Goal: Task Accomplishment & Management: Manage account settings

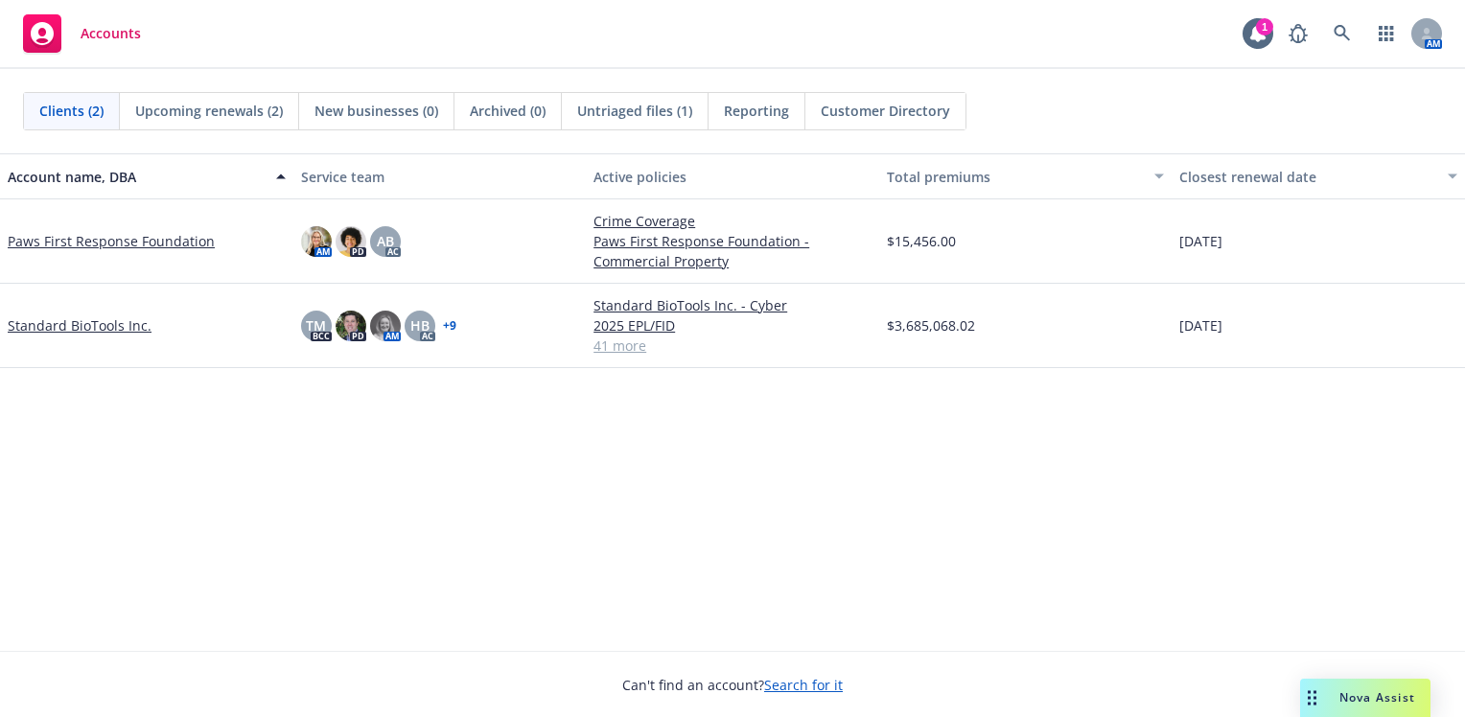
click at [111, 322] on link "Standard BioTools Inc." at bounding box center [80, 326] width 144 height 20
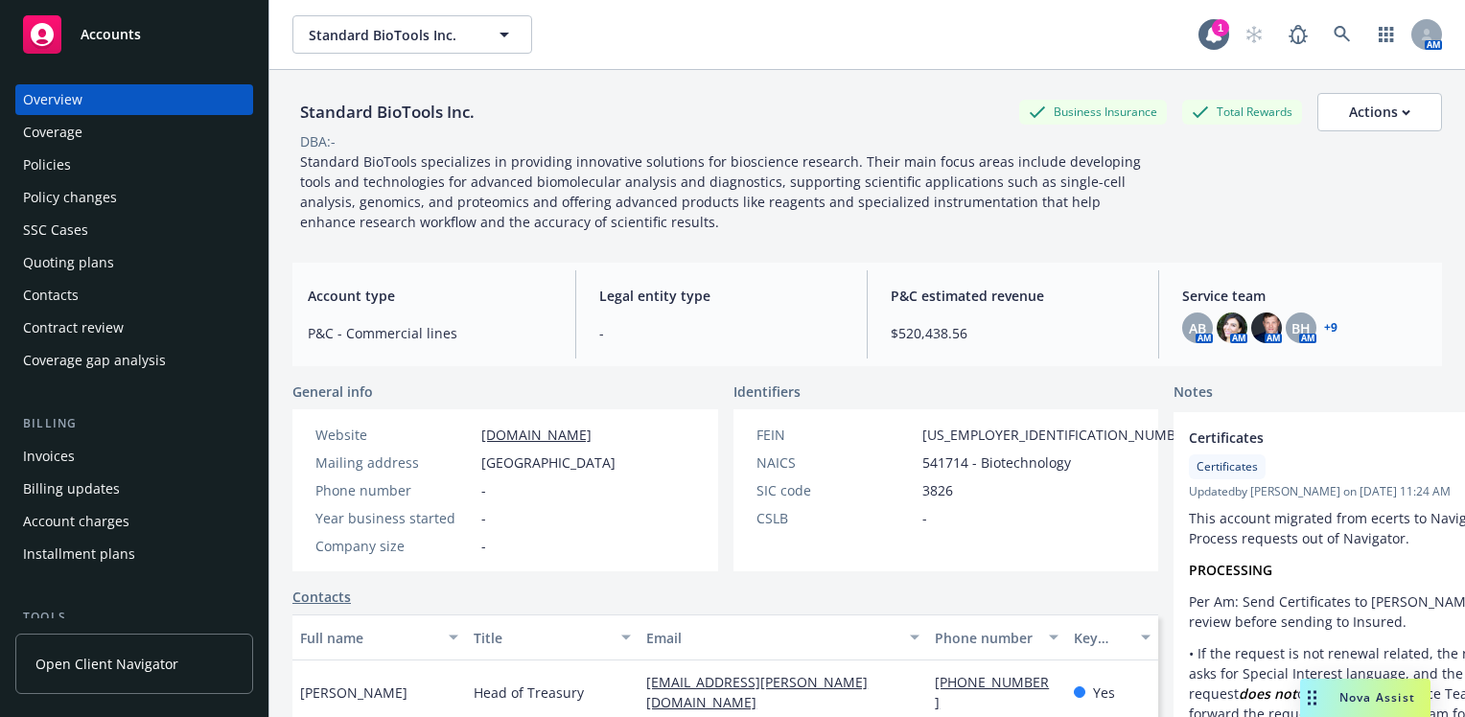
scroll to position [384, 0]
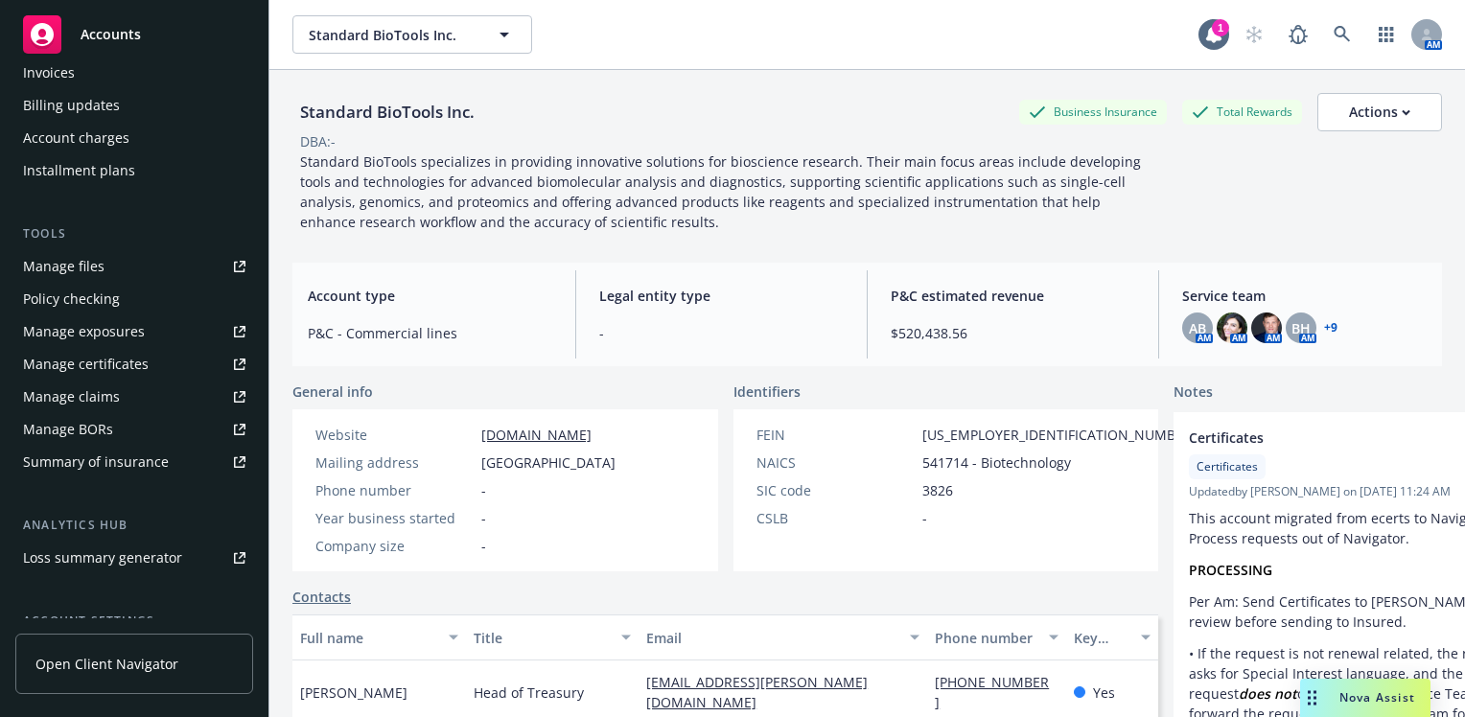
click at [77, 366] on div "Manage certificates" at bounding box center [86, 364] width 126 height 31
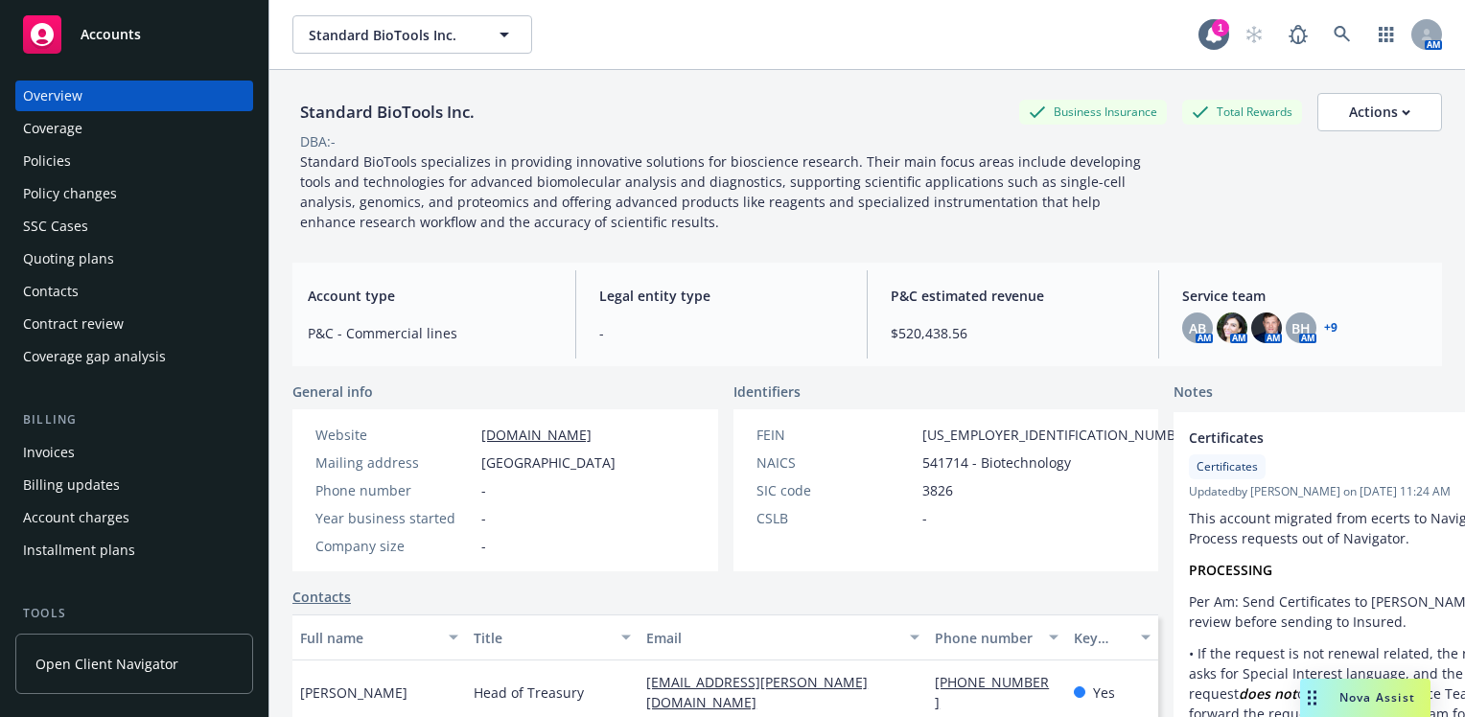
scroll to position [0, 0]
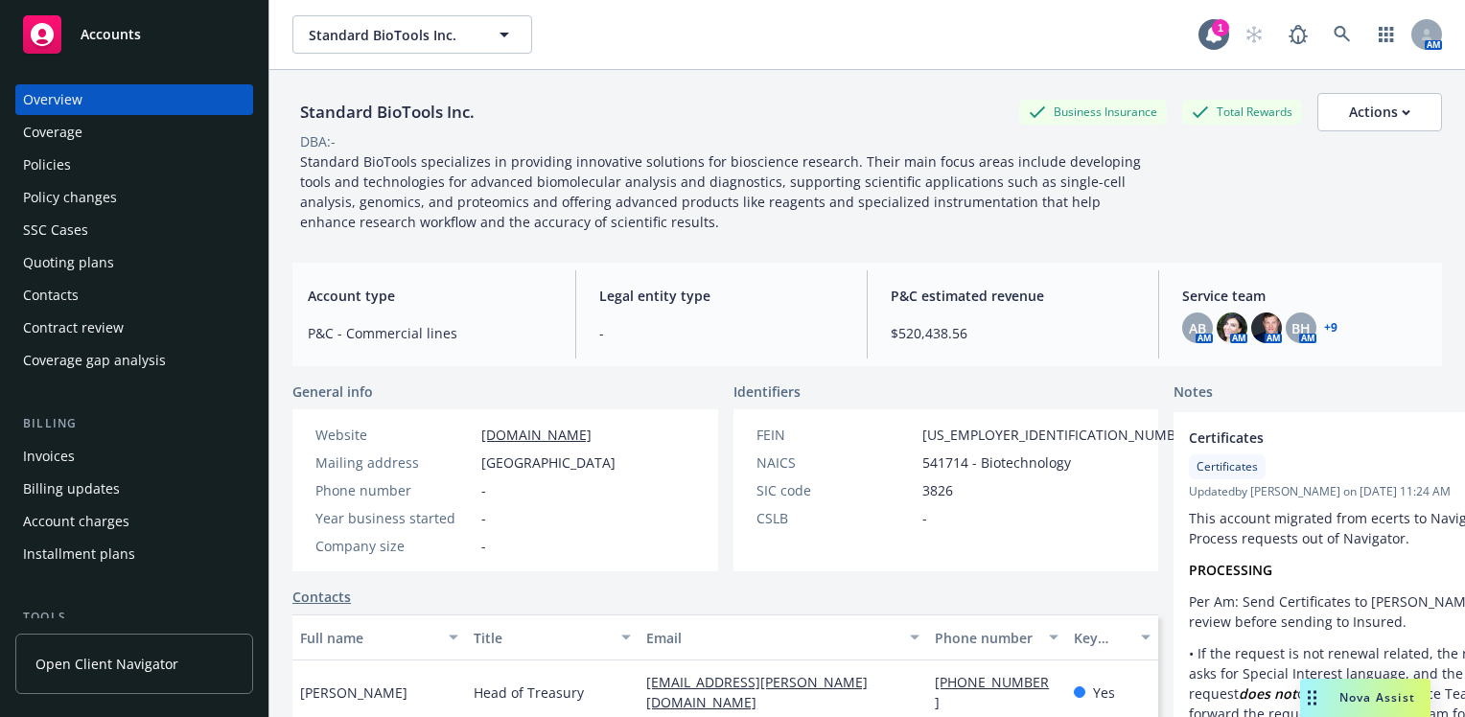
click at [89, 274] on div "Quoting plans" at bounding box center [68, 262] width 91 height 31
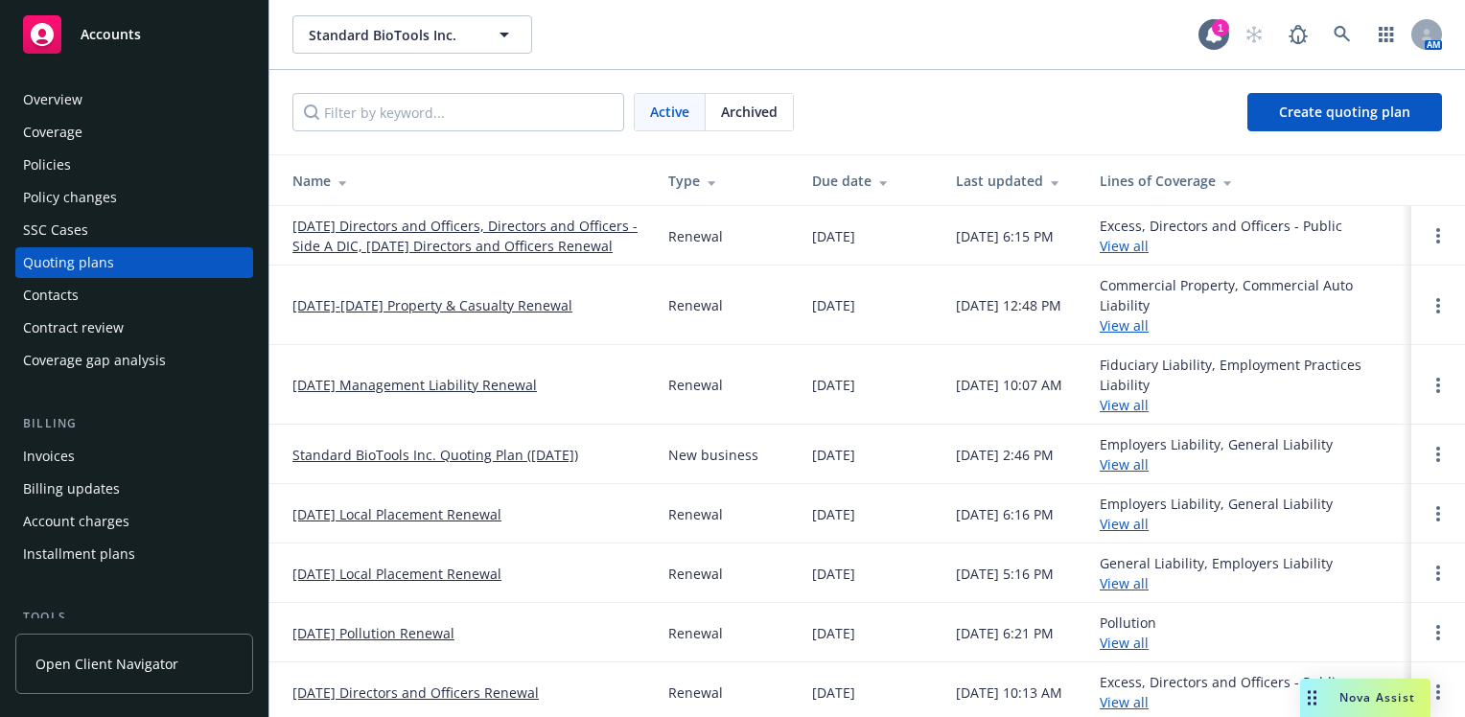
click at [109, 161] on div "Policies" at bounding box center [134, 165] width 222 height 31
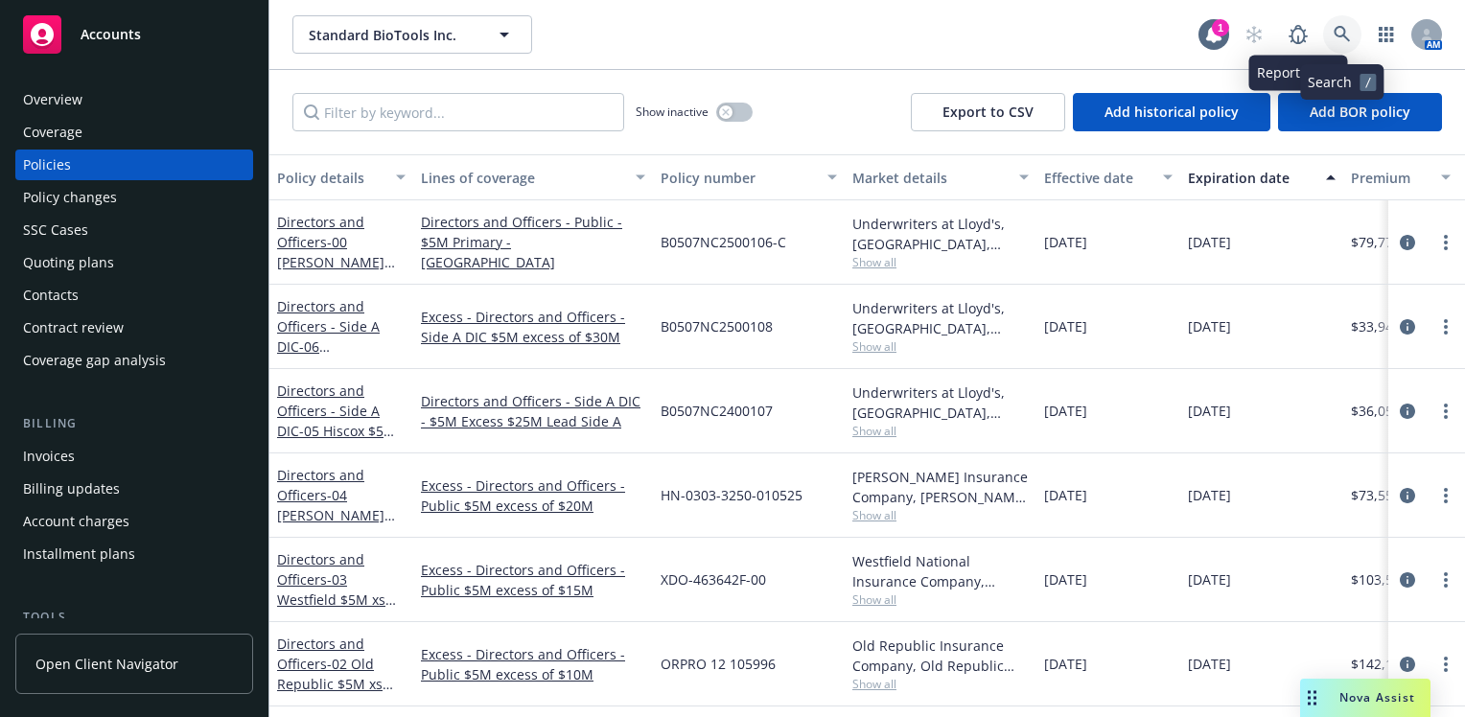
click at [1342, 33] on icon at bounding box center [1342, 34] width 17 height 17
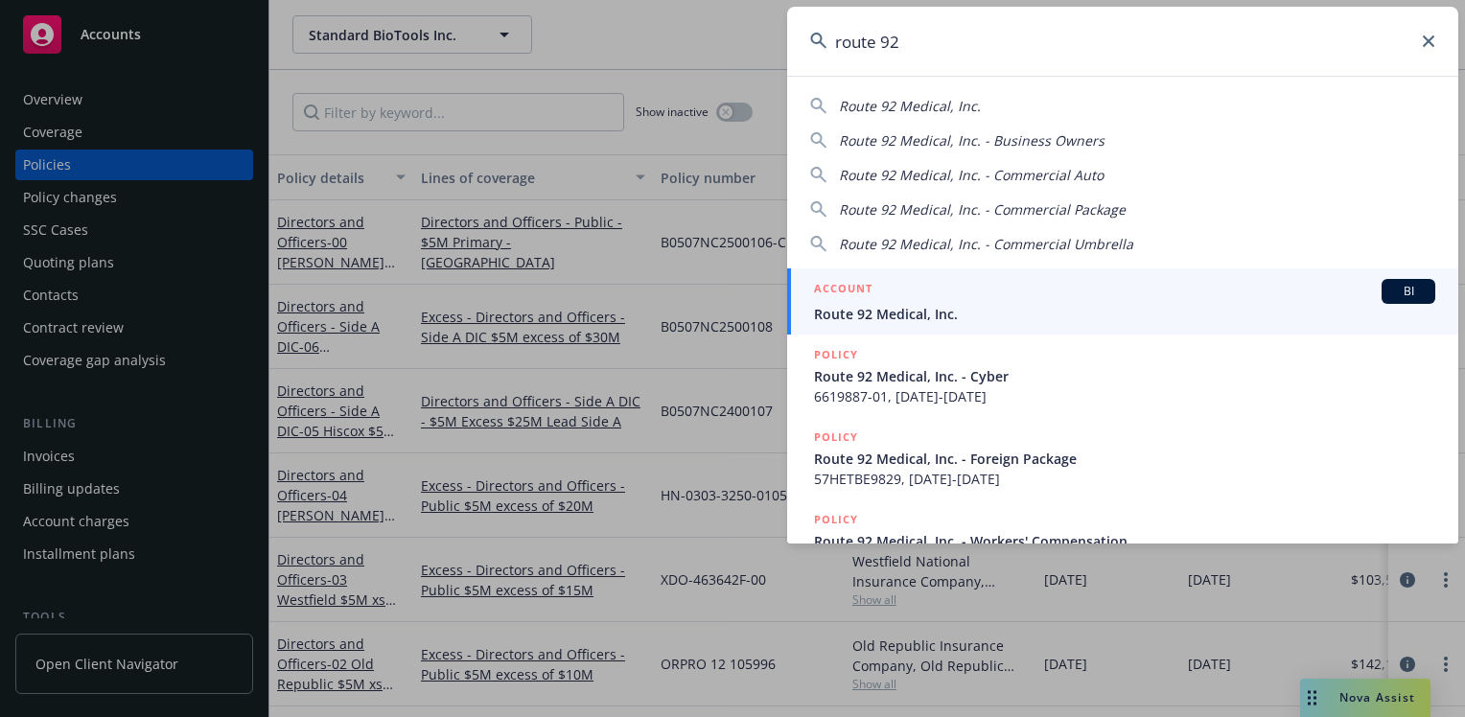
type input "route 92"
click at [1334, 293] on div "ACCOUNT BI" at bounding box center [1124, 291] width 621 height 25
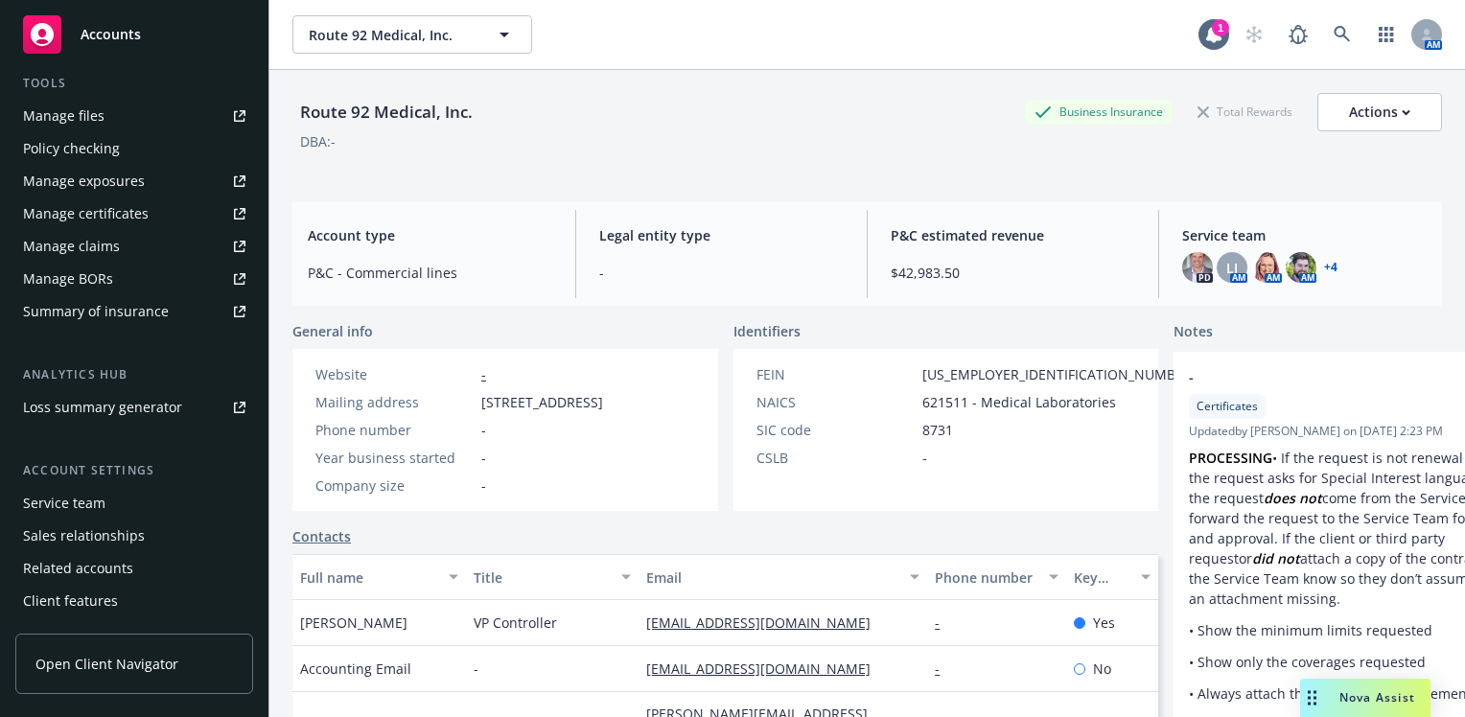
scroll to position [564, 0]
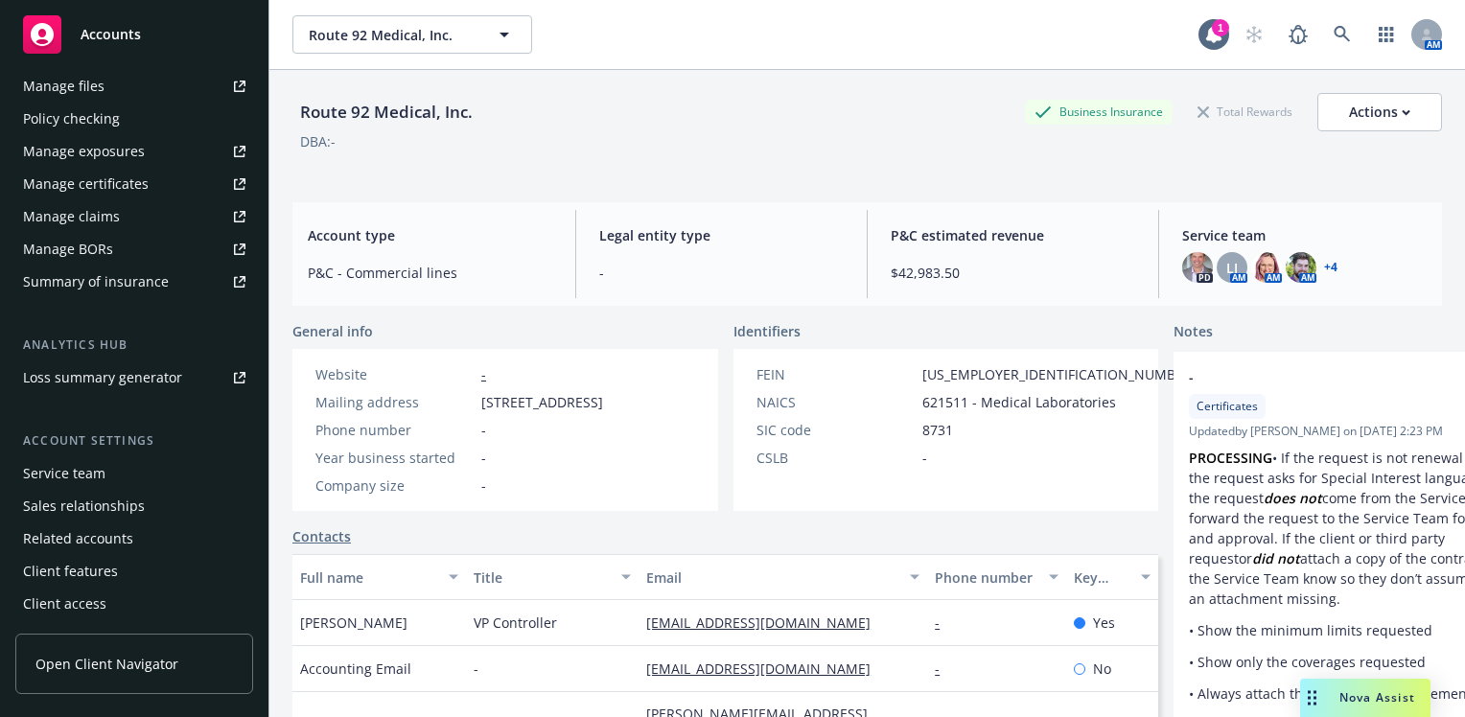
click at [108, 480] on div "Service team" at bounding box center [134, 473] width 222 height 31
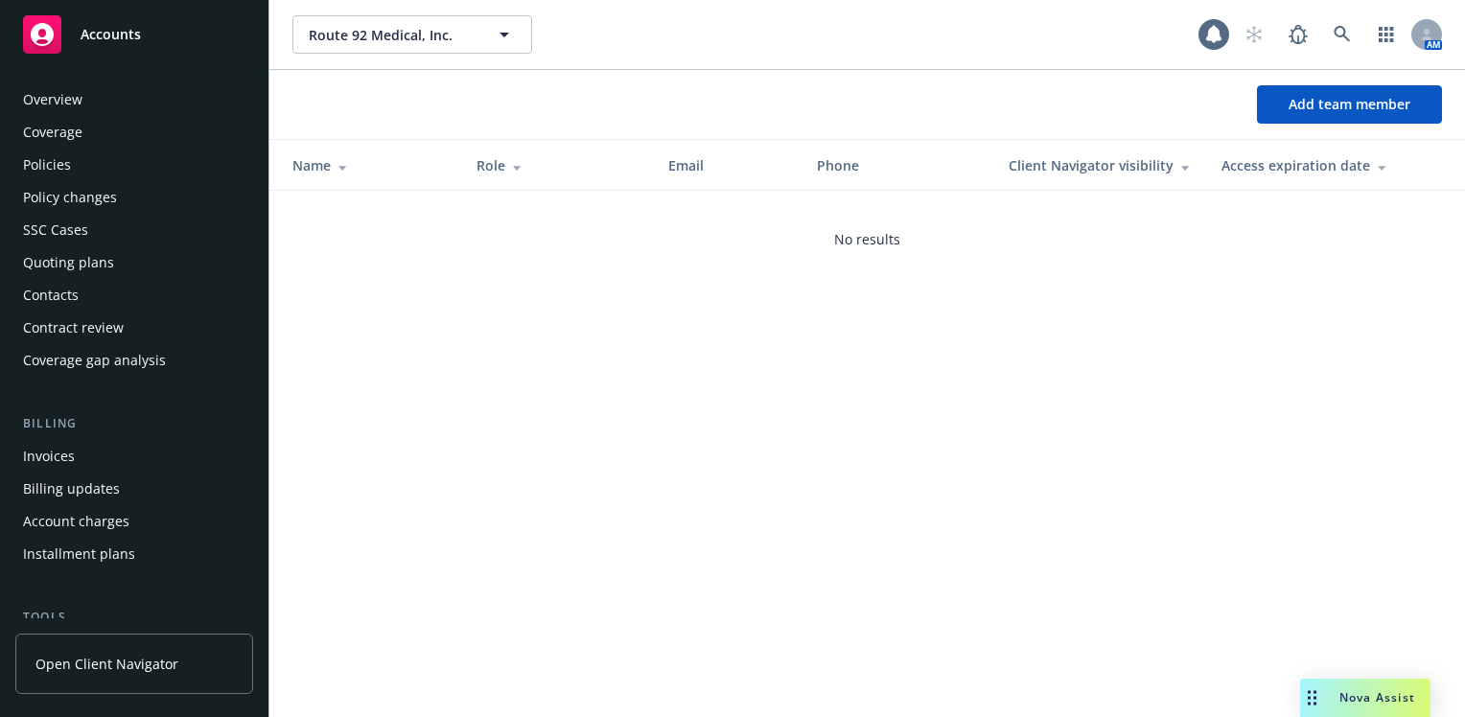
scroll to position [564, 0]
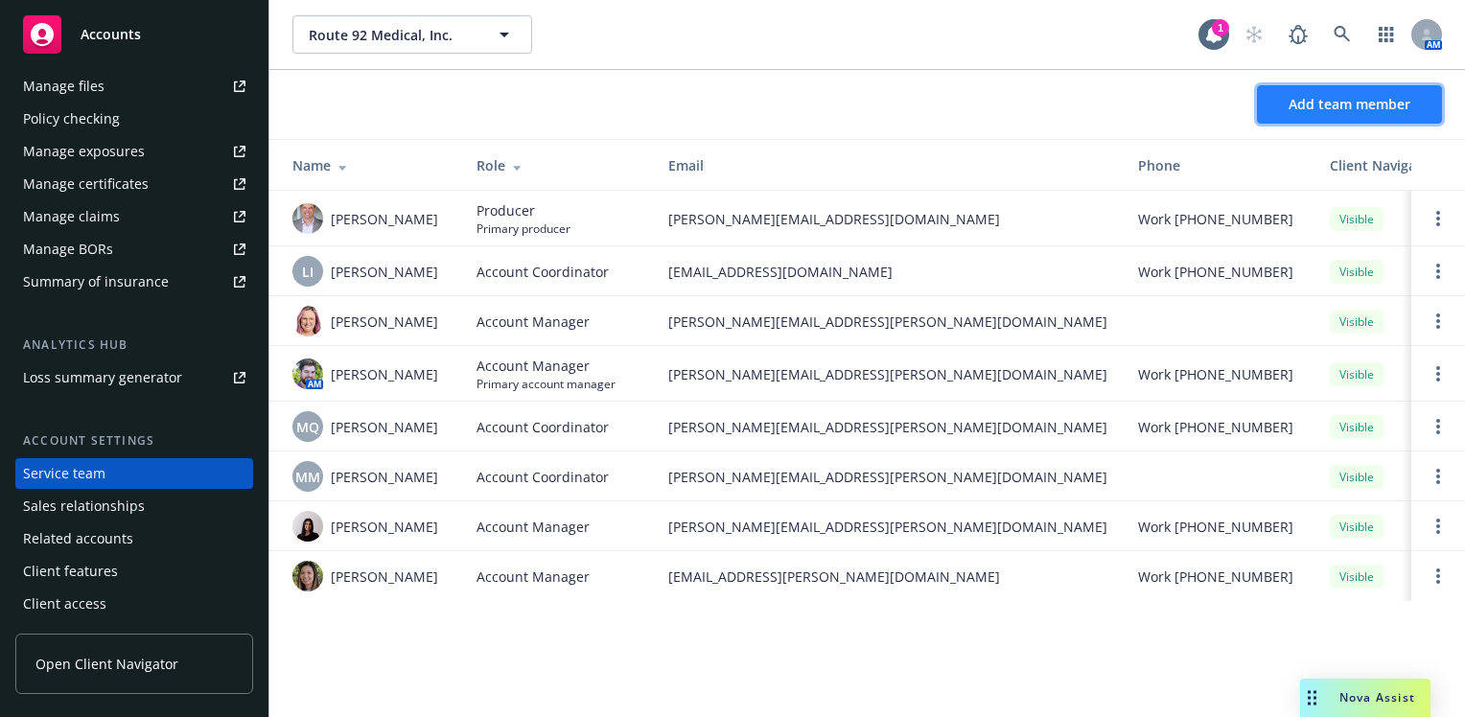
click at [1354, 105] on span "Add team member" at bounding box center [1350, 104] width 122 height 18
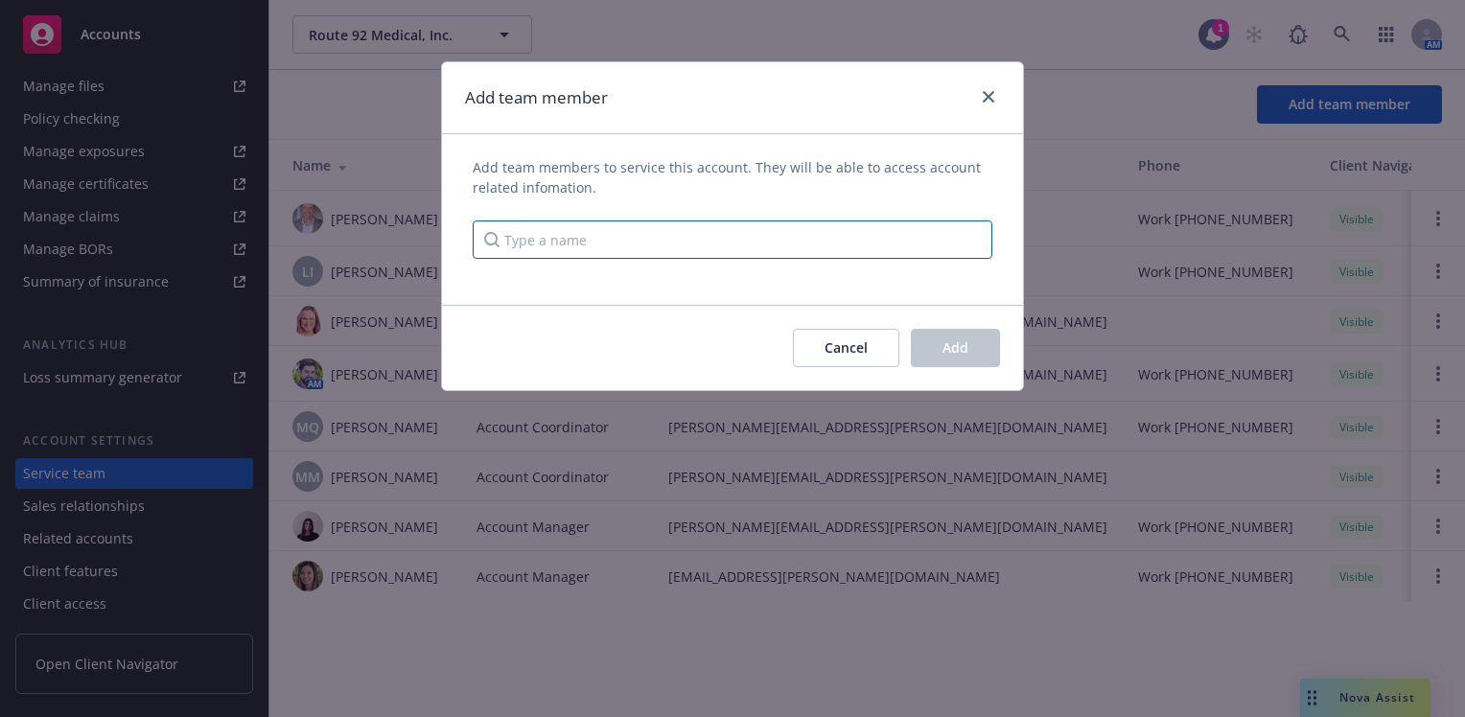
click at [528, 234] on input "Type a name" at bounding box center [733, 240] width 520 height 38
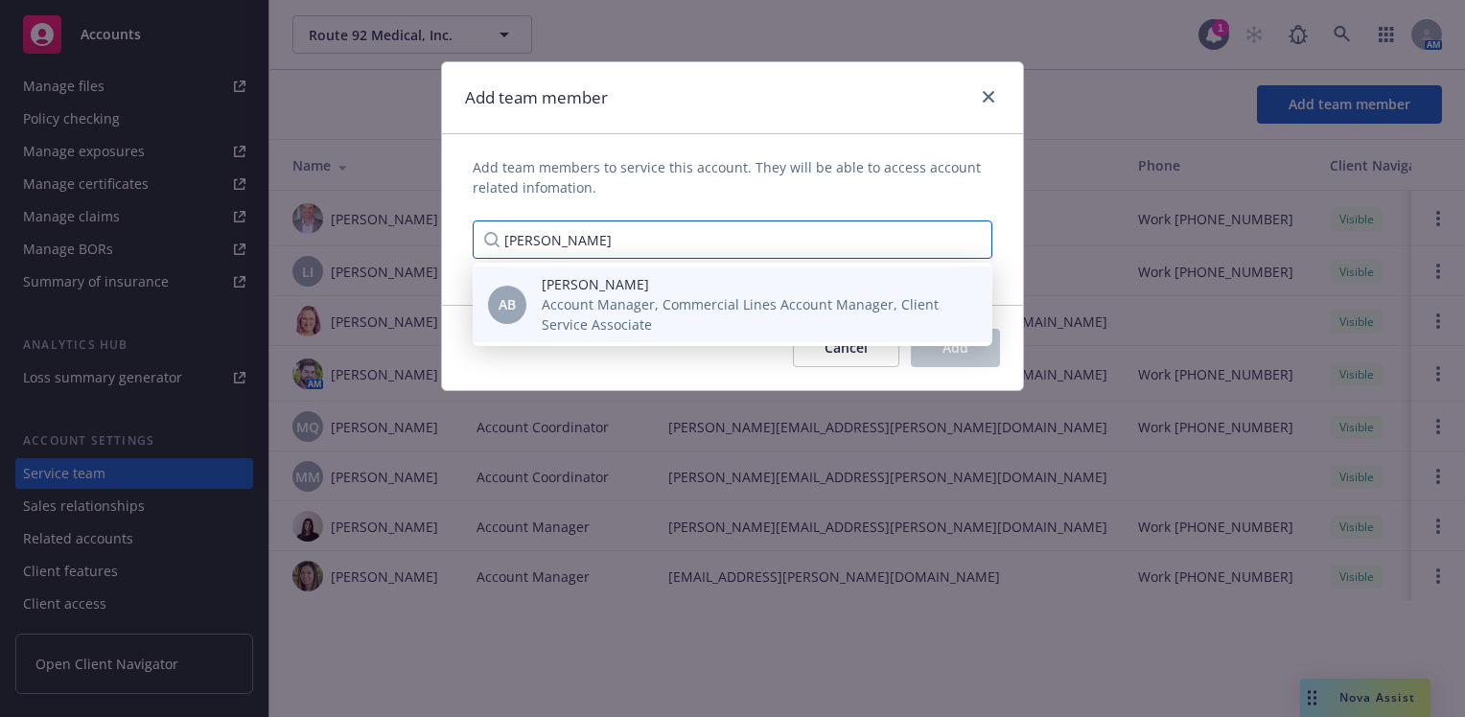
type input "amanda bau"
click at [533, 283] on div "Amanda Bauer Account Manager, Commercial Lines Account Manager, Client Service …" at bounding box center [752, 304] width 451 height 60
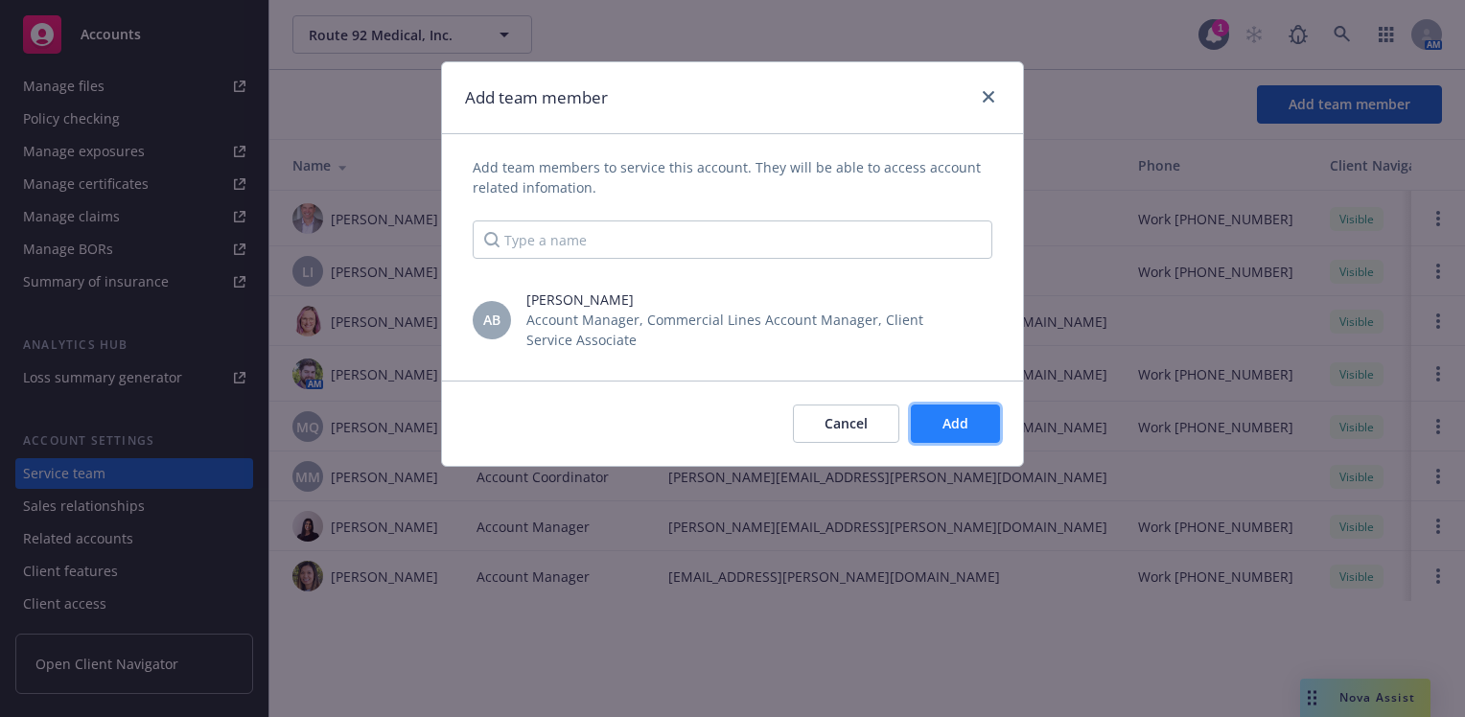
click at [963, 423] on span "Add" at bounding box center [956, 423] width 26 height 18
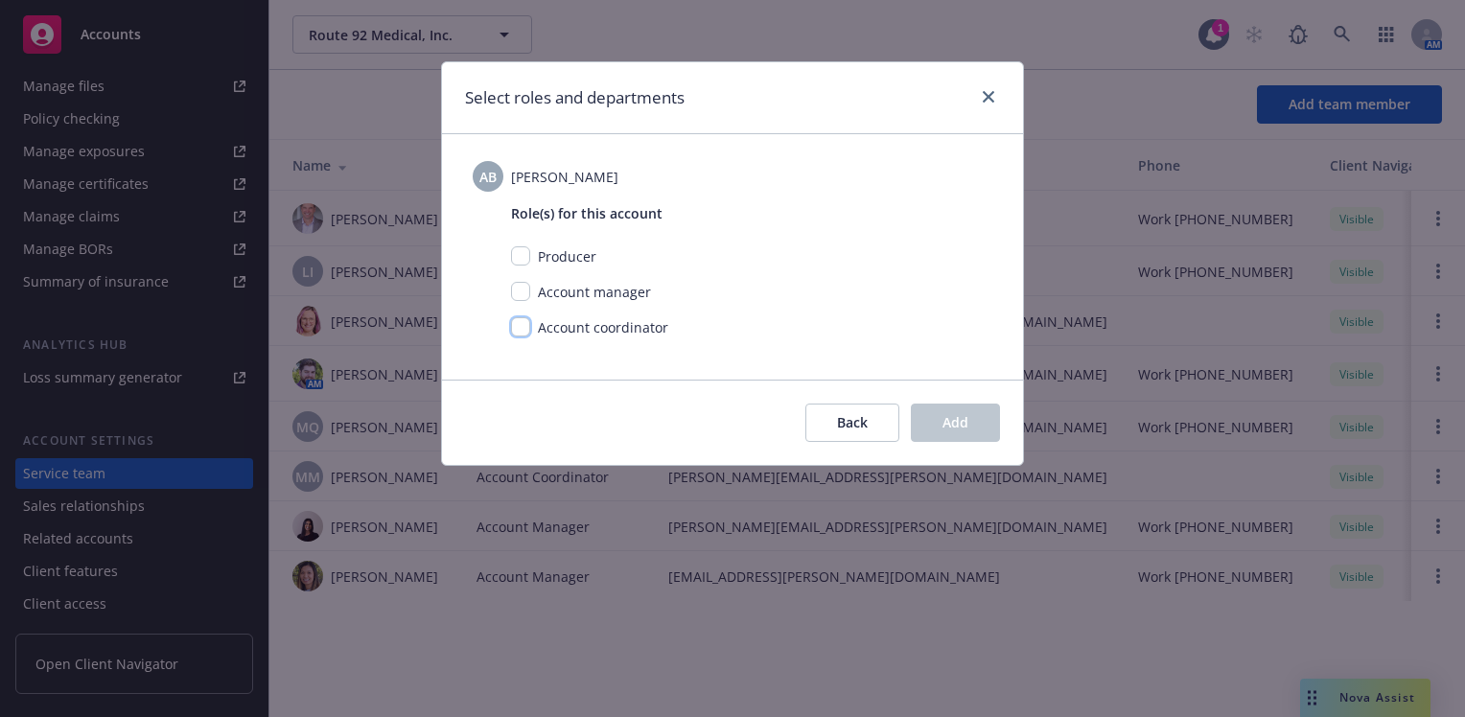
click at [521, 330] on input "checkbox" at bounding box center [520, 326] width 19 height 19
checkbox input "true"
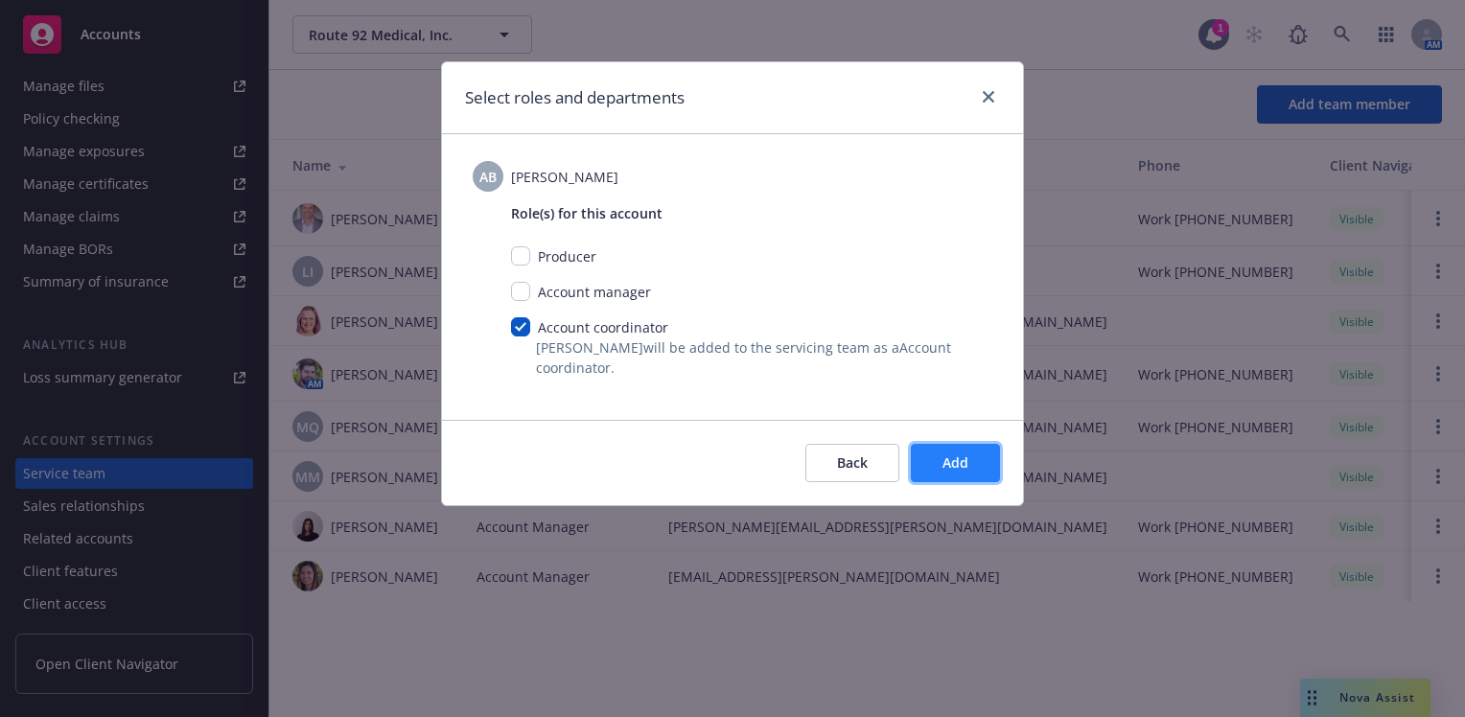
click at [982, 444] on button "Add" at bounding box center [955, 463] width 89 height 38
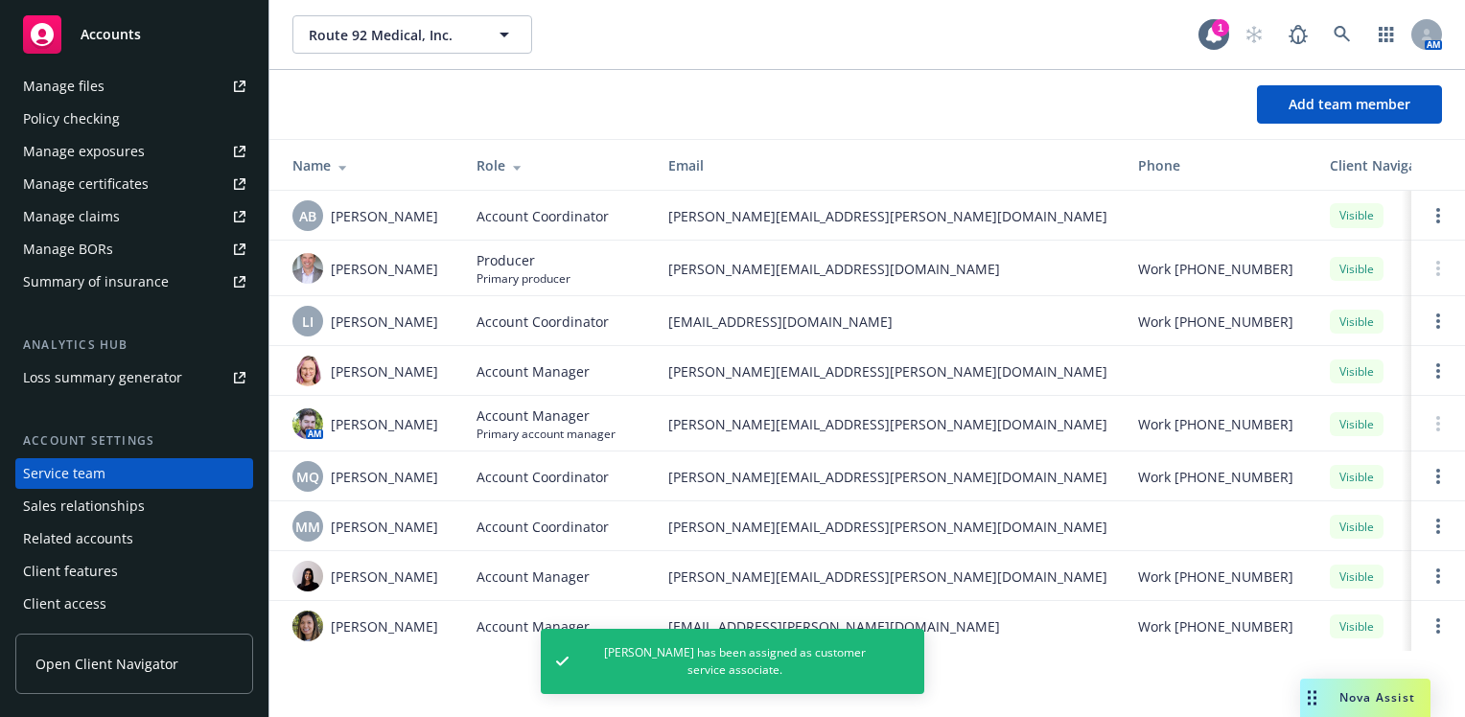
scroll to position [0, 0]
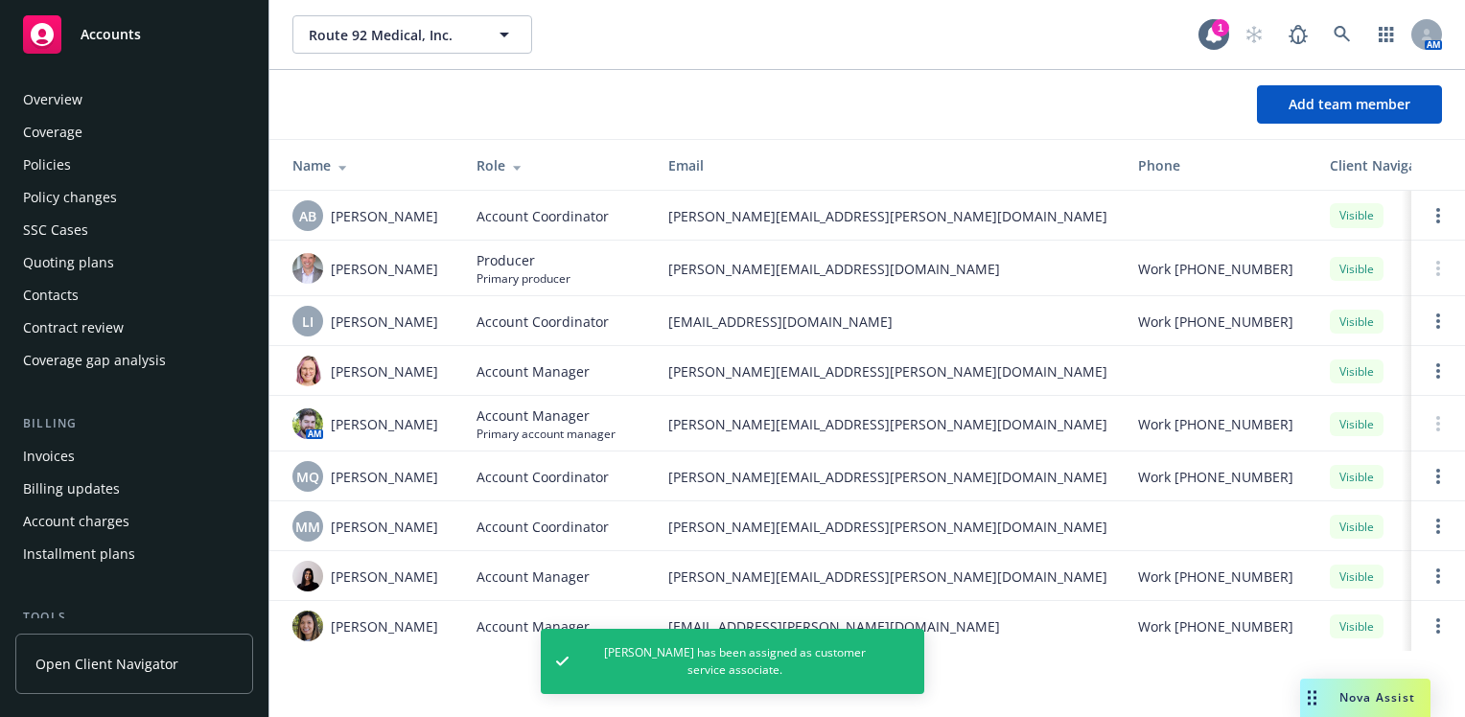
click at [76, 173] on div "Policies" at bounding box center [134, 165] width 222 height 31
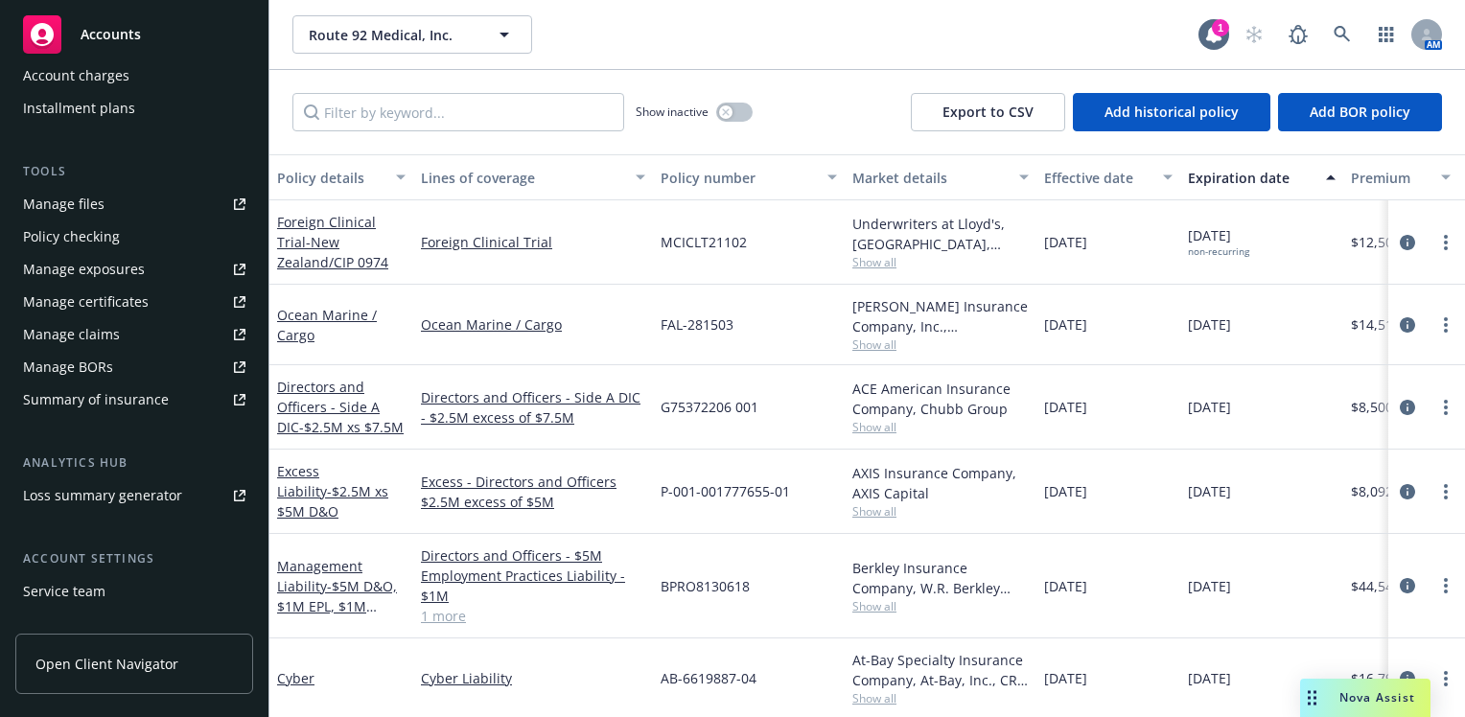
scroll to position [480, 0]
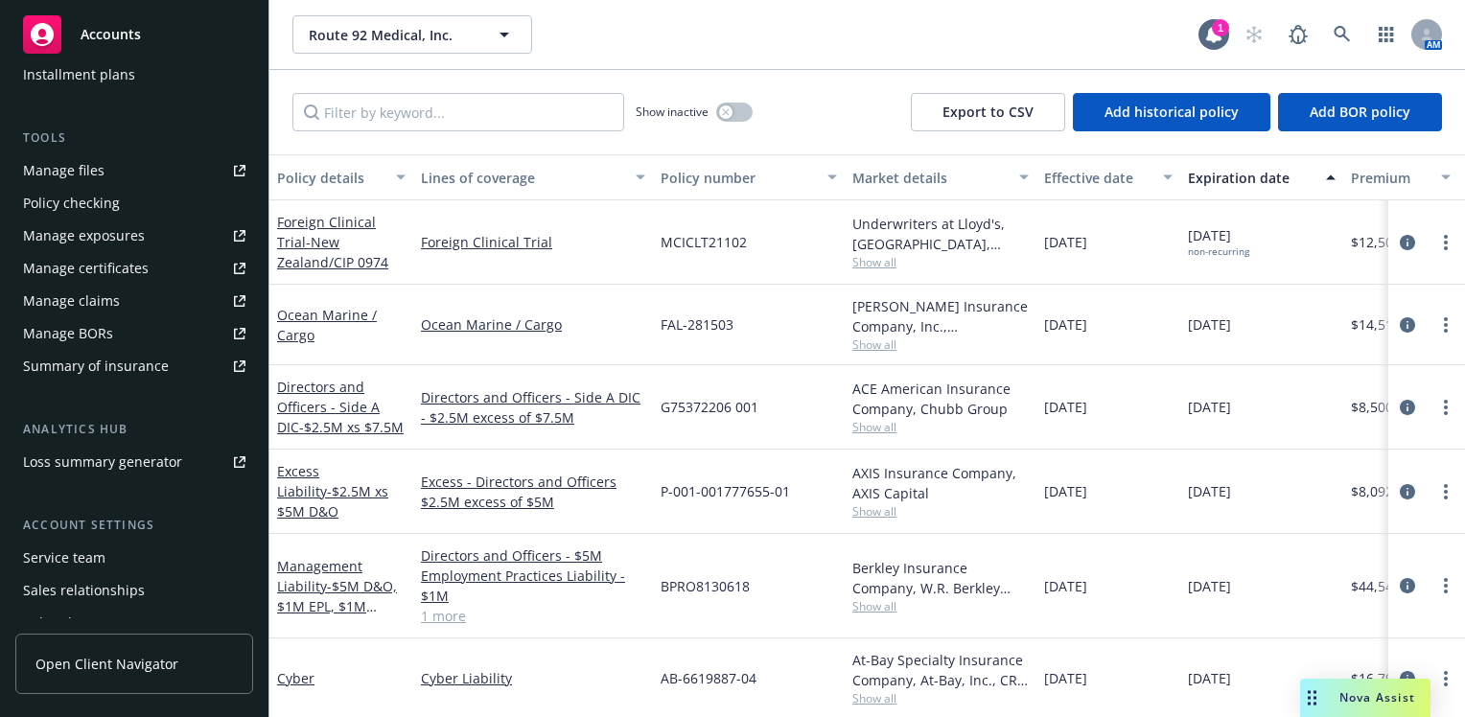
click at [76, 181] on div "Manage files" at bounding box center [64, 170] width 82 height 31
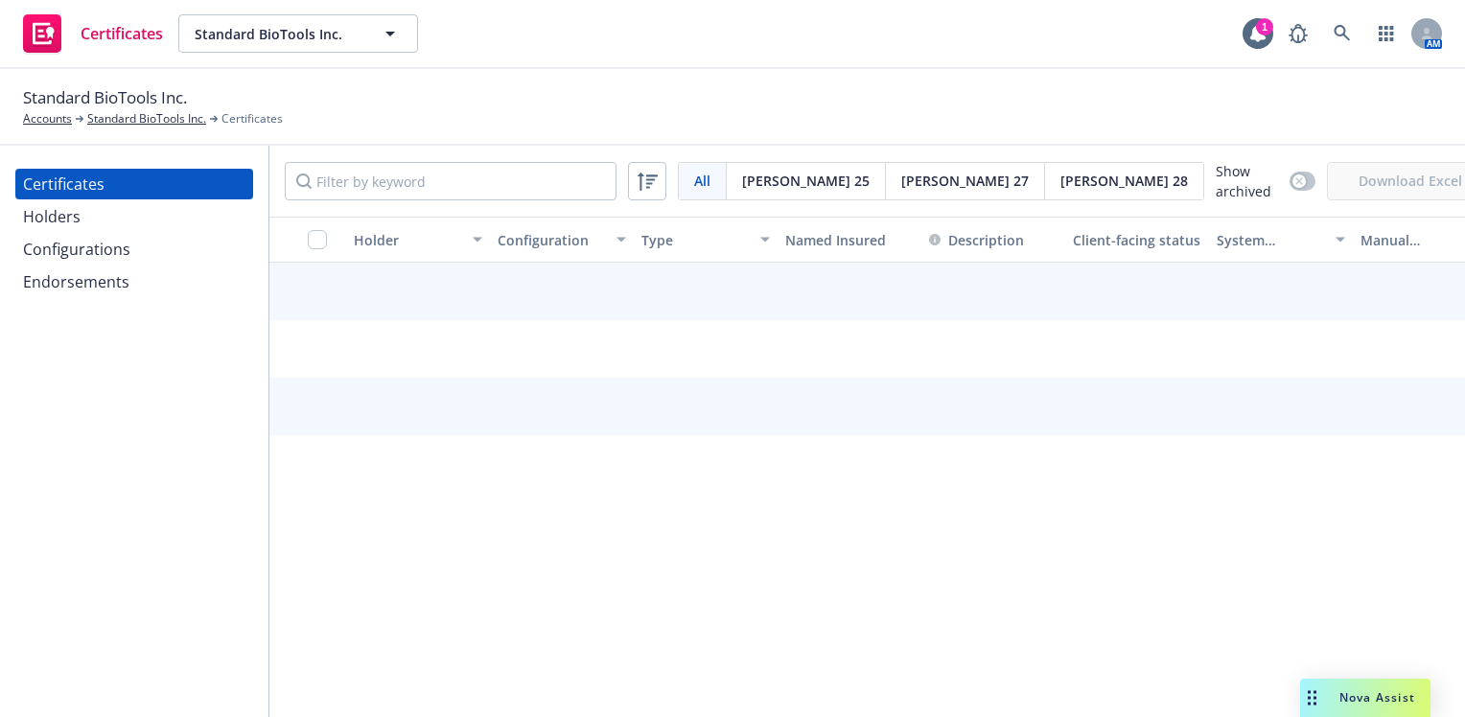
click at [61, 228] on div "Holders" at bounding box center [52, 216] width 58 height 31
click at [75, 251] on div "Configurations" at bounding box center [76, 249] width 107 height 31
click at [76, 283] on div "Endorsements" at bounding box center [76, 282] width 106 height 31
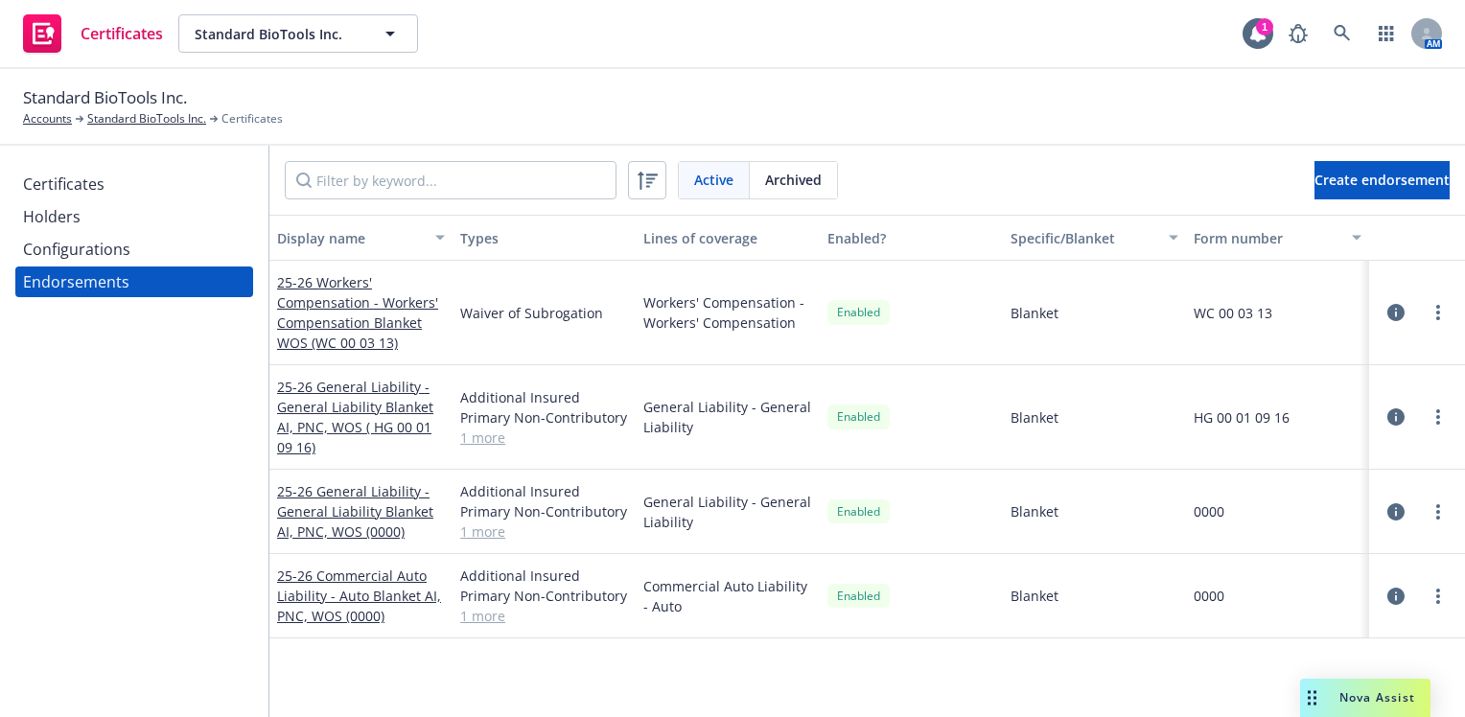
click at [102, 193] on div "Certificates" at bounding box center [64, 184] width 82 height 31
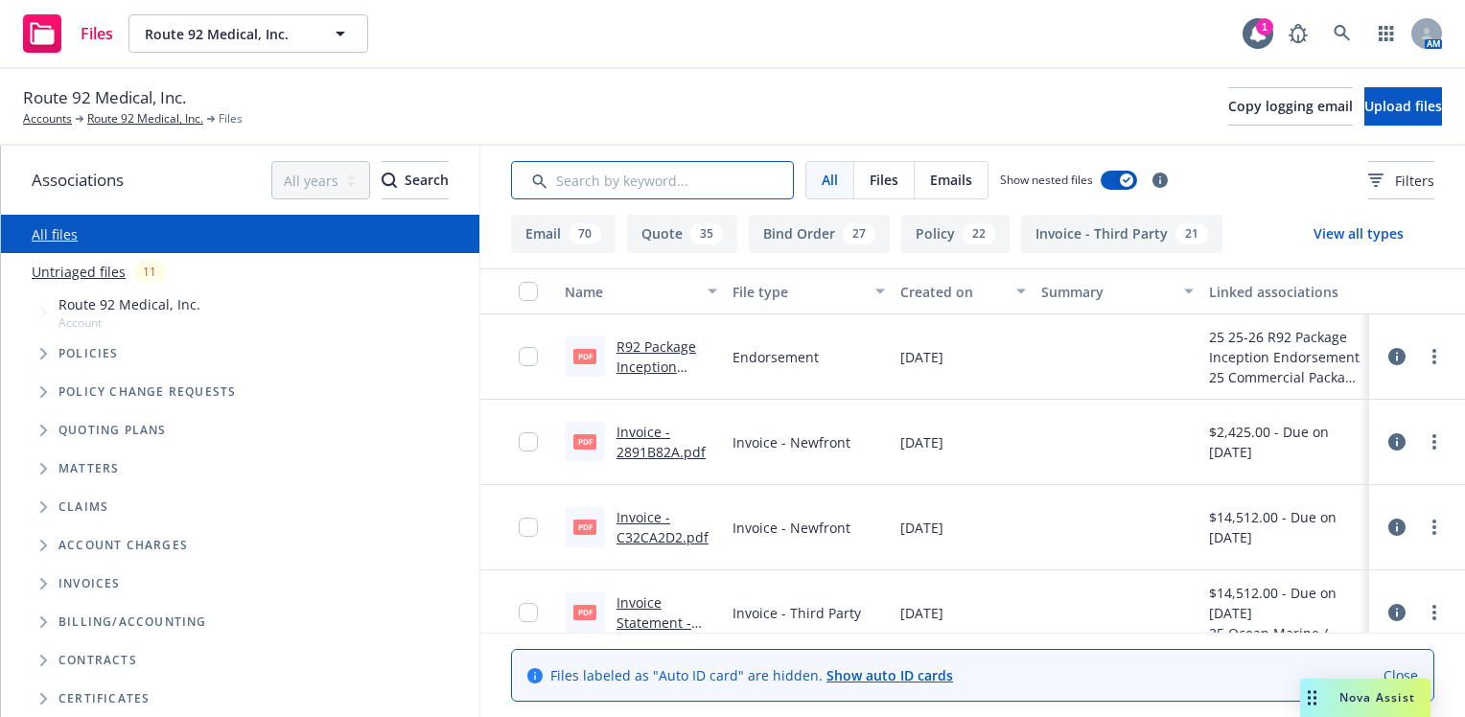
click at [625, 174] on input "Search by keyword..." at bounding box center [652, 180] width 283 height 38
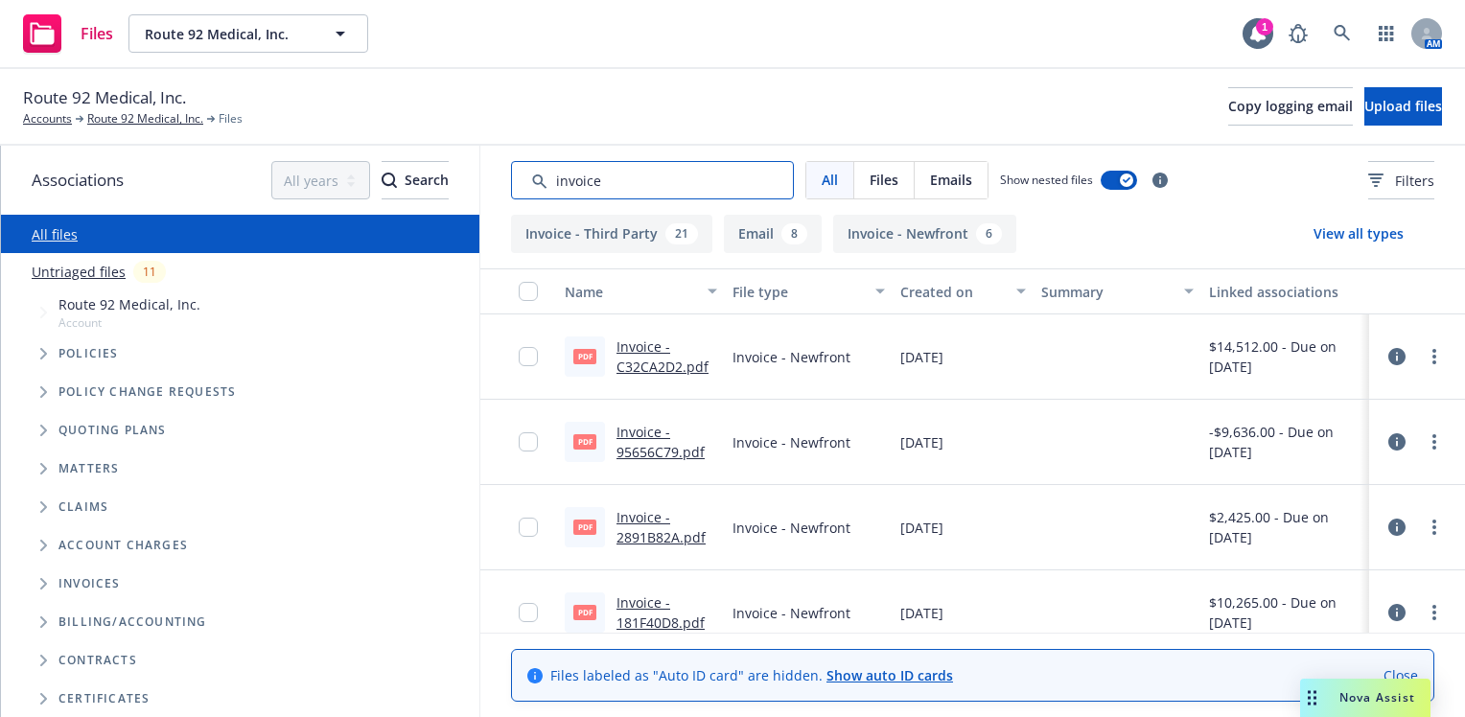
type input "invoice"
click at [775, 229] on button "Email 8" at bounding box center [773, 234] width 98 height 38
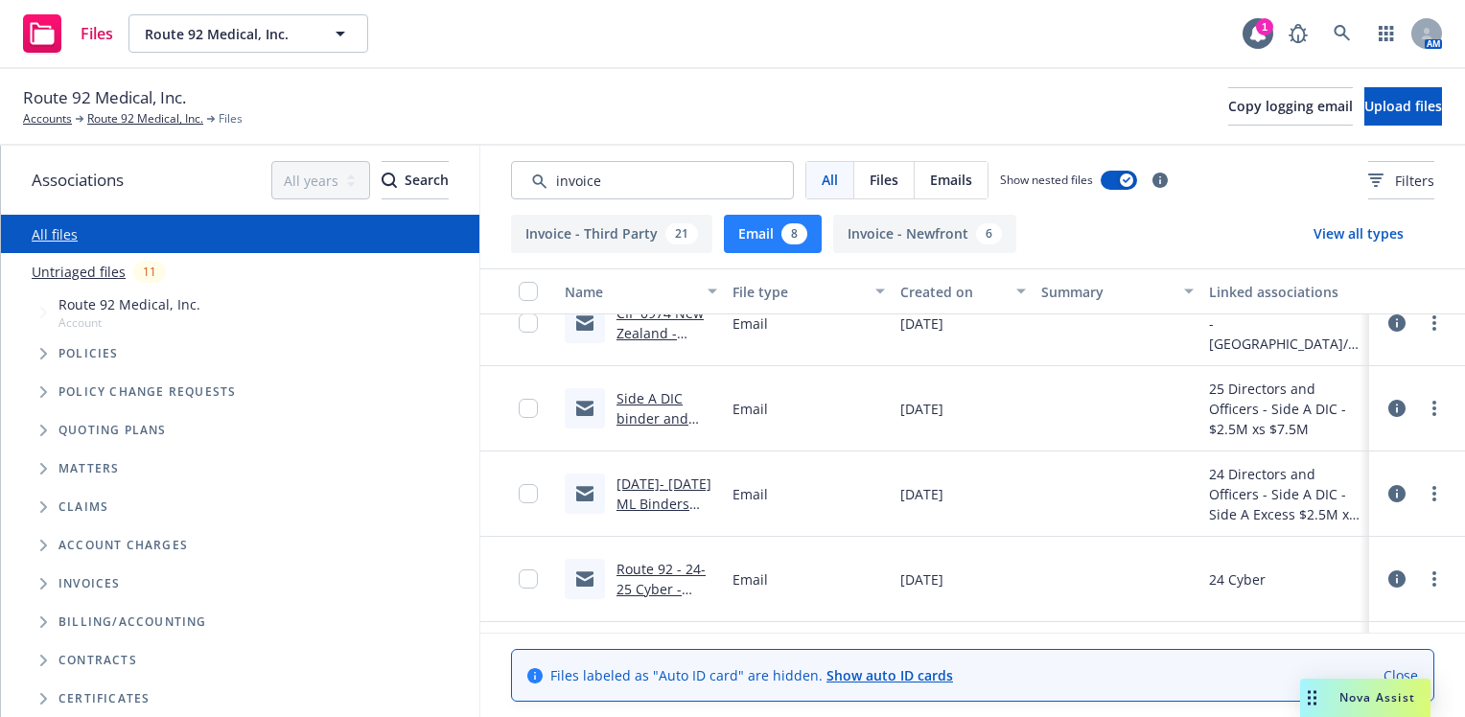
scroll to position [361, 0]
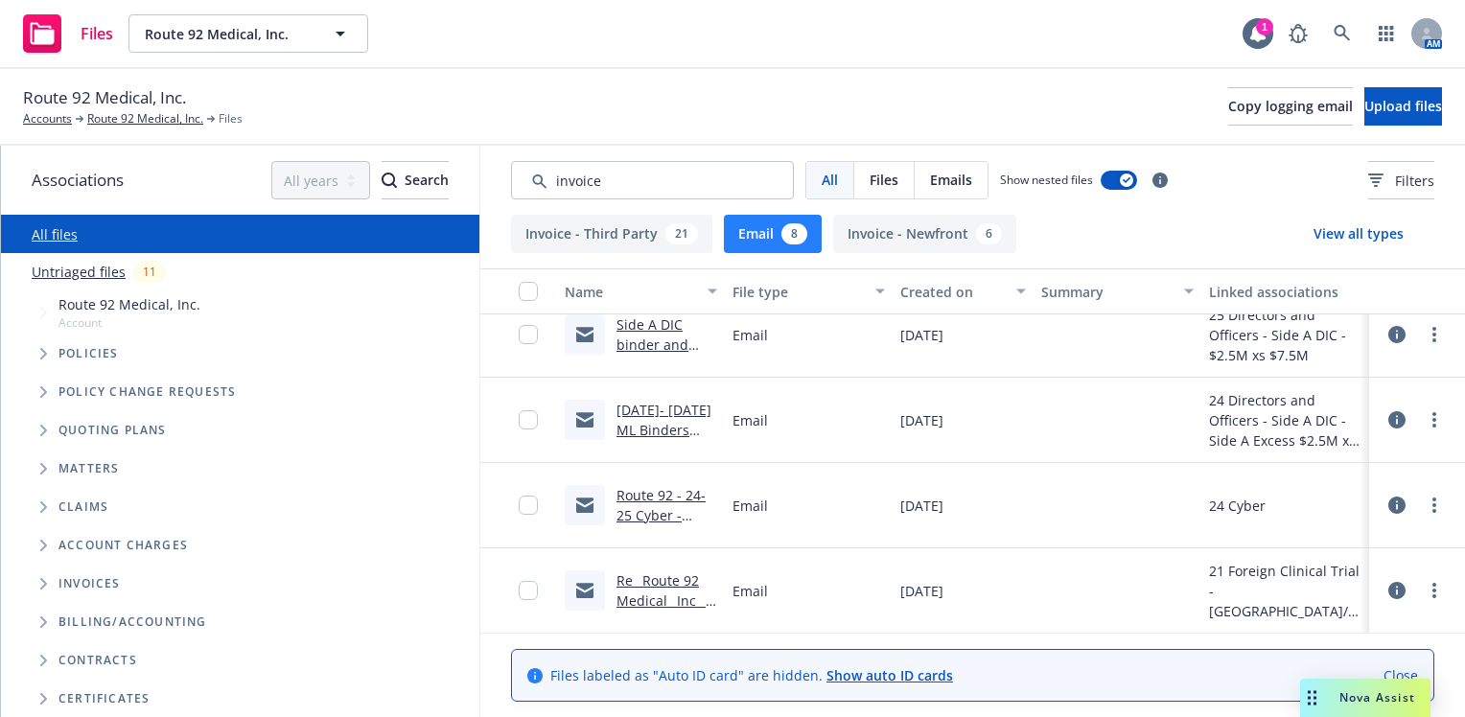
click at [654, 423] on link "2024- 2025 ML Binders and Invoice to Client.msg" at bounding box center [664, 440] width 95 height 79
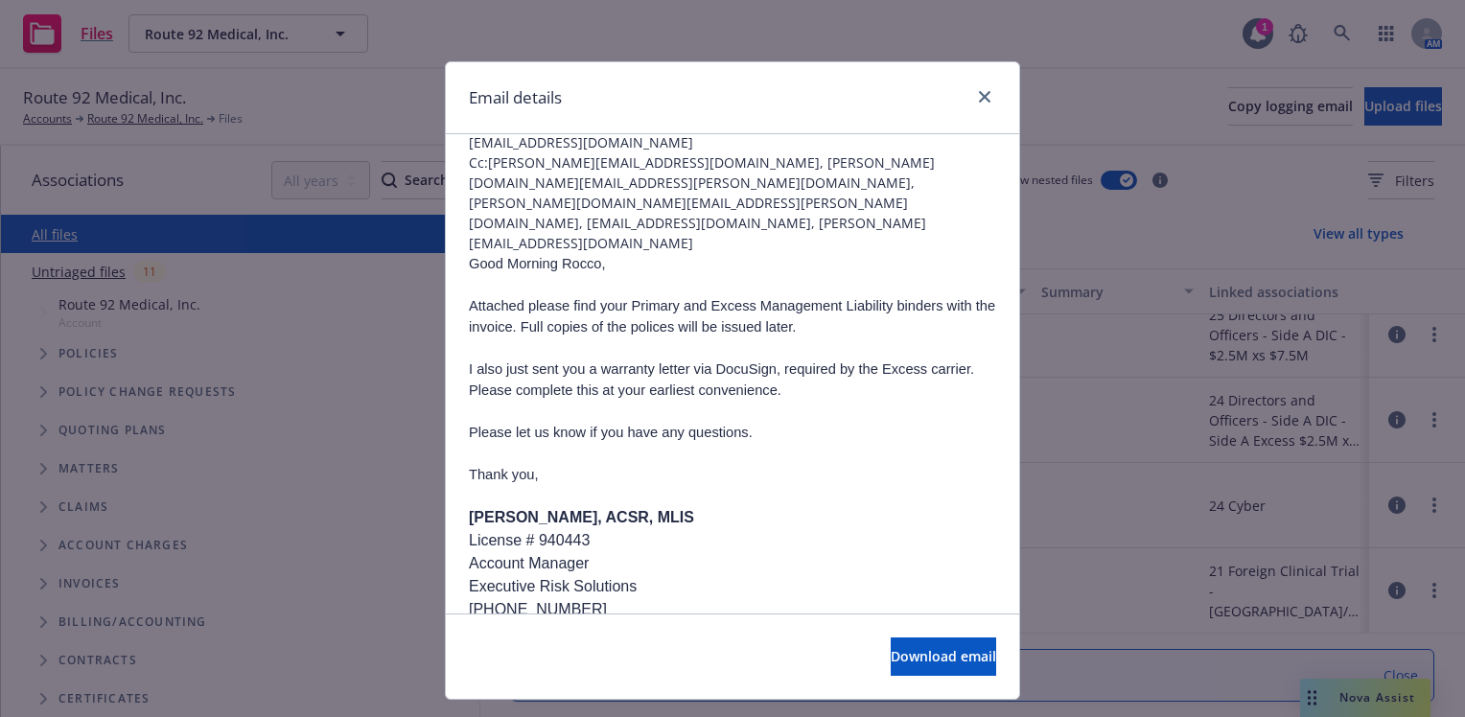
scroll to position [192, 0]
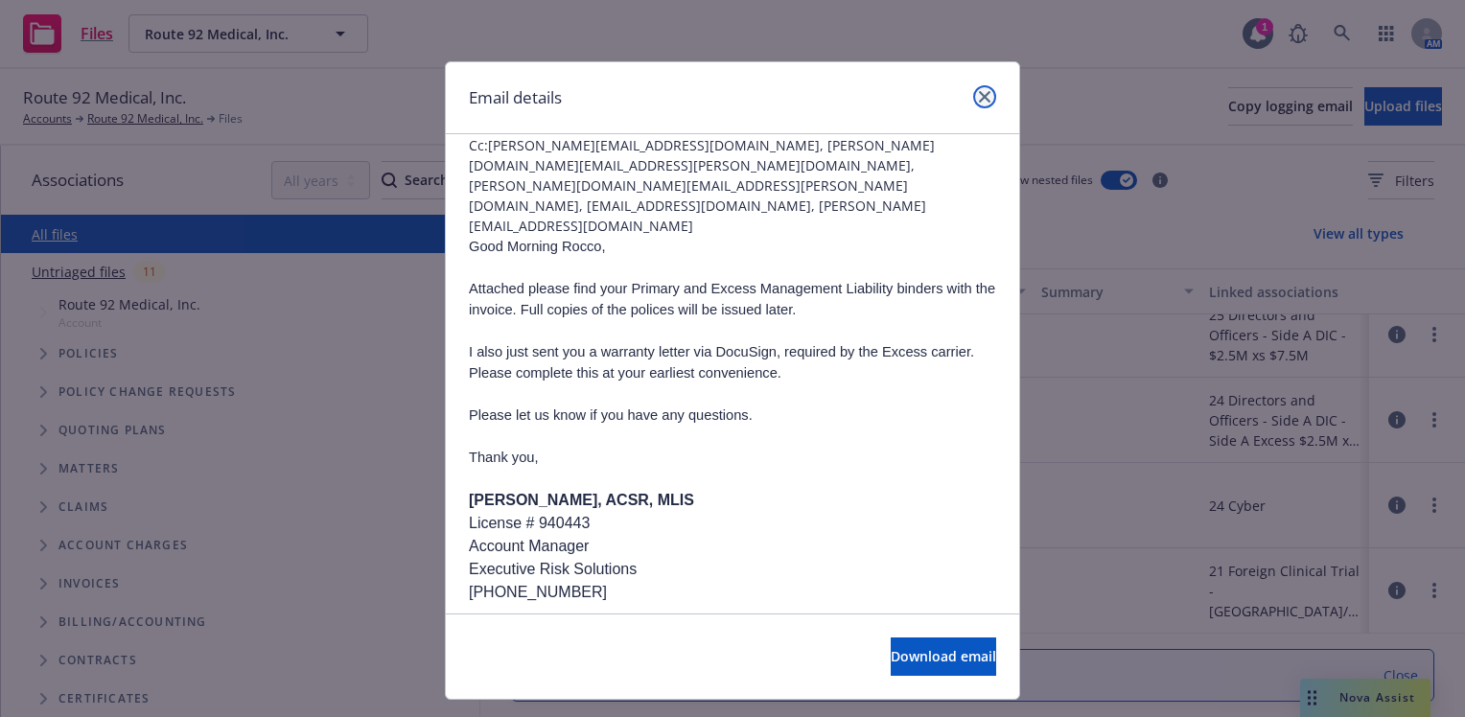
click at [979, 100] on icon "close" at bounding box center [985, 97] width 12 height 12
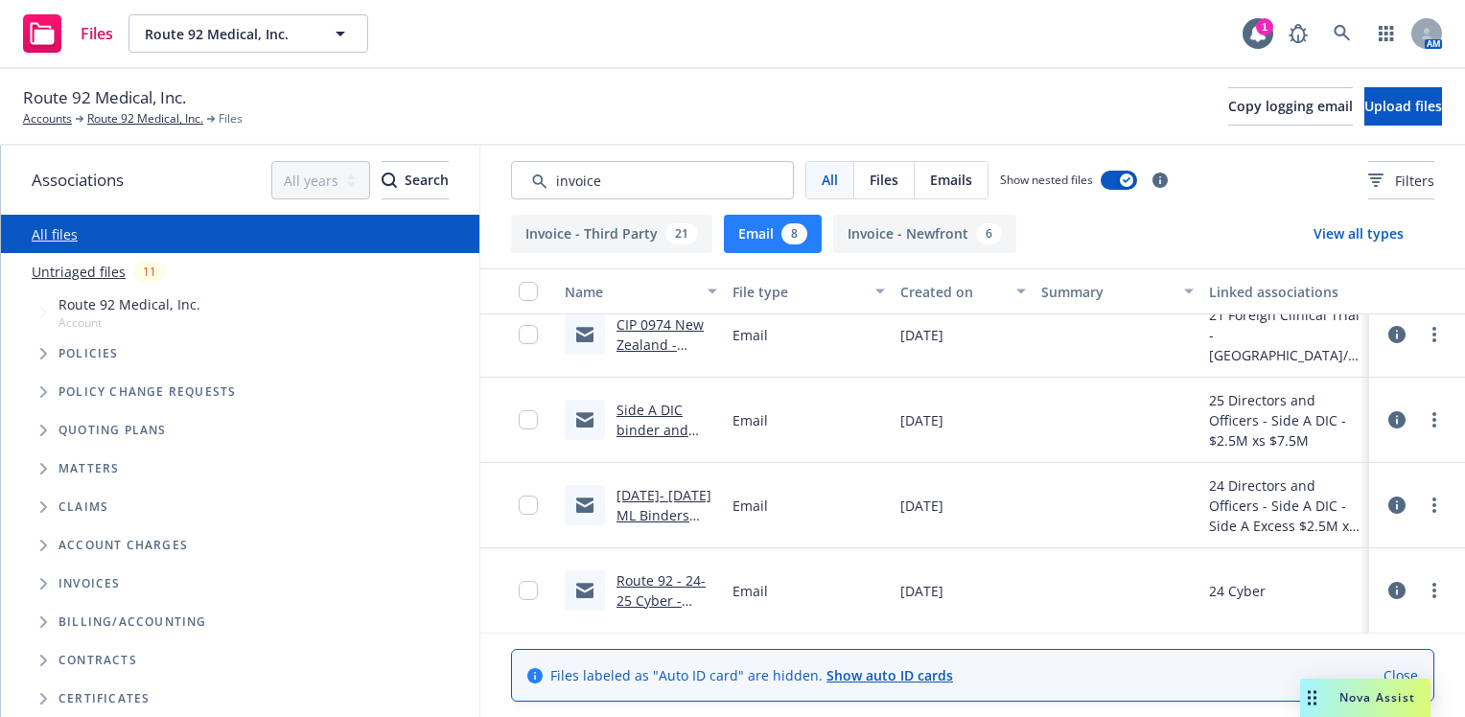
scroll to position [361, 0]
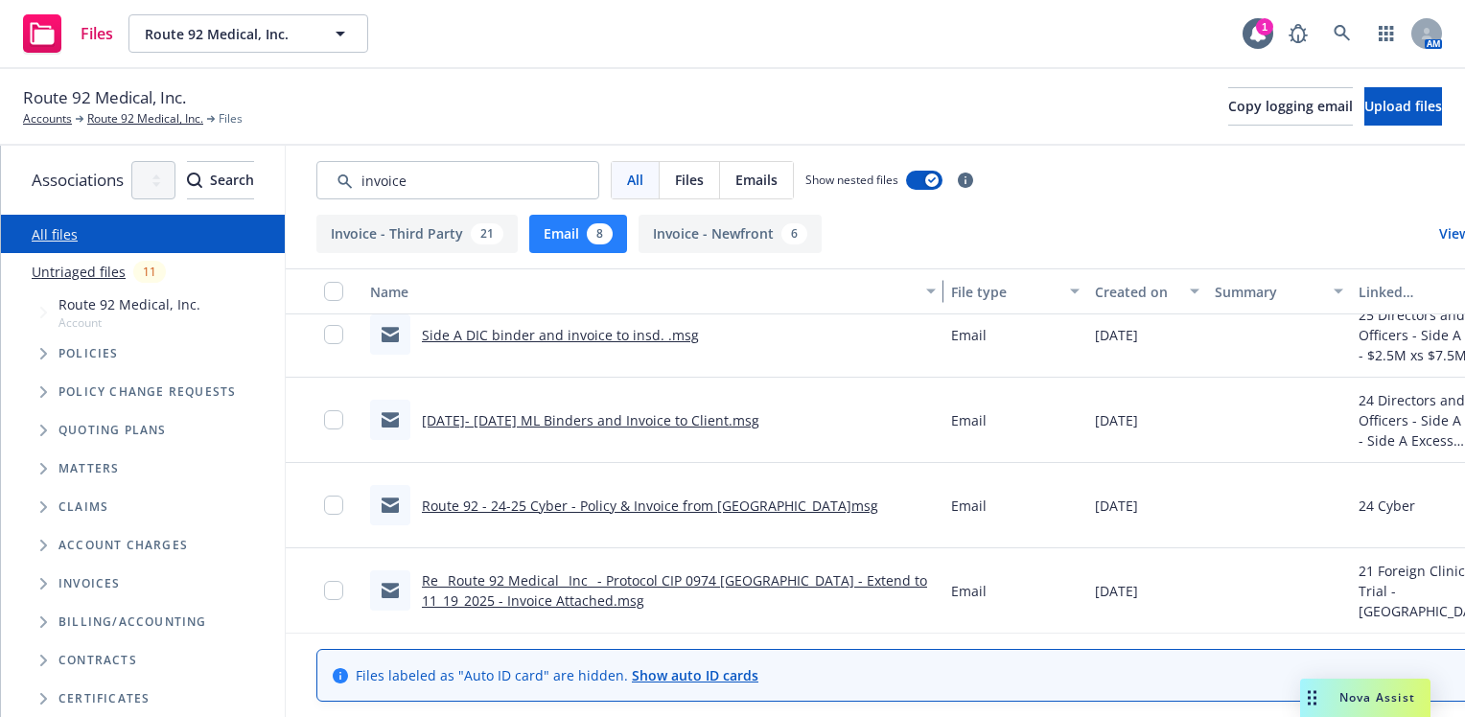
drag, startPoint x: 710, startPoint y: 301, endPoint x: 1147, endPoint y: 307, distance: 437.4
click at [1147, 307] on div "Name File type Created on Summary Linked associations" at bounding box center [938, 292] width 1305 height 46
click at [664, 597] on link "Re_ Route 92 Medical_ Inc_ - Protocol CIP 0974 New Zealand - Extend to 11_19_20…" at bounding box center [674, 591] width 505 height 38
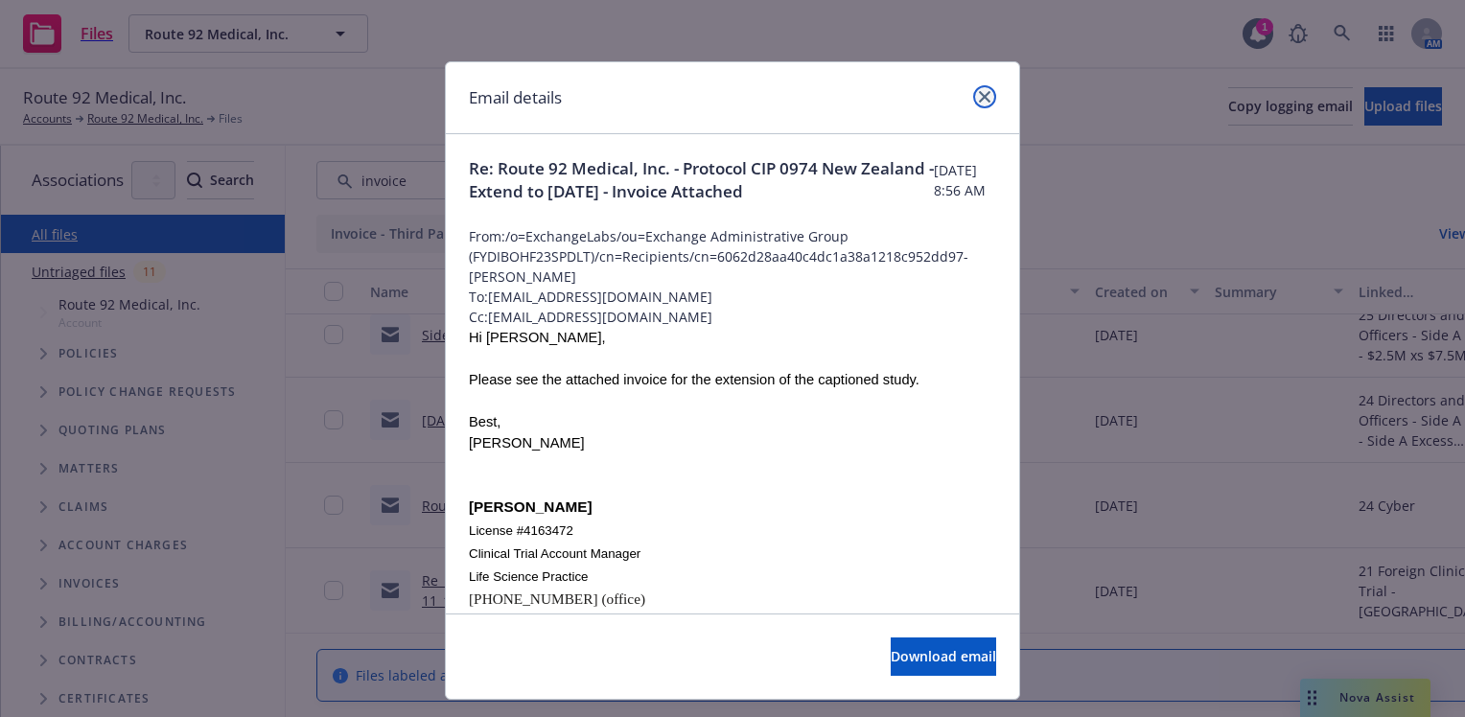
click at [988, 99] on link "close" at bounding box center [984, 96] width 23 height 23
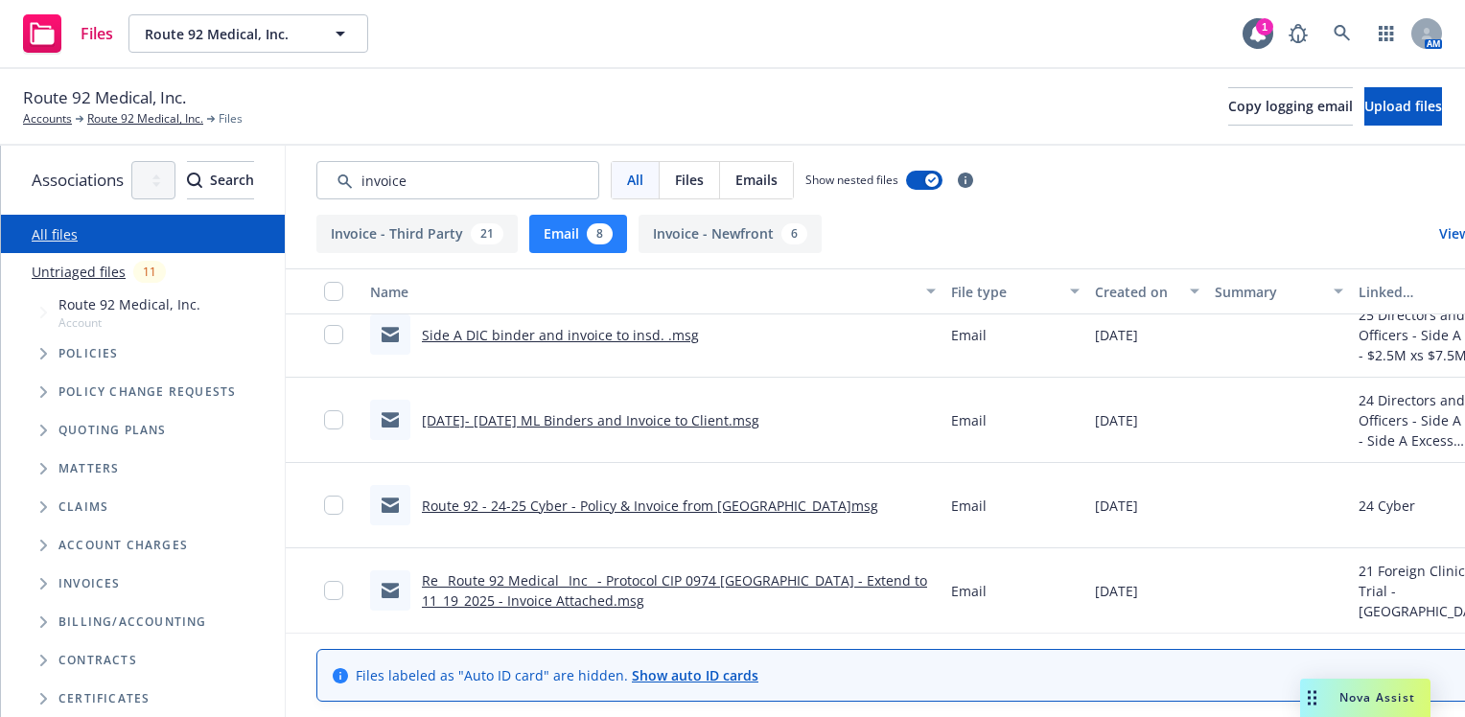
click at [769, 502] on link "Route 92 - 24-25 Cyber - Policy & Invoice from At-Bay.msg" at bounding box center [650, 506] width 457 height 18
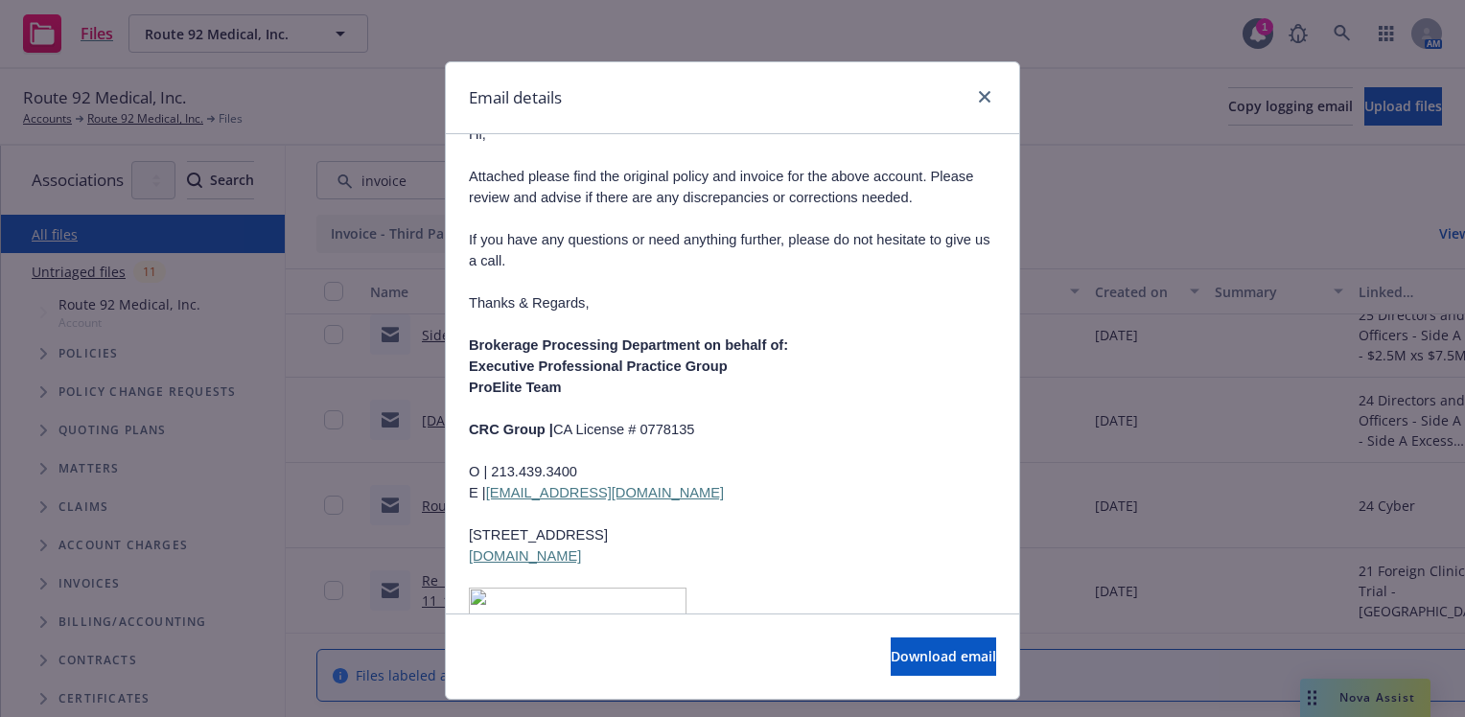
scroll to position [288, 0]
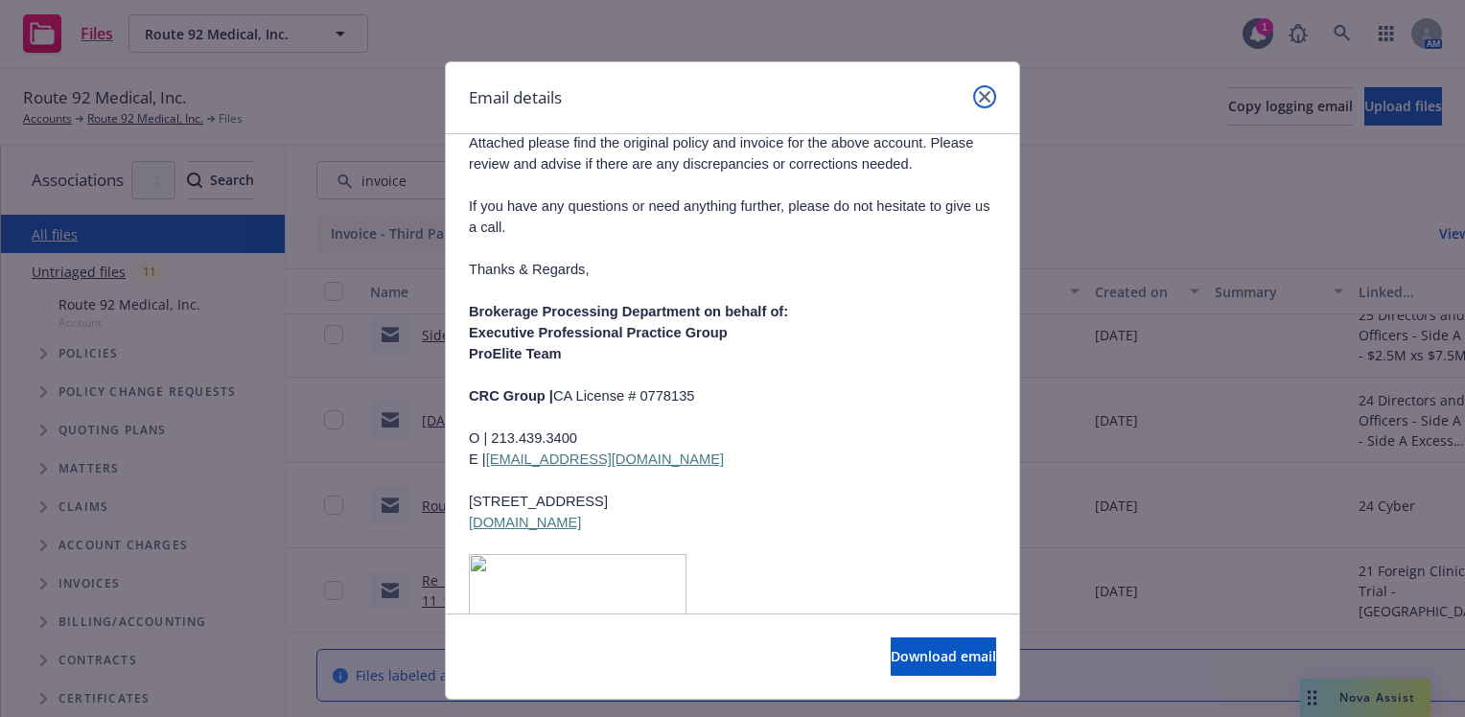
click at [982, 103] on link "close" at bounding box center [984, 96] width 23 height 23
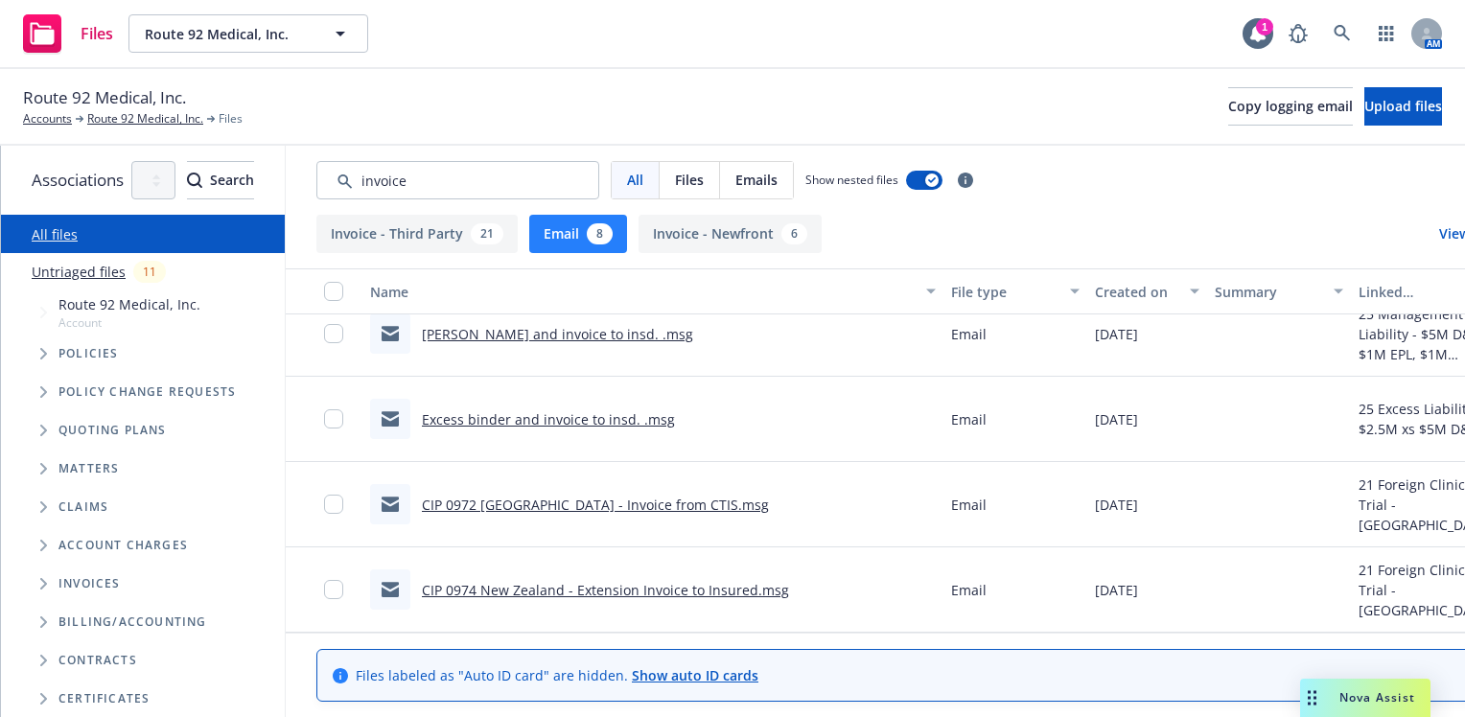
scroll to position [0, 0]
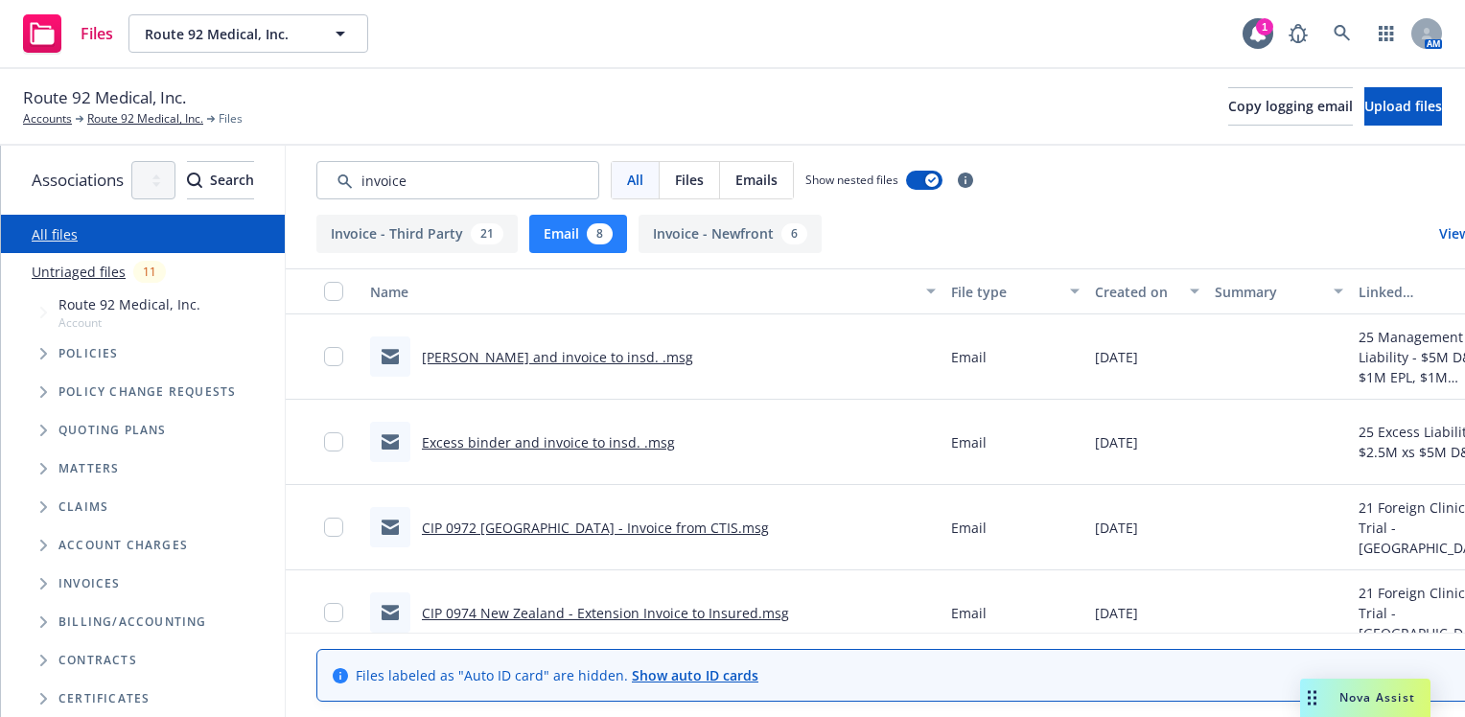
click at [472, 237] on button "Invoice - Third Party 21" at bounding box center [416, 234] width 201 height 38
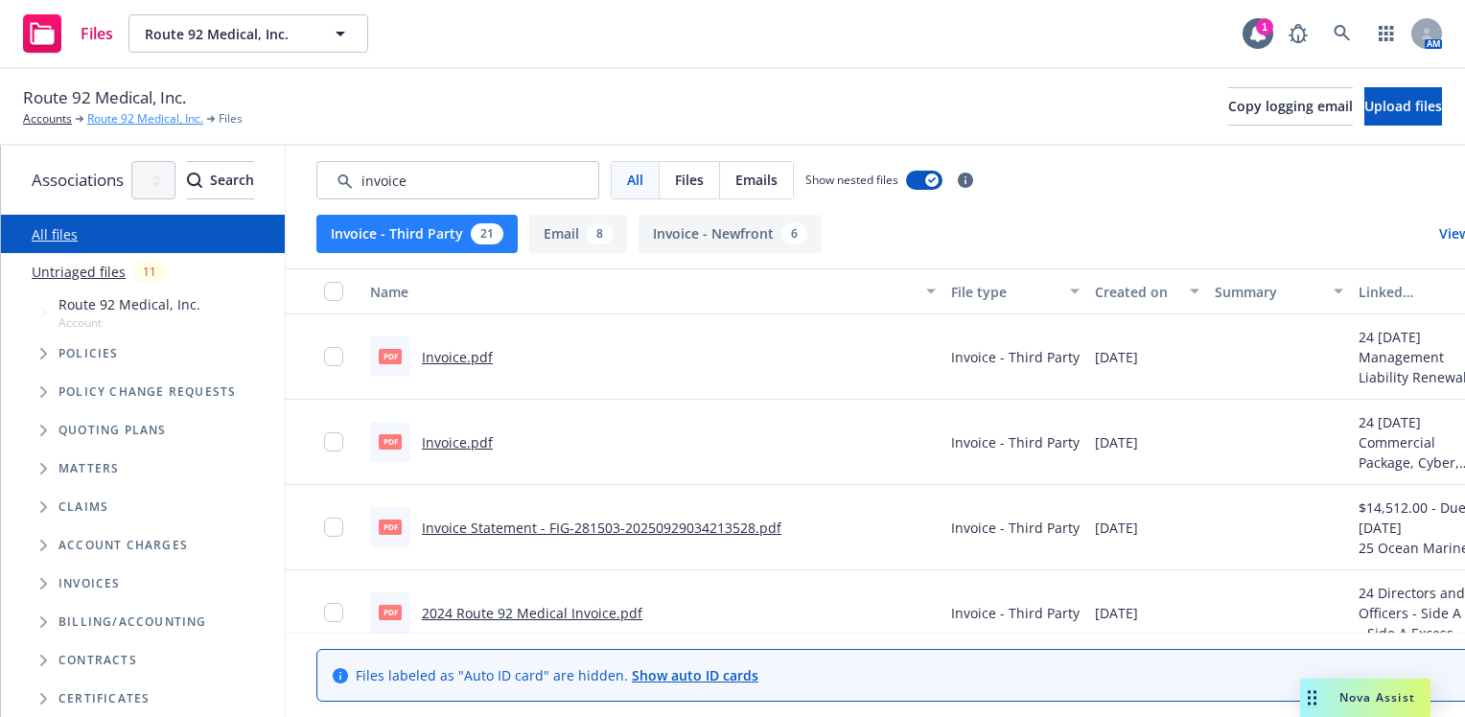
click at [106, 124] on link "Route 92 Medical, Inc." at bounding box center [145, 118] width 116 height 17
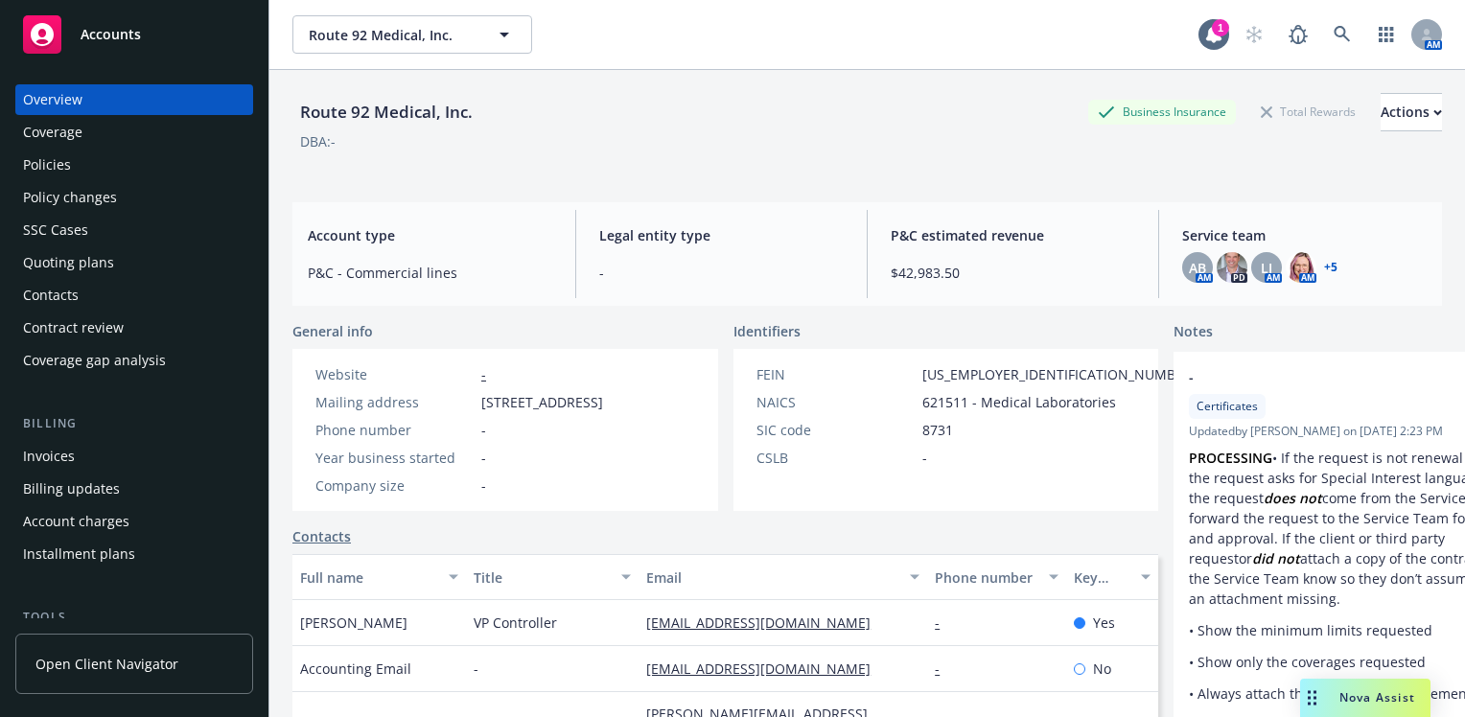
click at [41, 451] on div "Invoices" at bounding box center [49, 456] width 52 height 31
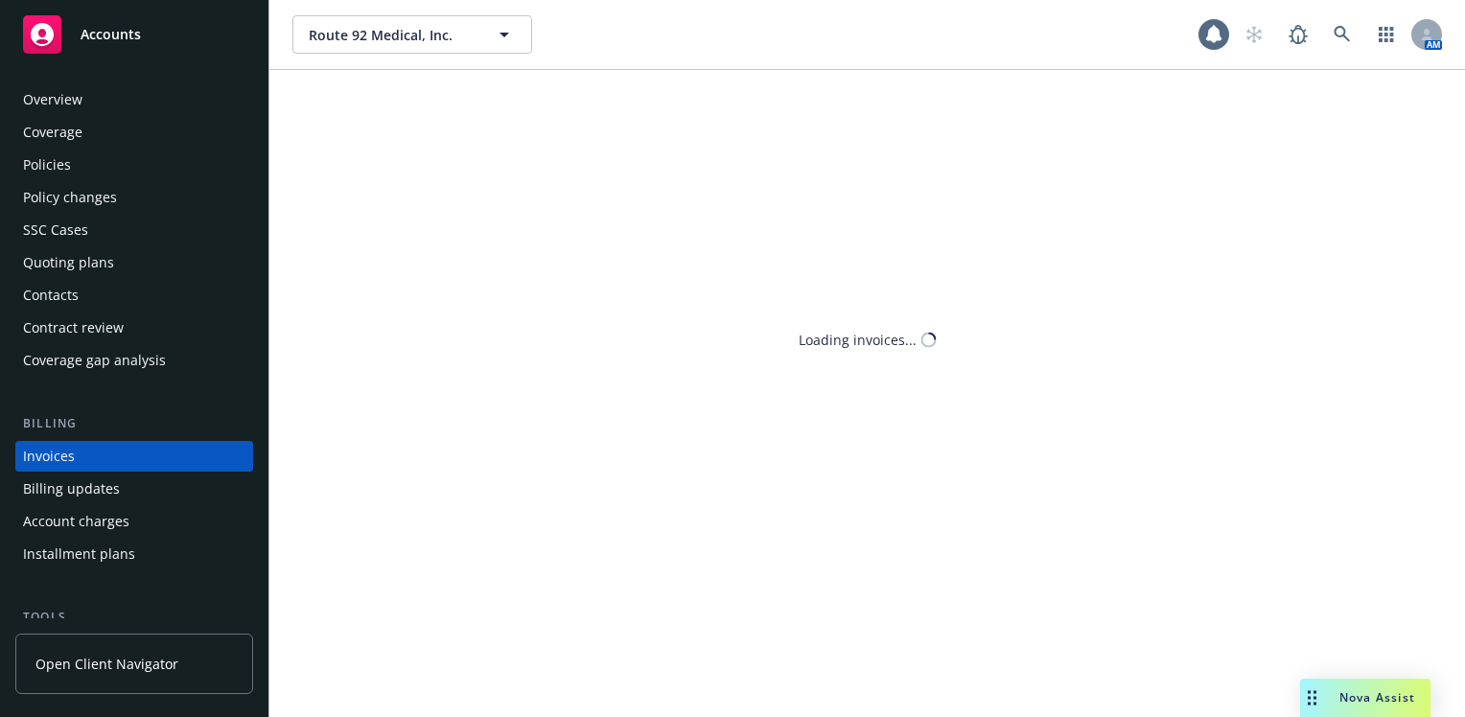
scroll to position [67, 0]
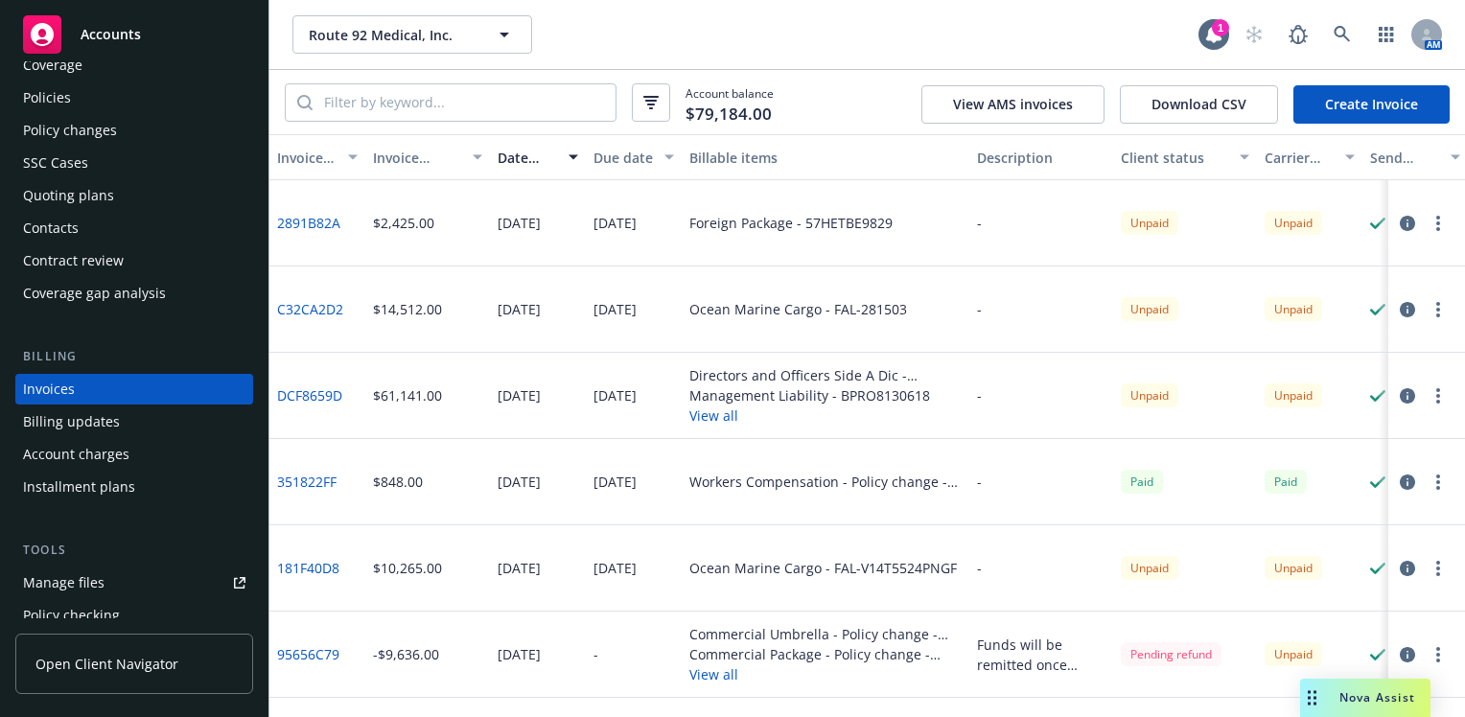
click at [1429, 221] on button "button" at bounding box center [1438, 223] width 23 height 23
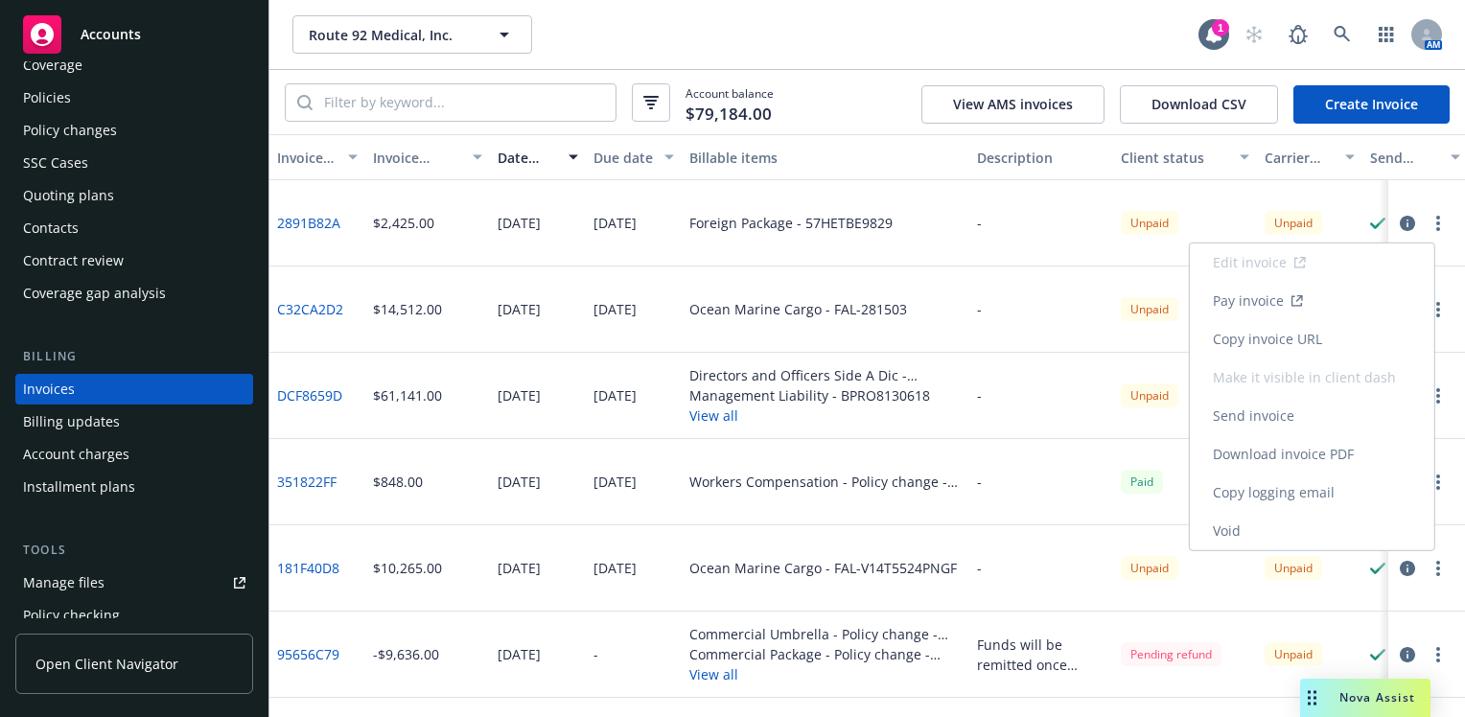
click at [1233, 534] on link "Void" at bounding box center [1312, 531] width 245 height 38
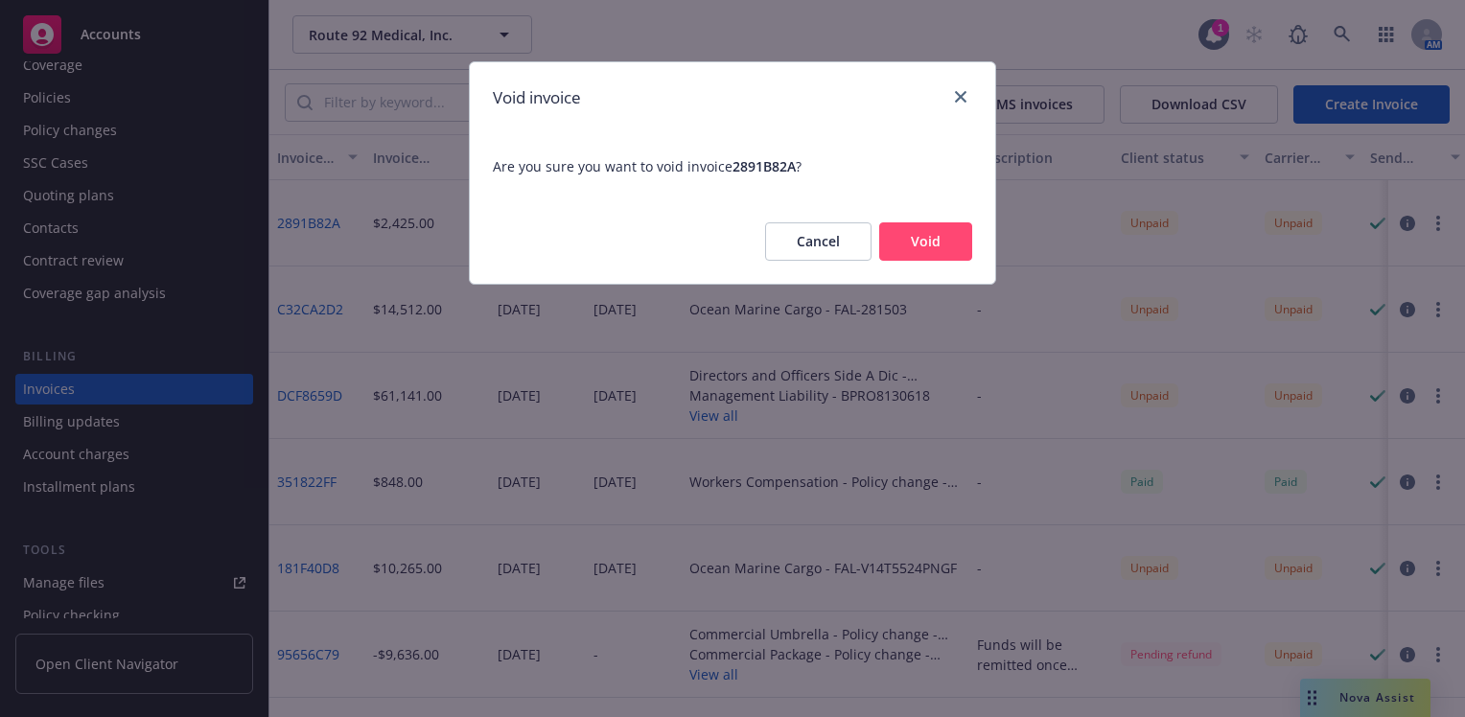
click at [932, 248] on button "Void" at bounding box center [925, 241] width 93 height 38
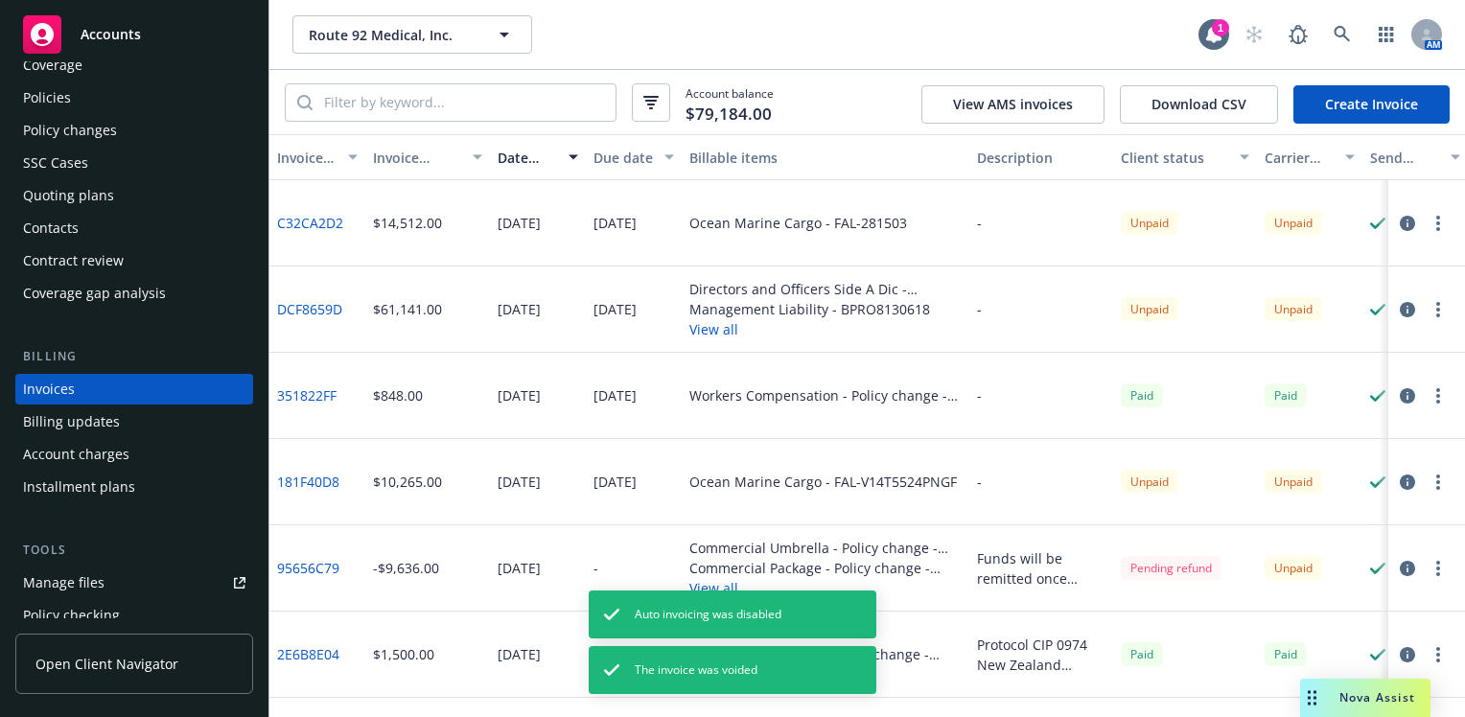
click at [1437, 221] on icon "button" at bounding box center [1439, 223] width 4 height 15
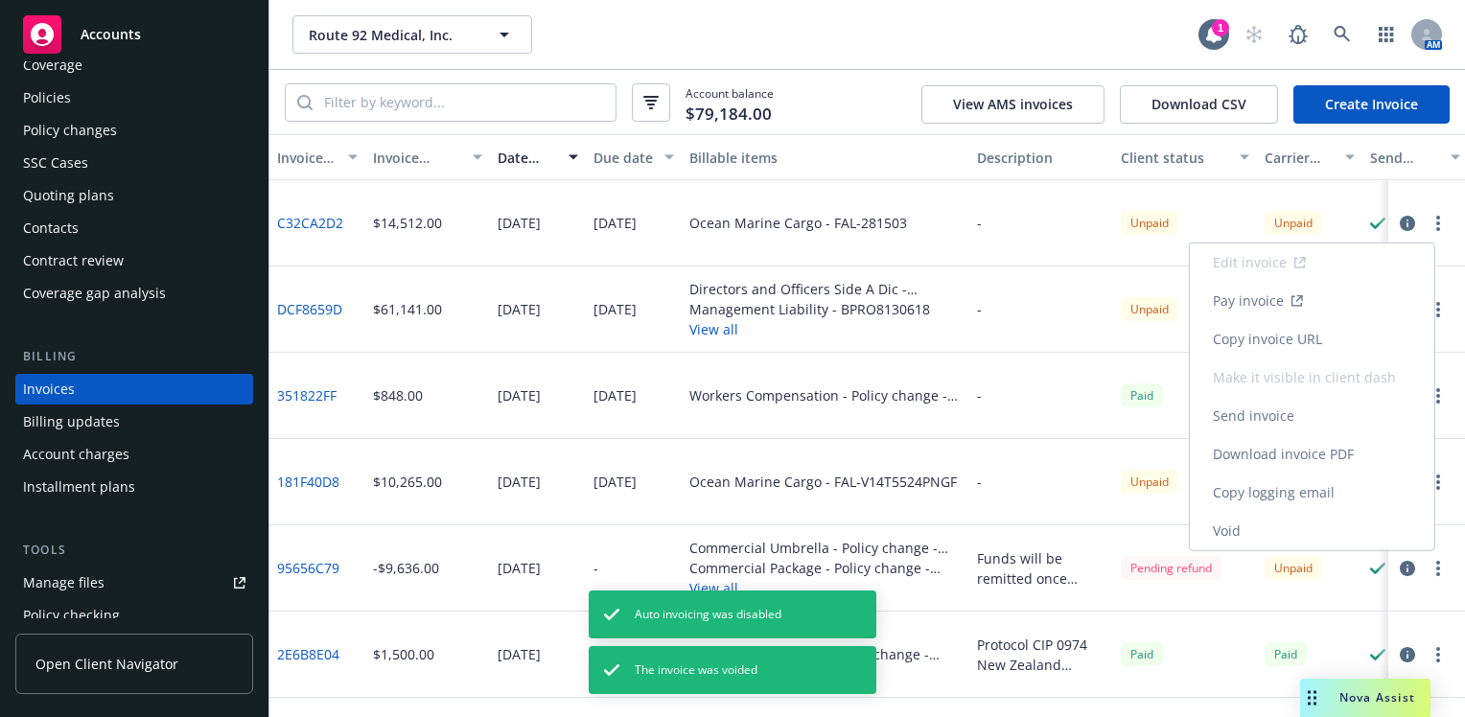
click at [1285, 526] on link "Void" at bounding box center [1312, 531] width 245 height 38
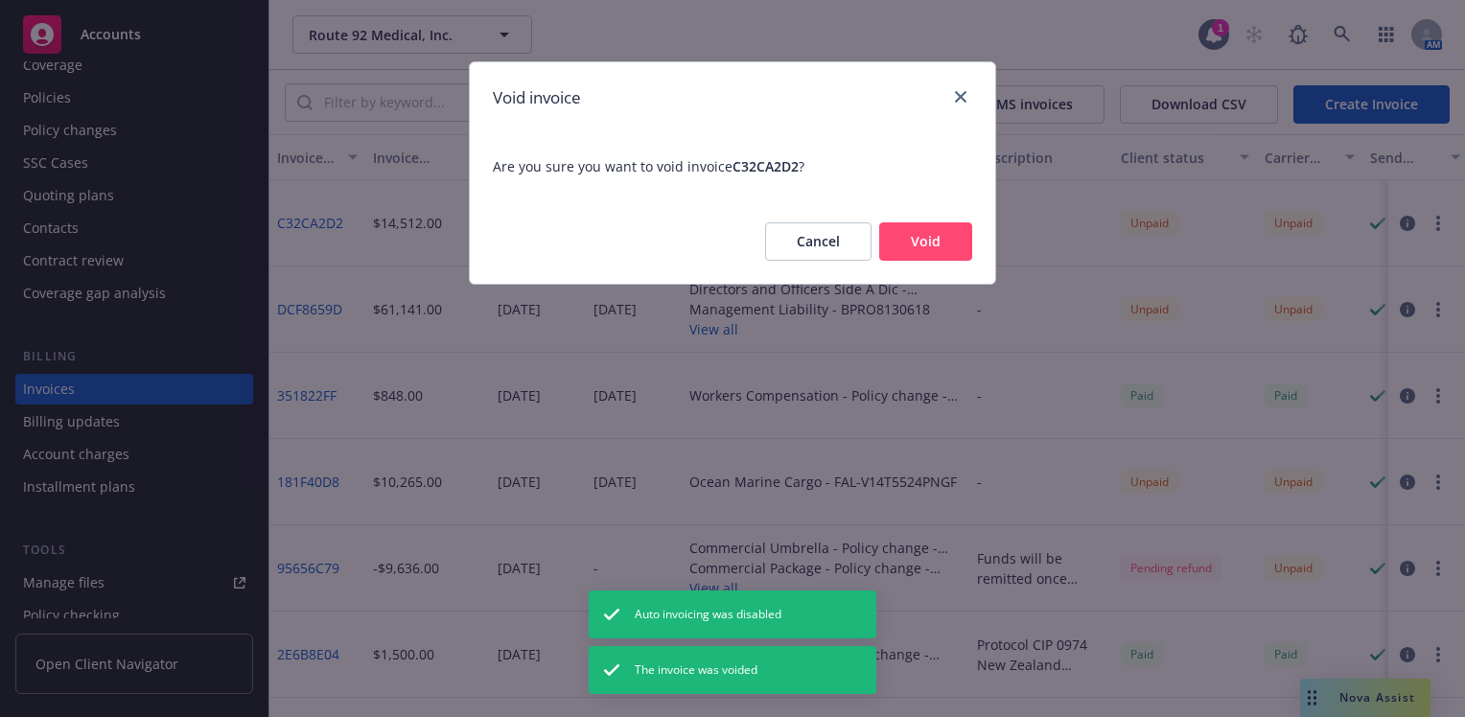
click at [925, 244] on button "Void" at bounding box center [925, 241] width 93 height 38
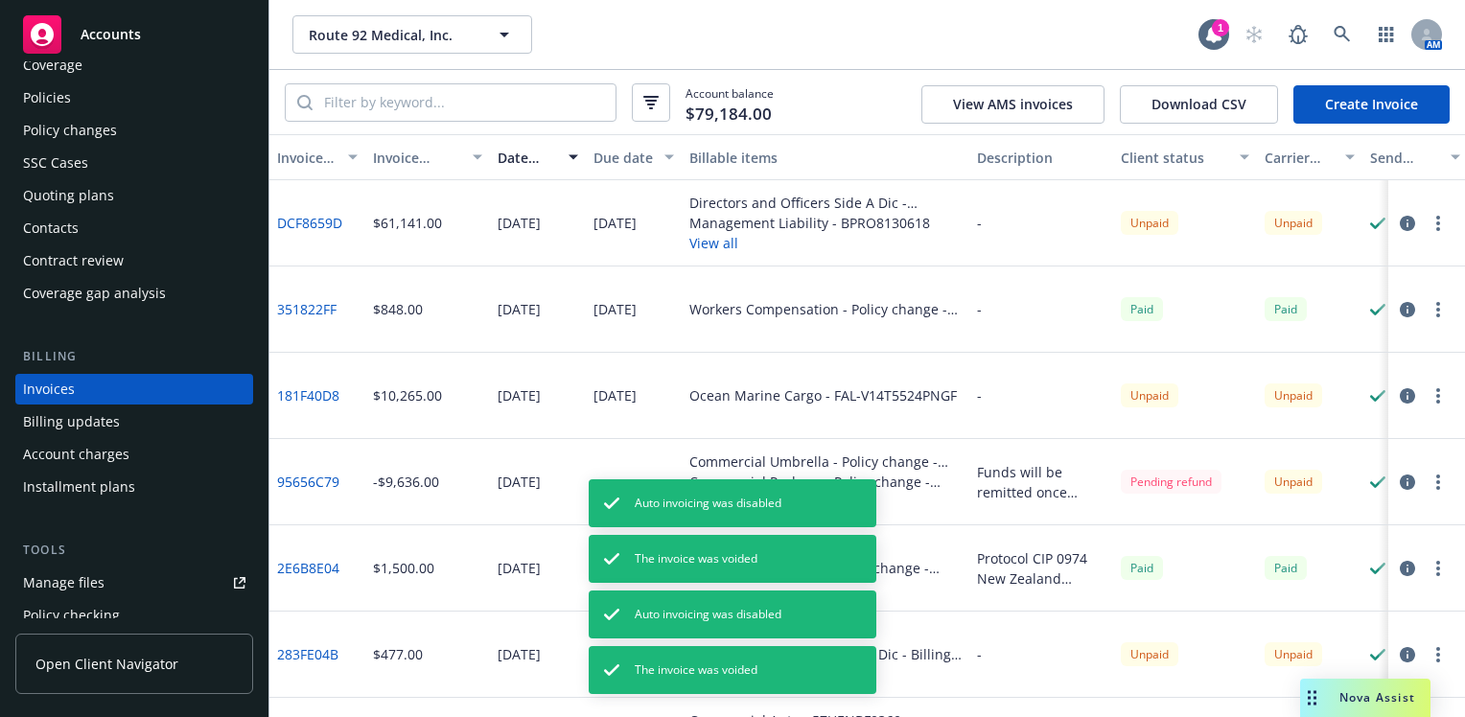
click at [45, 93] on div "Policies" at bounding box center [47, 97] width 48 height 31
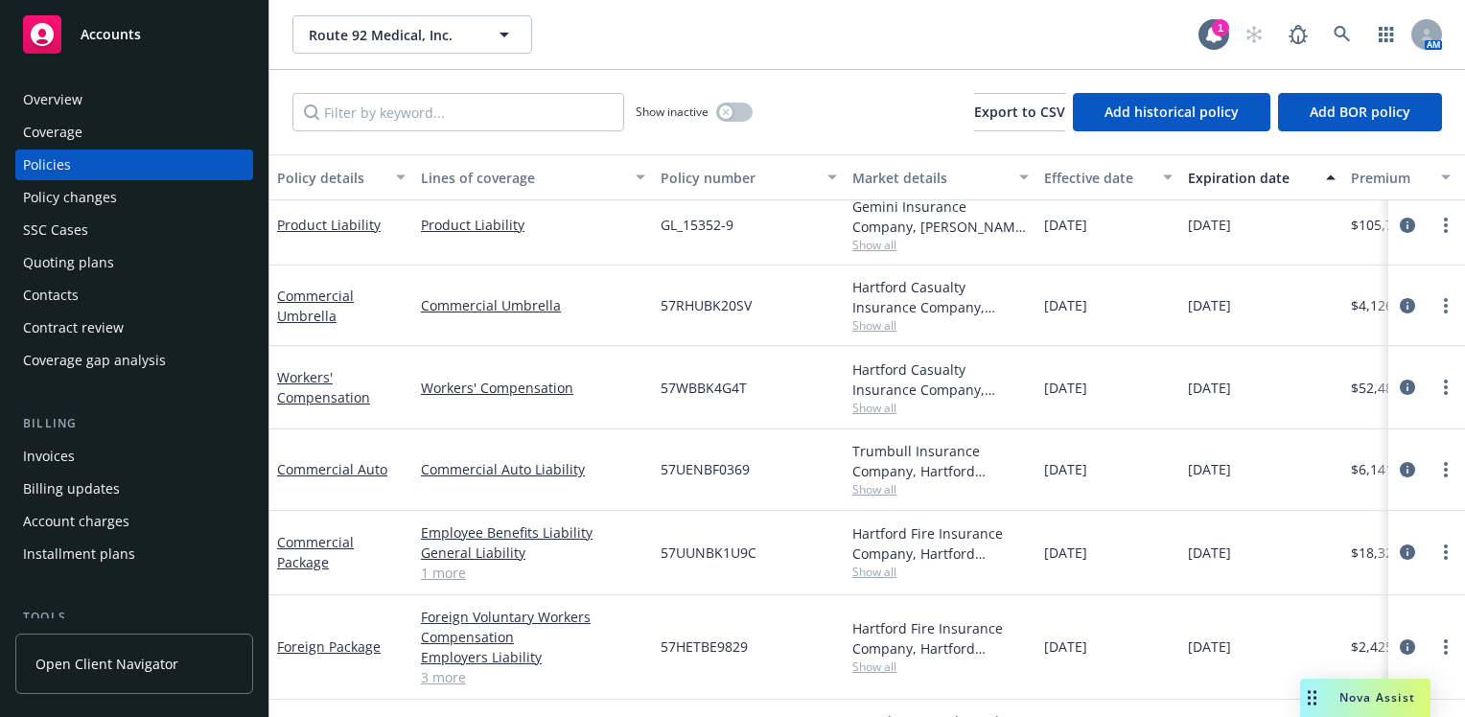
scroll to position [551, 0]
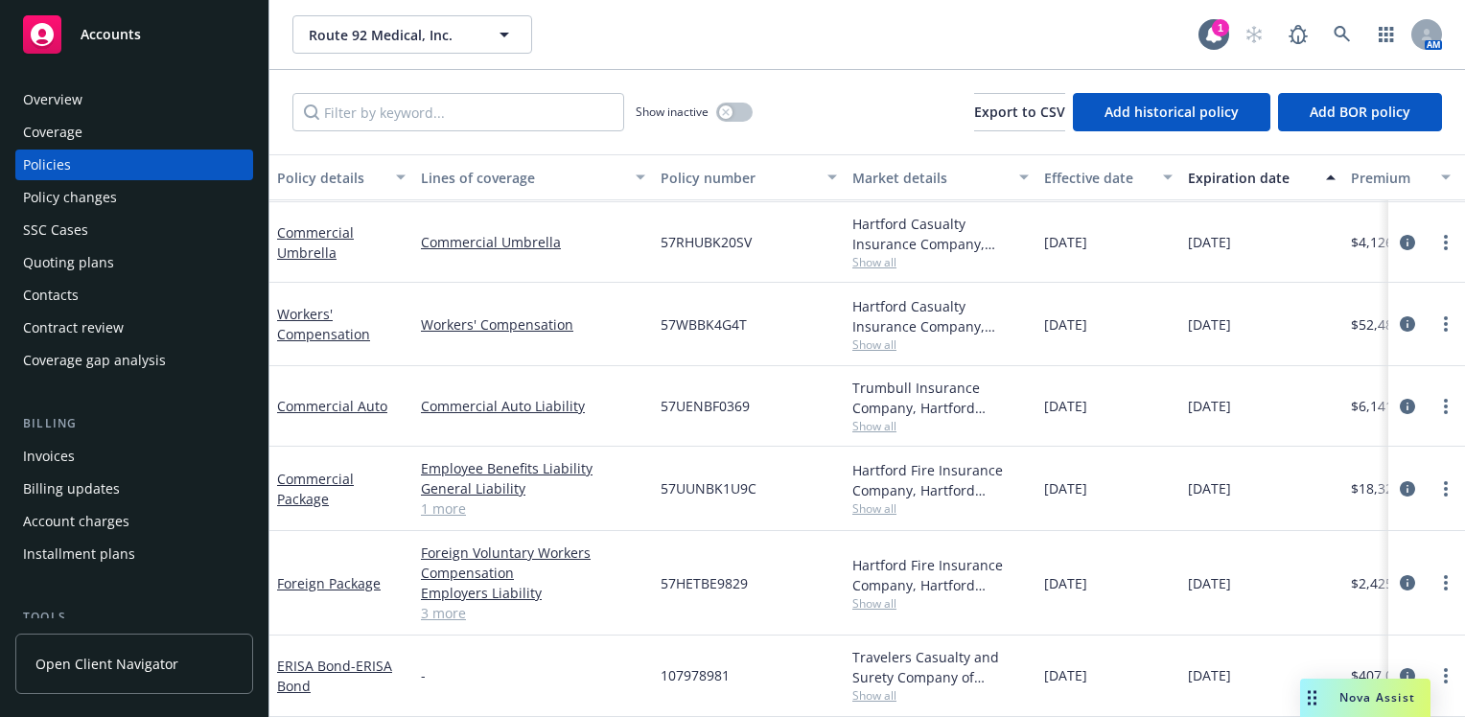
click at [506, 659] on div "-" at bounding box center [533, 676] width 240 height 81
click at [864, 501] on span "Show all" at bounding box center [941, 509] width 176 height 16
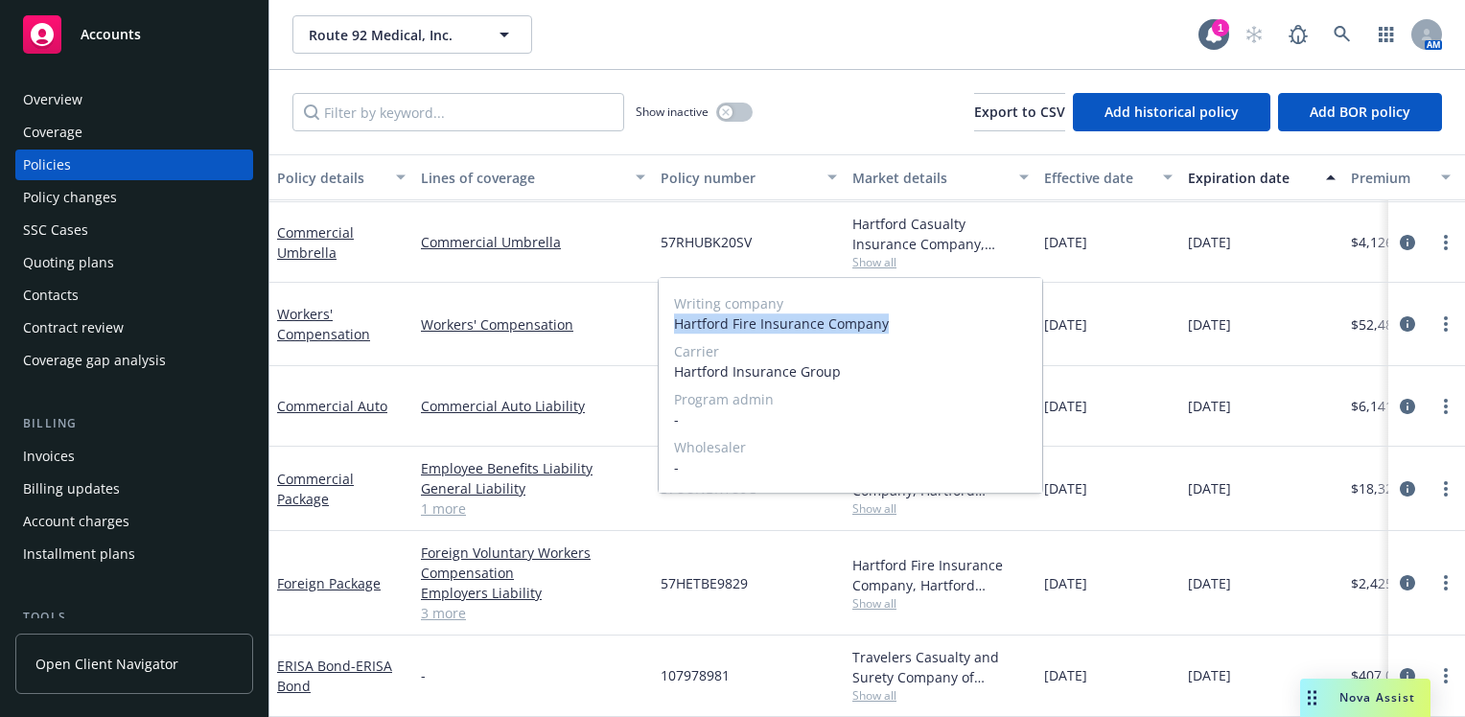
drag, startPoint x: 889, startPoint y: 325, endPoint x: 675, endPoint y: 334, distance: 214.0
click at [675, 334] on div "Writing company Hartford Fire Insurance Company Carrier Hartford Insurance Grou…" at bounding box center [851, 385] width 384 height 215
drag, startPoint x: 675, startPoint y: 334, endPoint x: 691, endPoint y: 324, distance: 18.1
copy span "Hartford Fire Insurance Company"
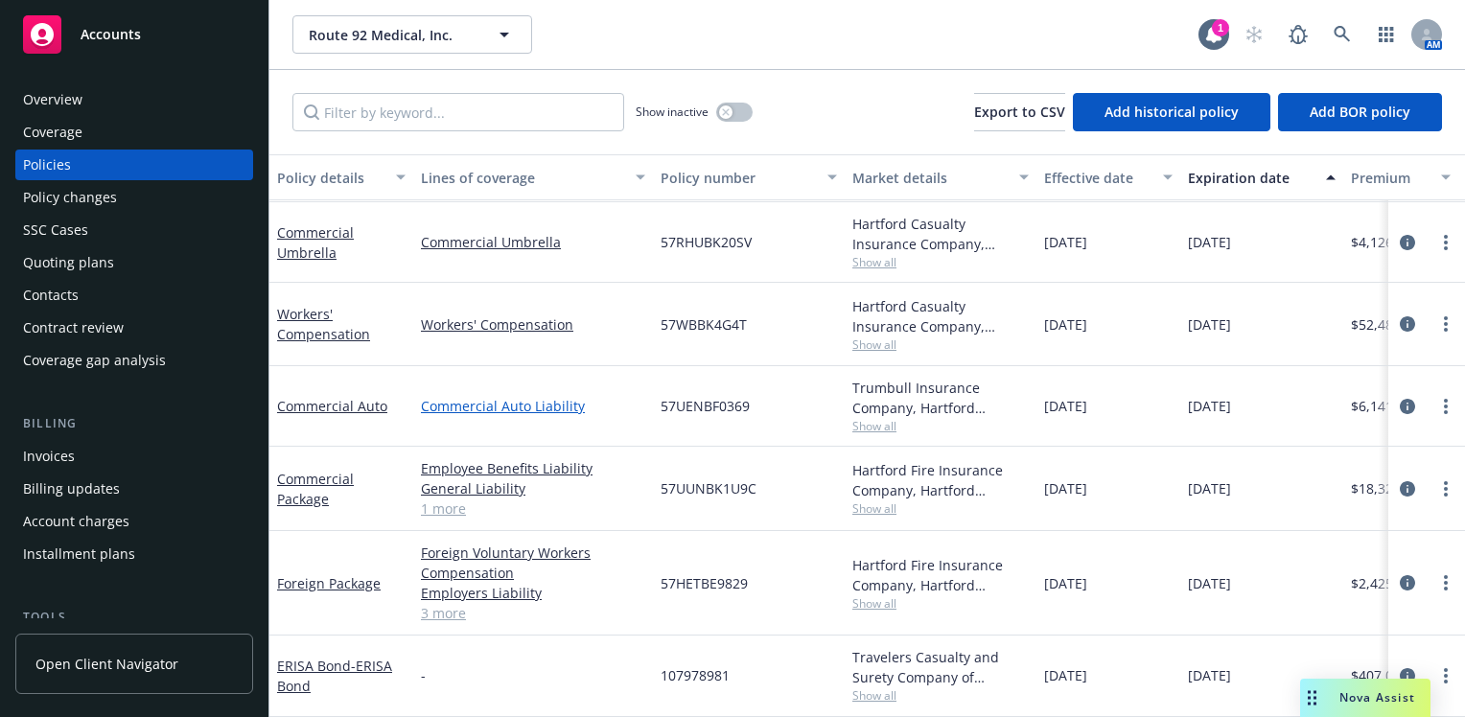
click at [627, 396] on link "Commercial Auto Liability" at bounding box center [533, 406] width 224 height 20
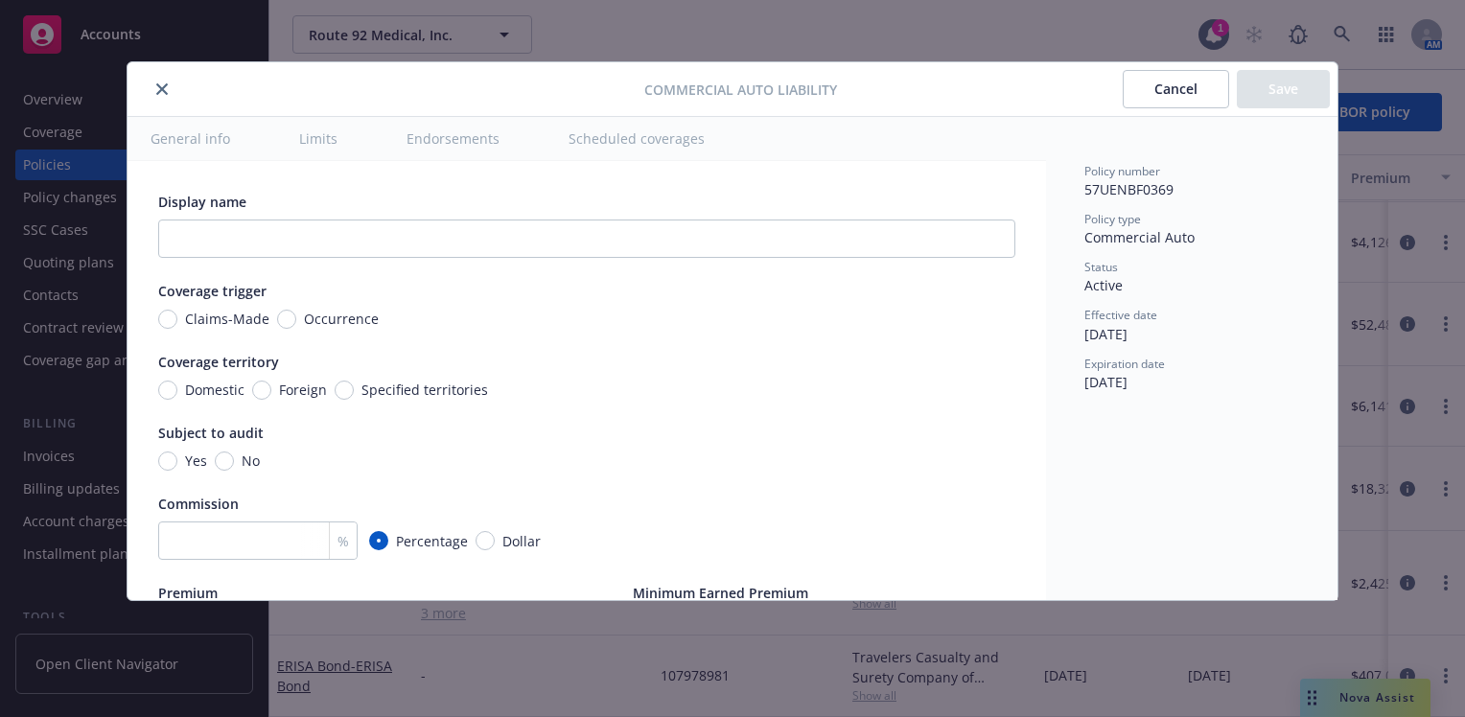
click at [1163, 85] on button "Cancel" at bounding box center [1176, 89] width 106 height 38
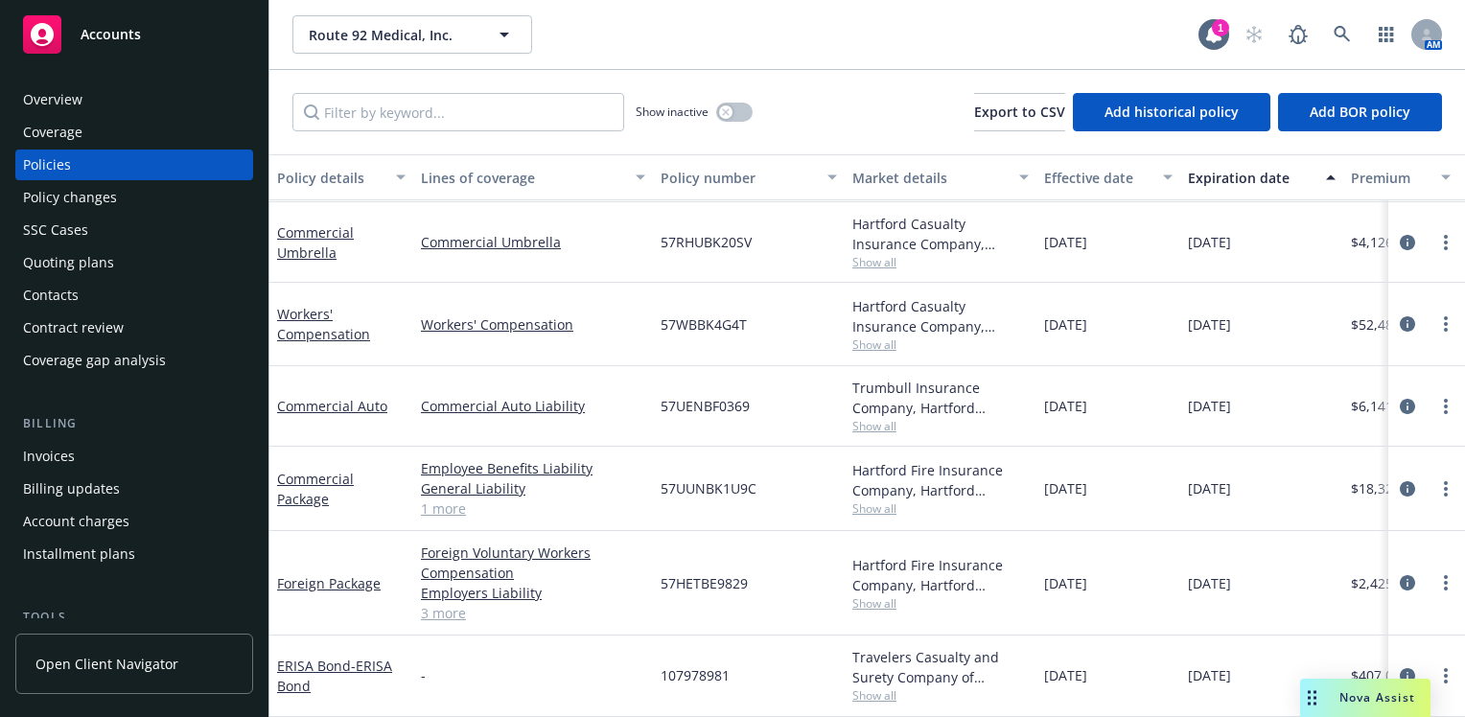
click at [871, 418] on span "Show all" at bounding box center [941, 426] width 176 height 16
click at [583, 510] on div "Employee Benefits Liability General Liability Commercial Property 1 more" at bounding box center [533, 489] width 240 height 84
click at [873, 596] on span "Show all" at bounding box center [941, 604] width 176 height 16
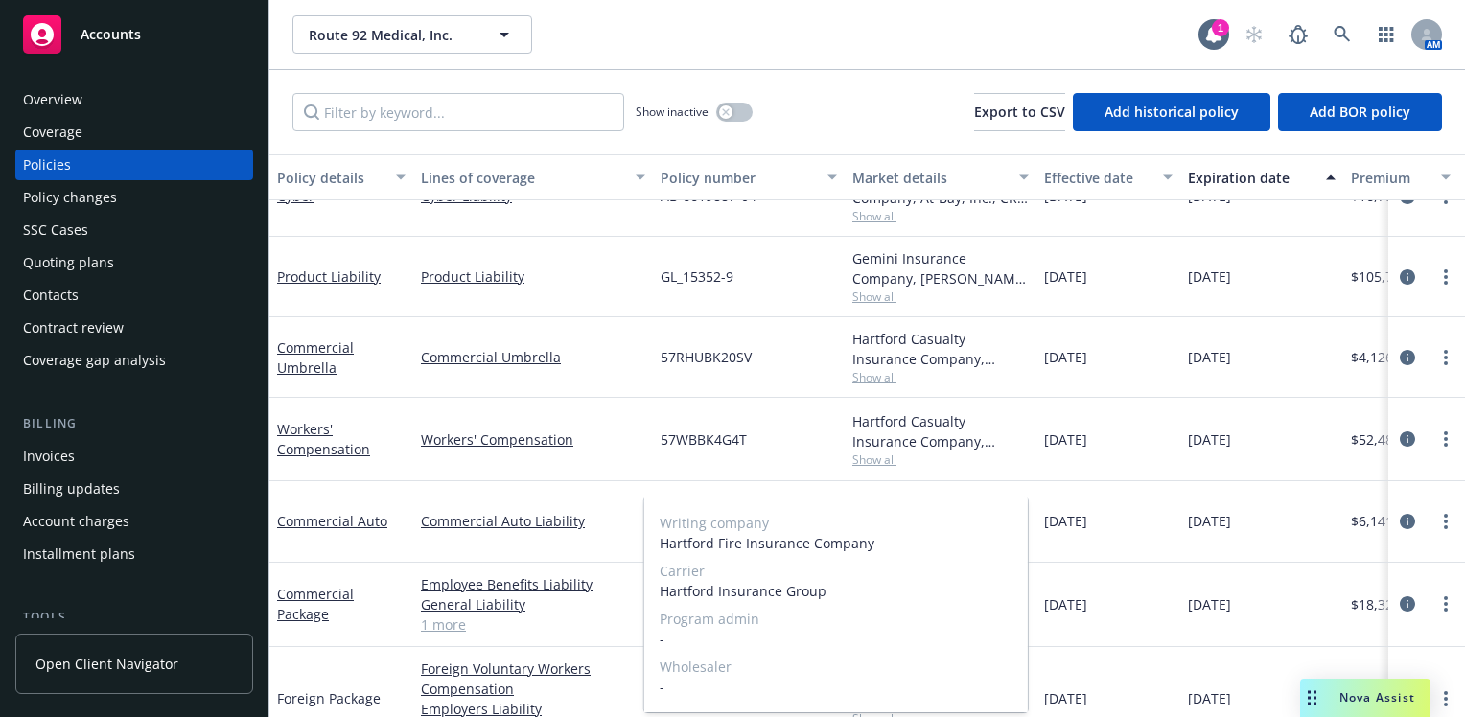
scroll to position [360, 0]
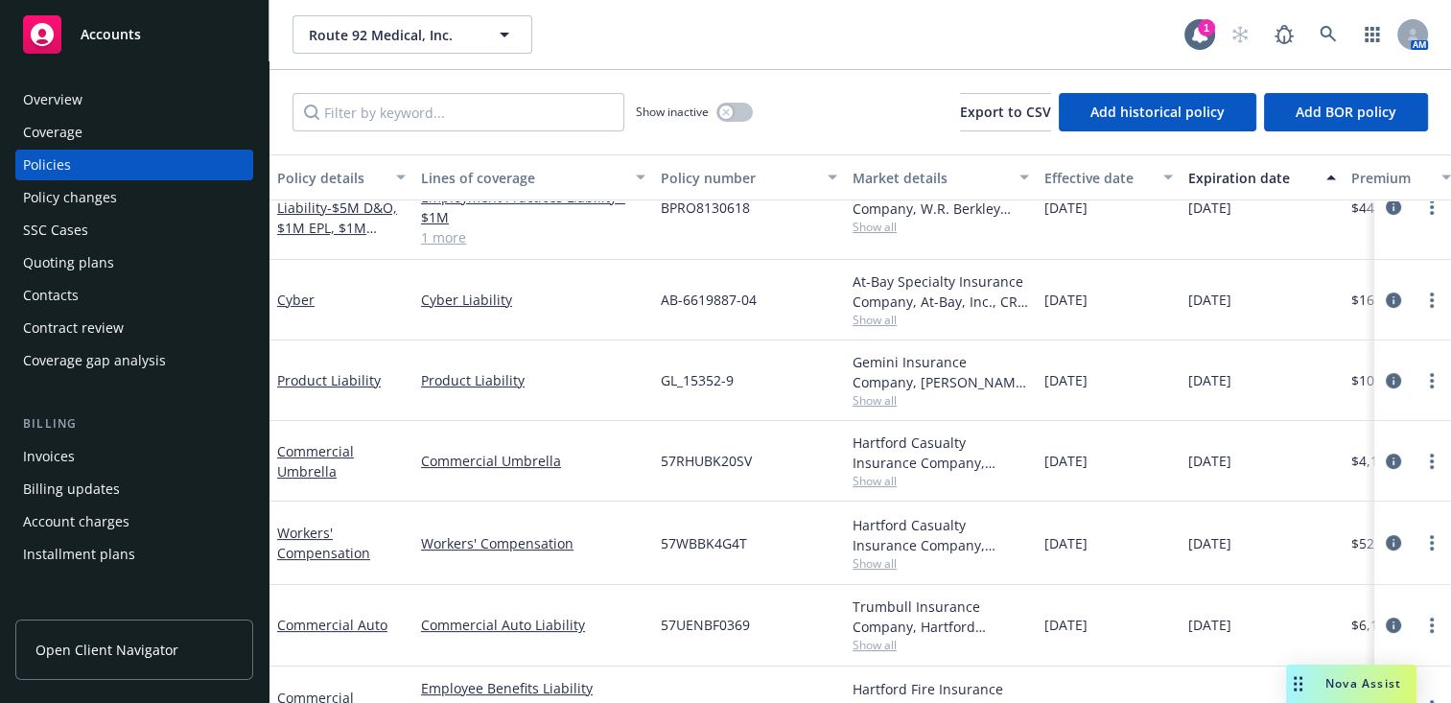
click at [861, 478] on span "Show all" at bounding box center [941, 481] width 176 height 16
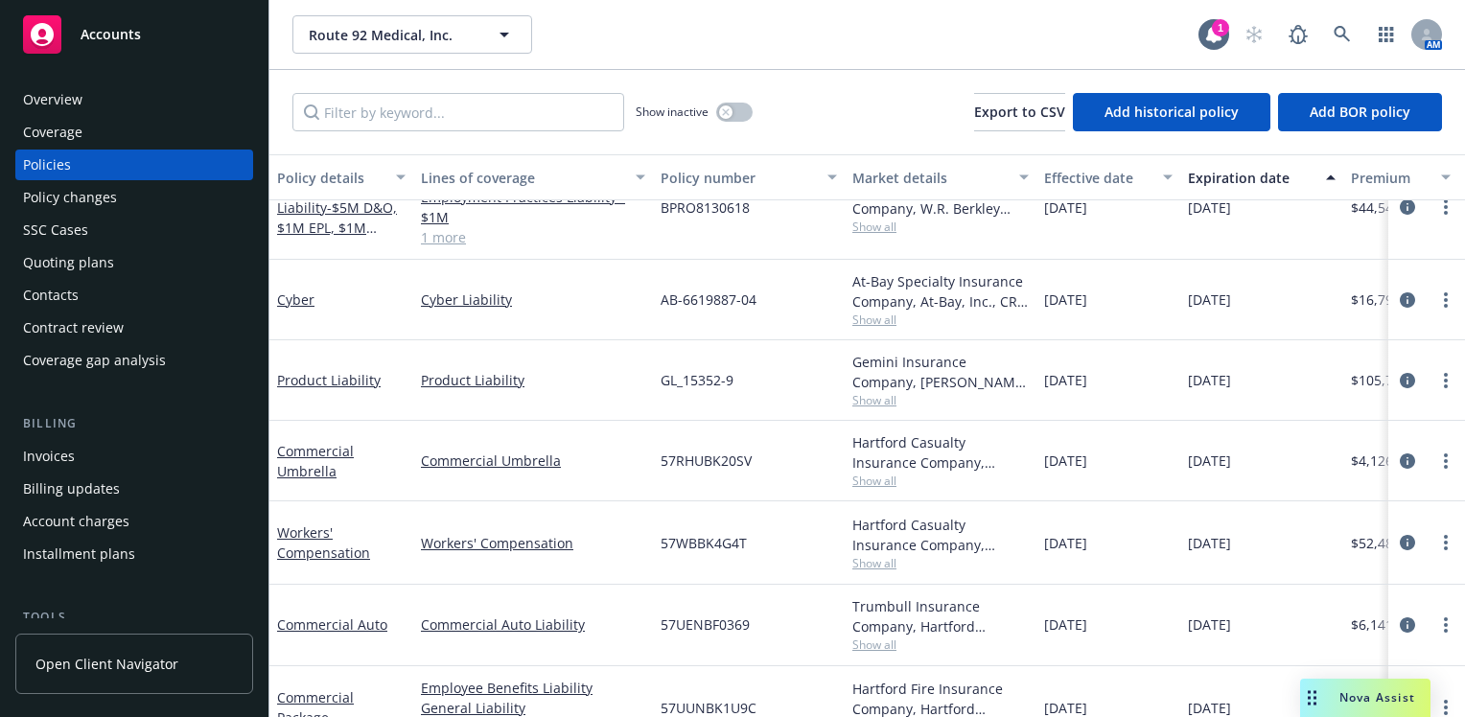
click at [860, 554] on body "Accounts Overview Coverage Policies Policy changes SSC Cases Quoting plans Cont…" at bounding box center [732, 358] width 1465 height 717
click at [868, 561] on span "Show all" at bounding box center [941, 563] width 176 height 16
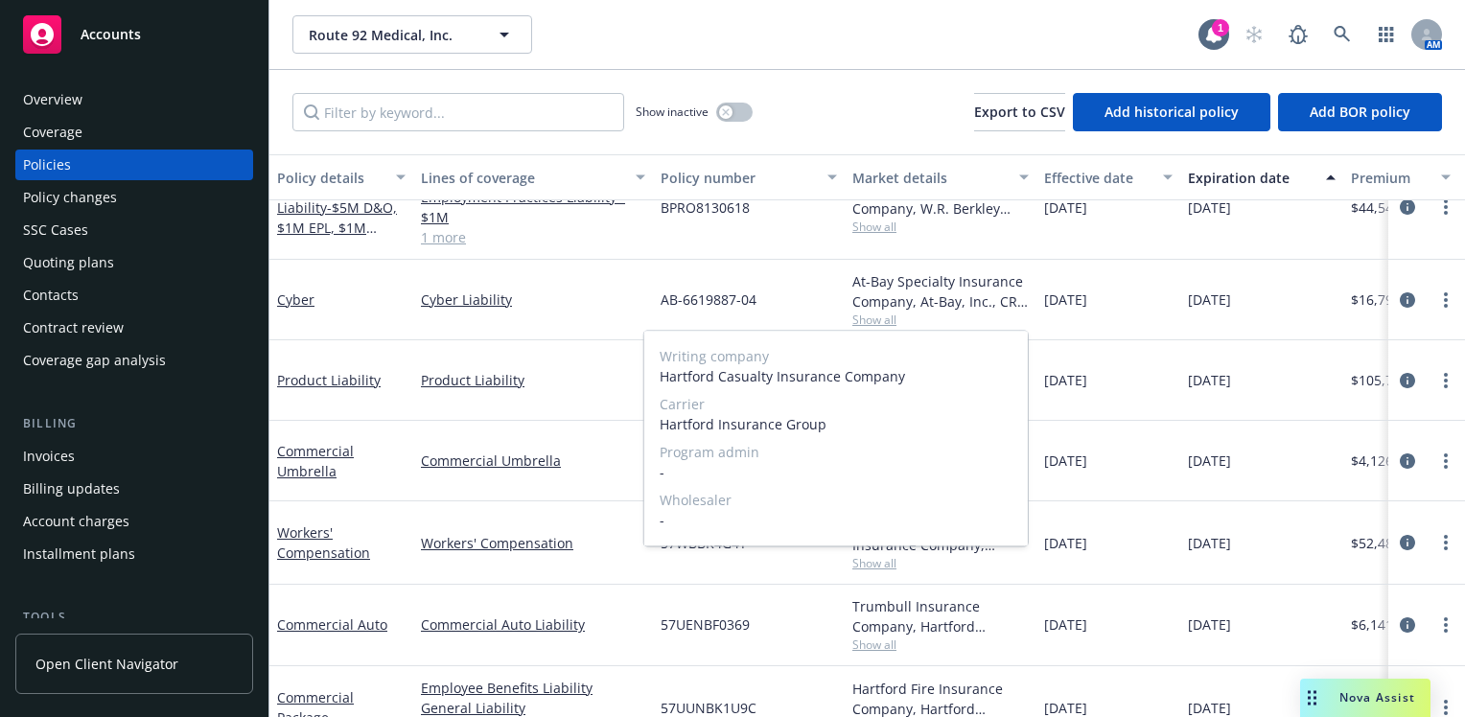
scroll to position [264, 0]
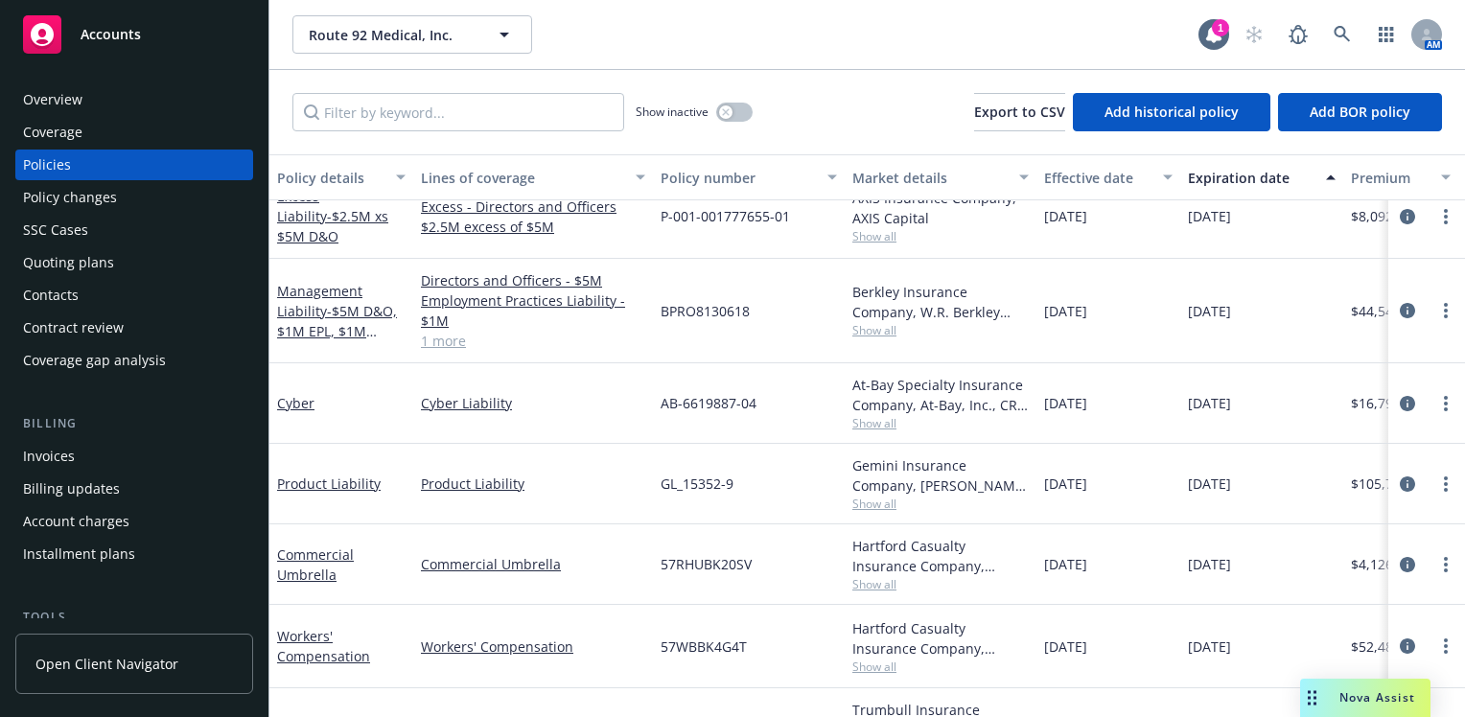
click at [578, 461] on div "Product Liability" at bounding box center [533, 484] width 240 height 81
click at [878, 503] on span "Show all" at bounding box center [941, 504] width 176 height 16
click at [387, 439] on div "Cyber" at bounding box center [341, 403] width 144 height 81
click at [874, 500] on span "Show all" at bounding box center [941, 504] width 176 height 16
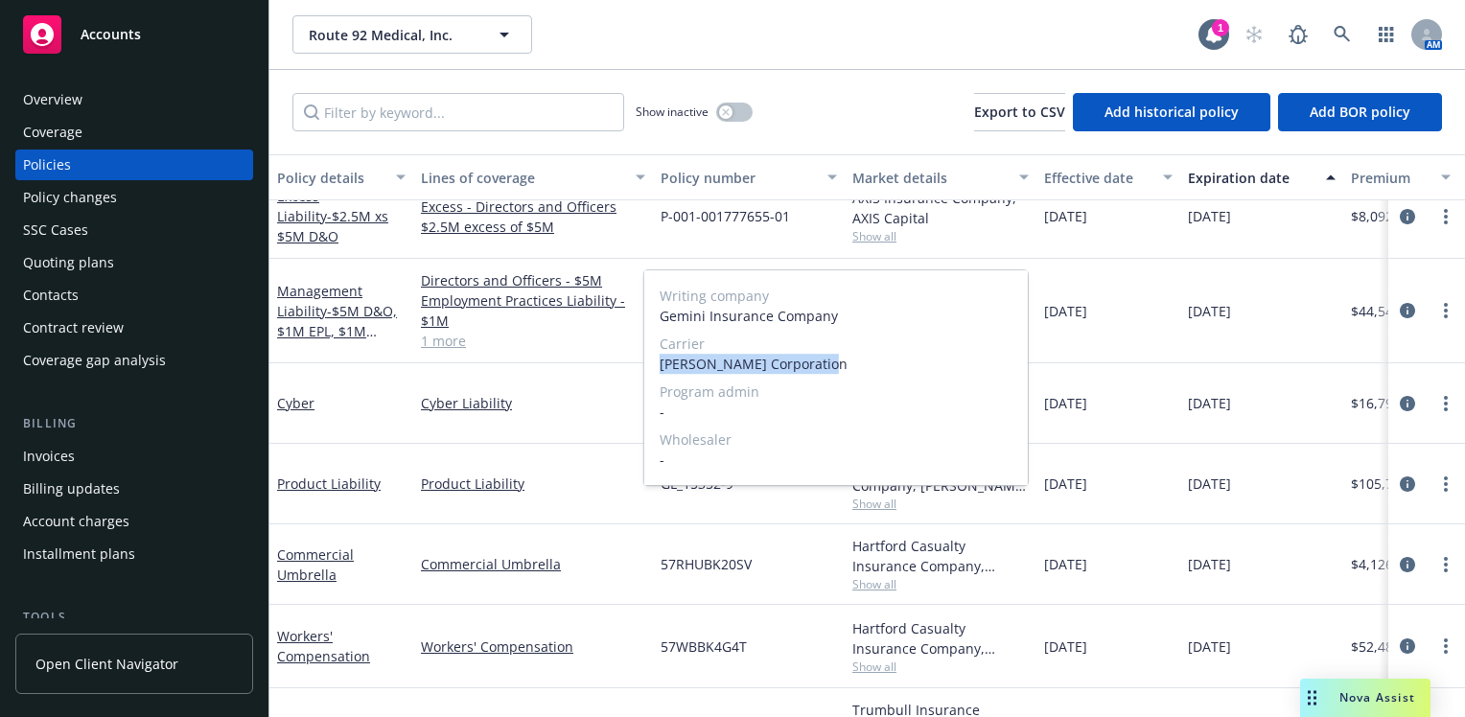
drag, startPoint x: 818, startPoint y: 361, endPoint x: 644, endPoint y: 378, distance: 174.4
click at [644, 378] on div "Writing company Gemini Insurance Company Carrier [PERSON_NAME] Corporation Prog…" at bounding box center [836, 377] width 384 height 215
copy span "[PERSON_NAME] Corporation"
drag, startPoint x: 833, startPoint y: 316, endPoint x: 648, endPoint y: 320, distance: 185.1
click at [648, 320] on div "Writing company Gemini Insurance Company Carrier [PERSON_NAME] Corporation Prog…" at bounding box center [836, 377] width 384 height 215
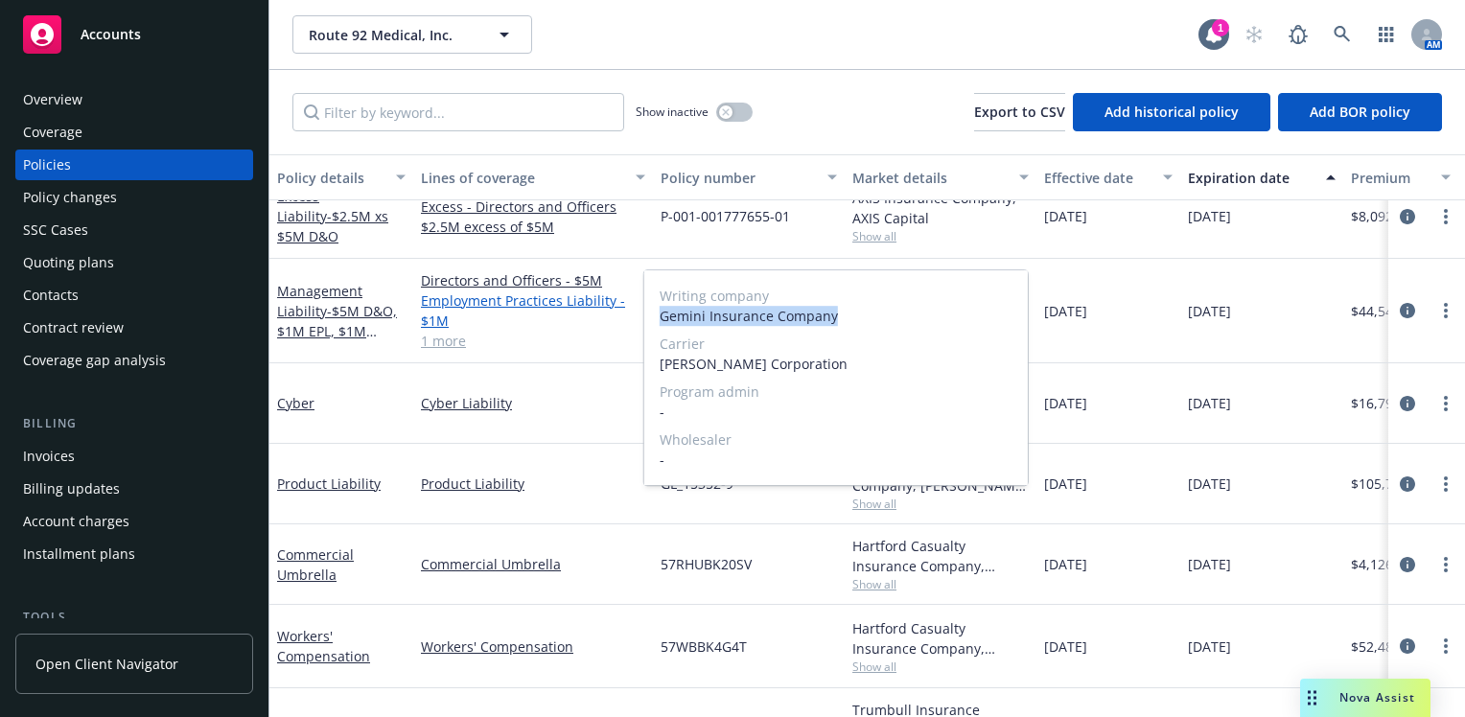
copy span "Gemini Insurance Company"
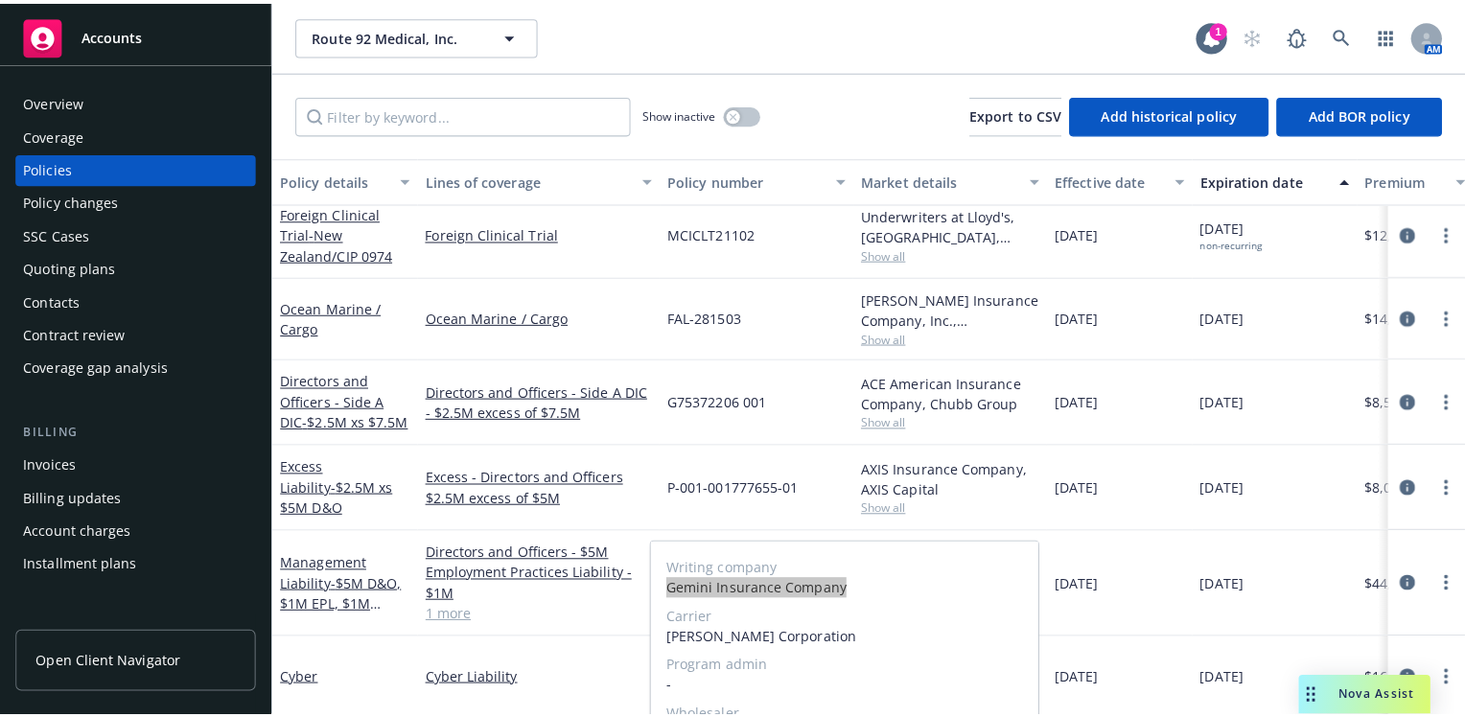
scroll to position [0, 0]
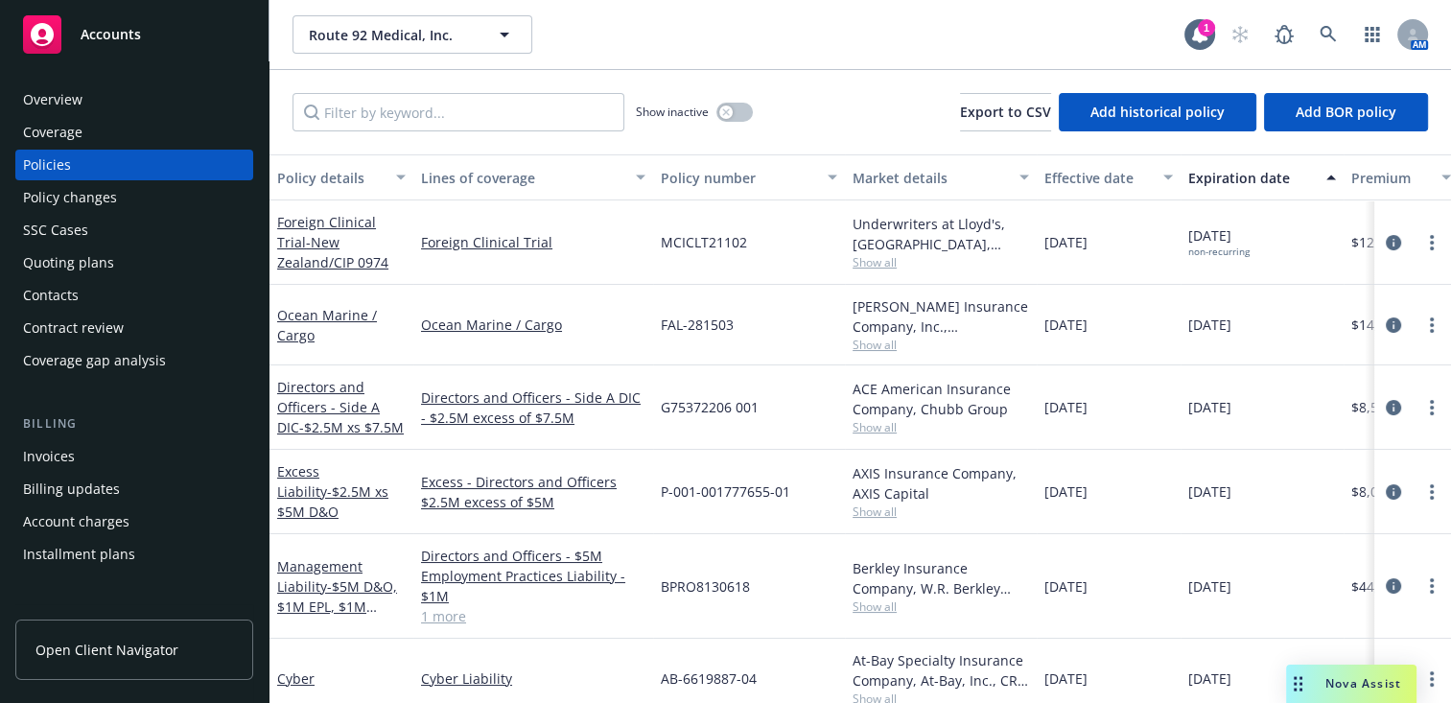
click at [864, 340] on span "Show all" at bounding box center [941, 345] width 176 height 16
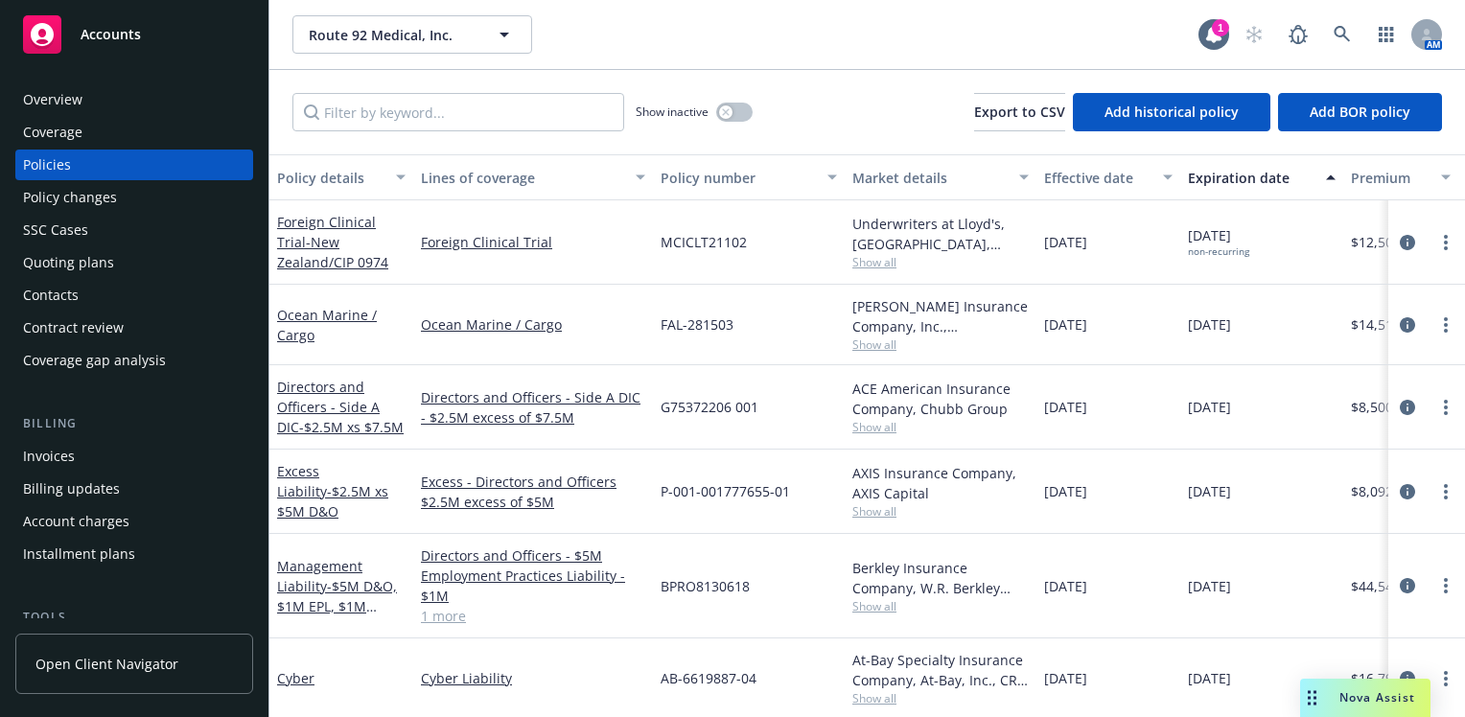
click at [610, 347] on div "Ocean Marine / Cargo" at bounding box center [533, 325] width 240 height 81
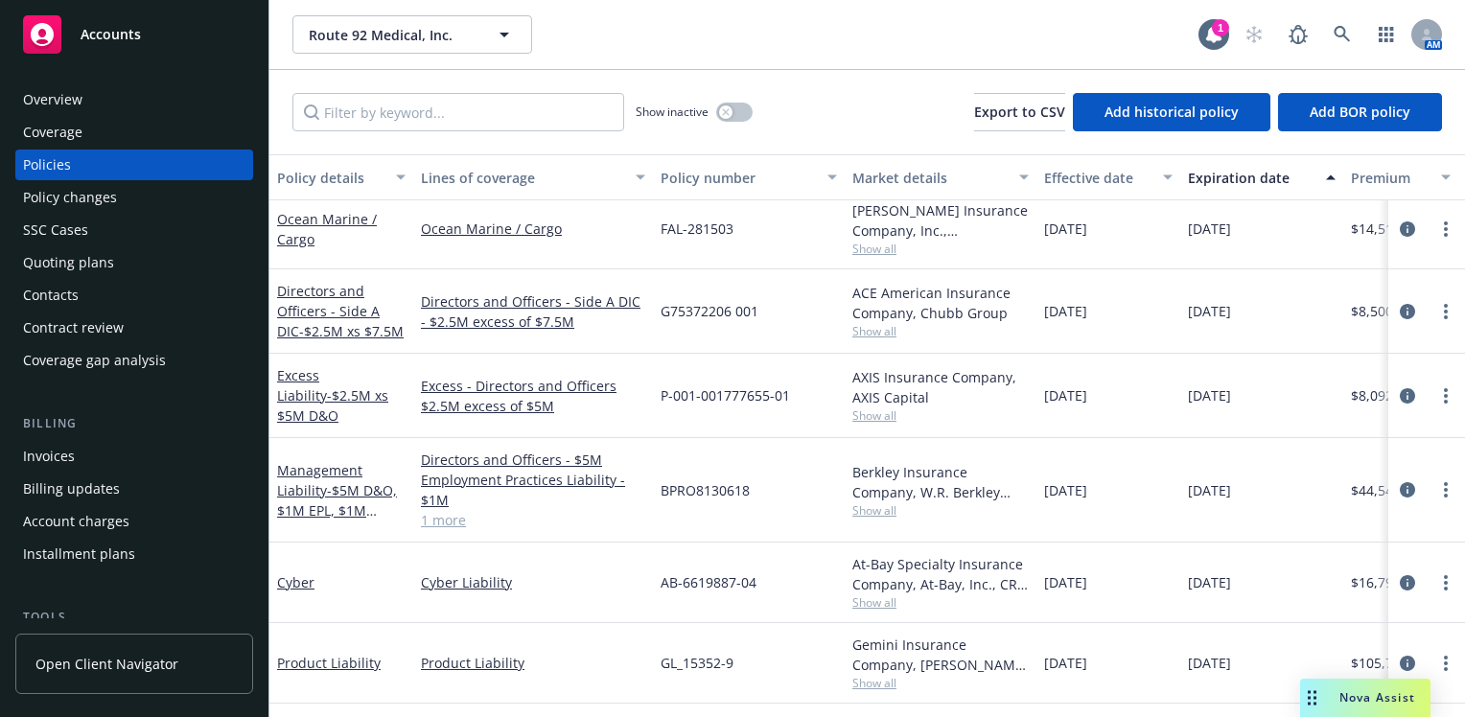
click at [878, 597] on span "Show all" at bounding box center [941, 603] width 176 height 16
click at [571, 593] on div "Cyber Liability" at bounding box center [533, 583] width 240 height 81
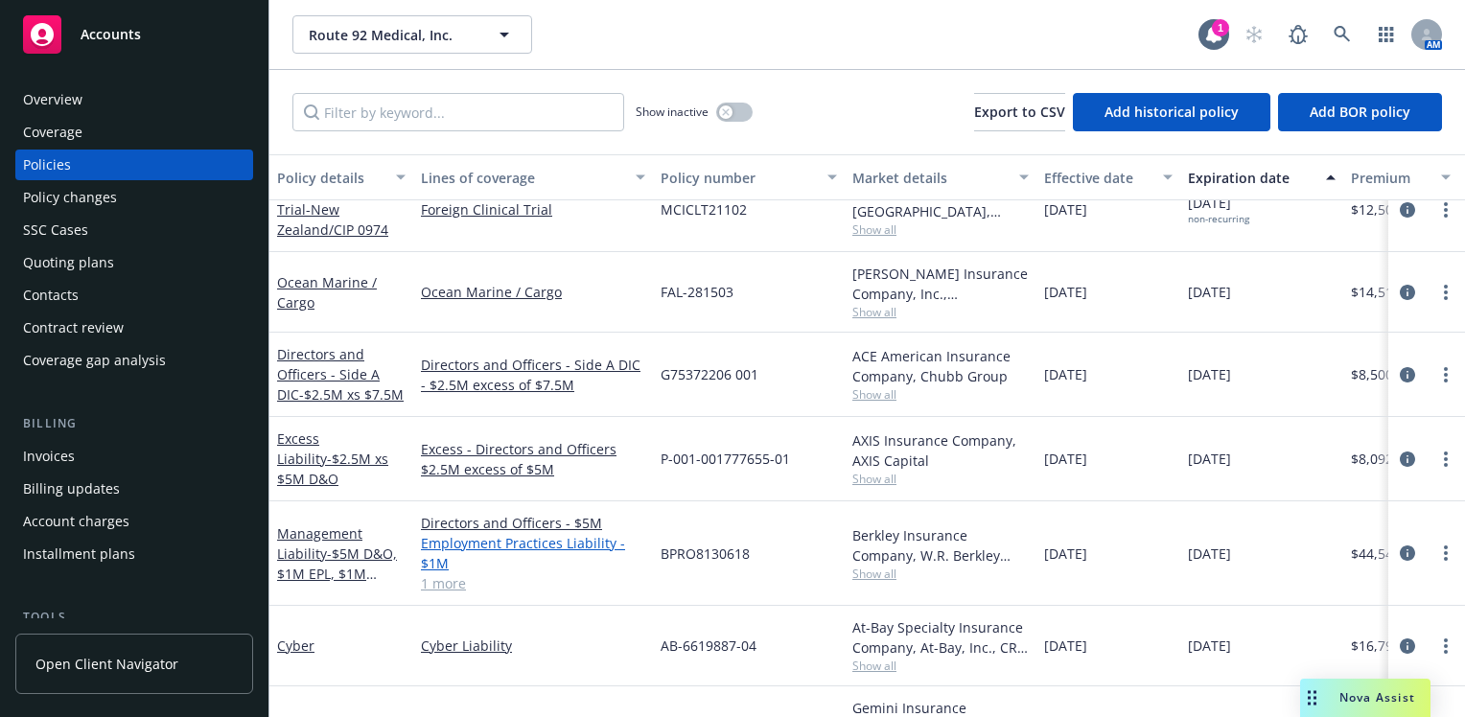
scroll to position [0, 0]
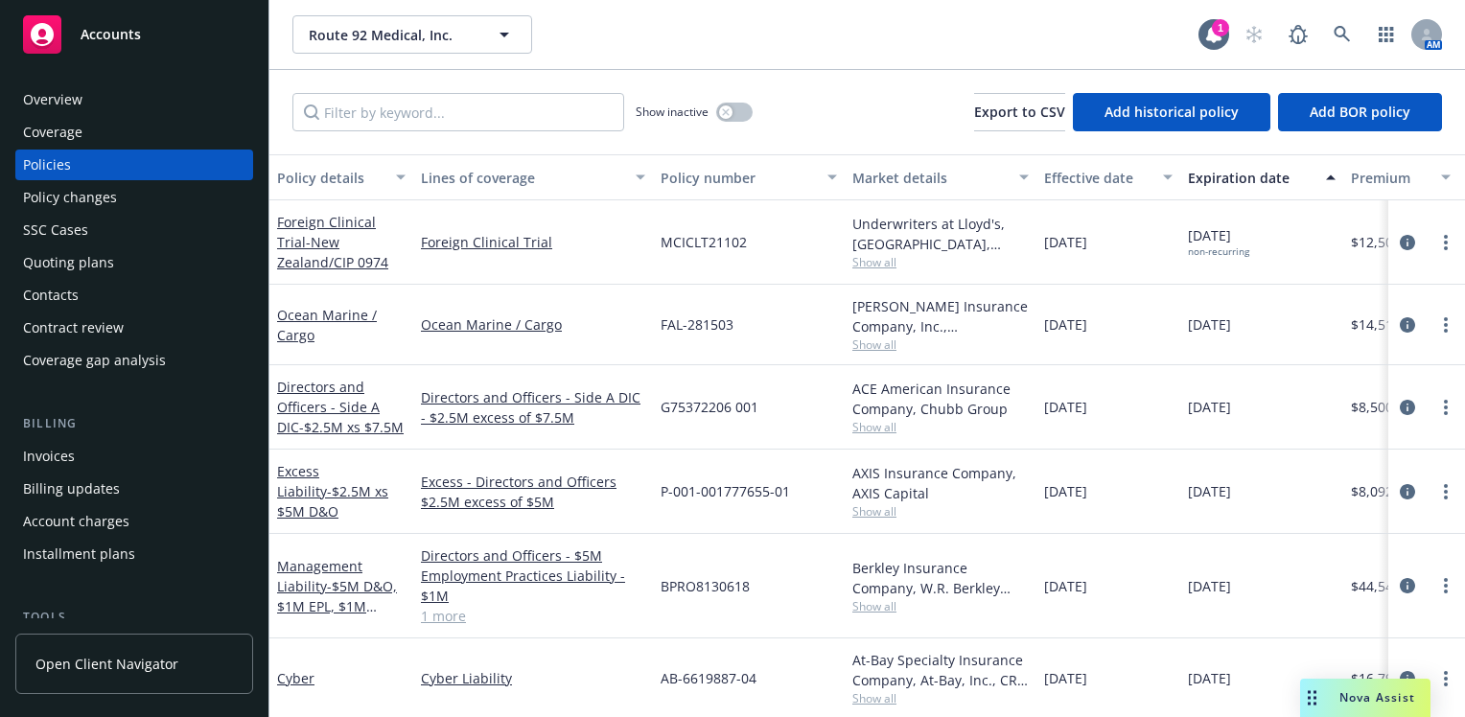
click at [874, 342] on span "Show all" at bounding box center [941, 345] width 176 height 16
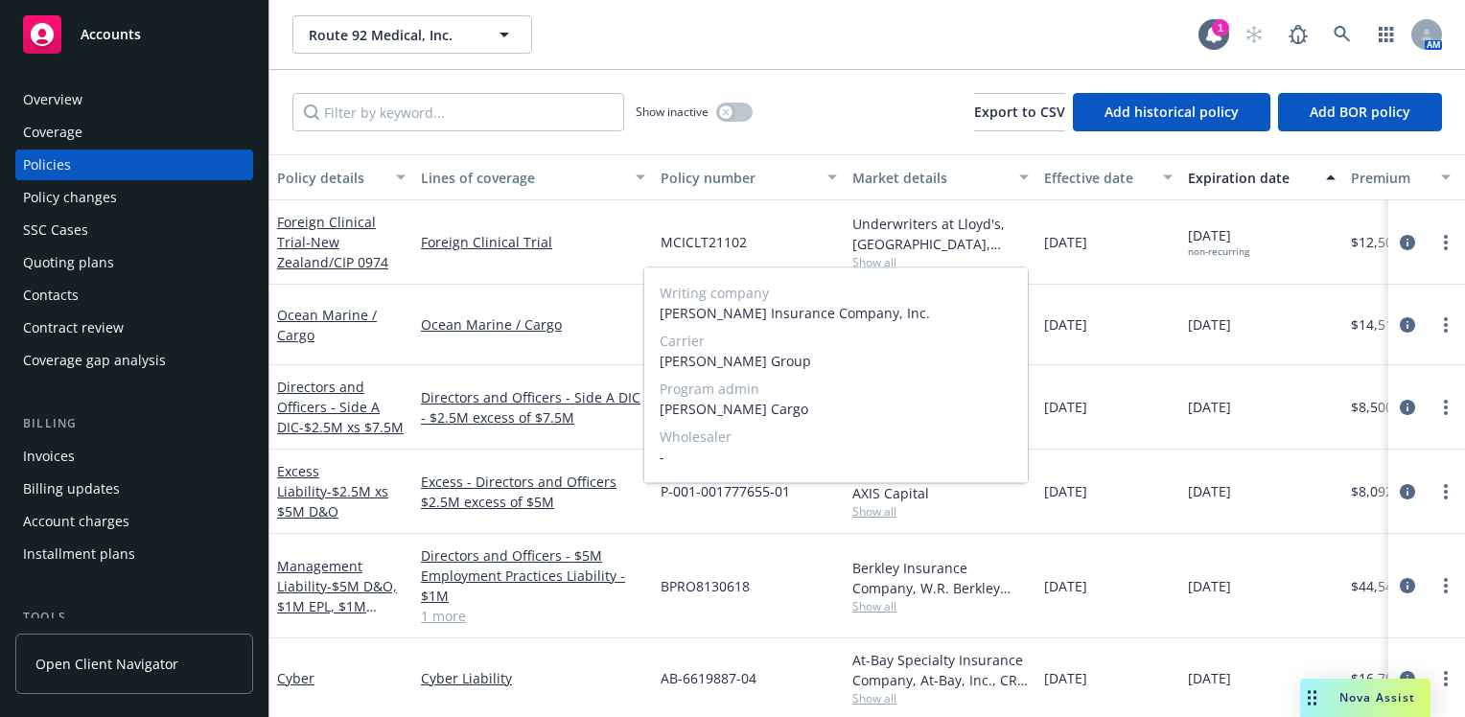
scroll to position [96, 0]
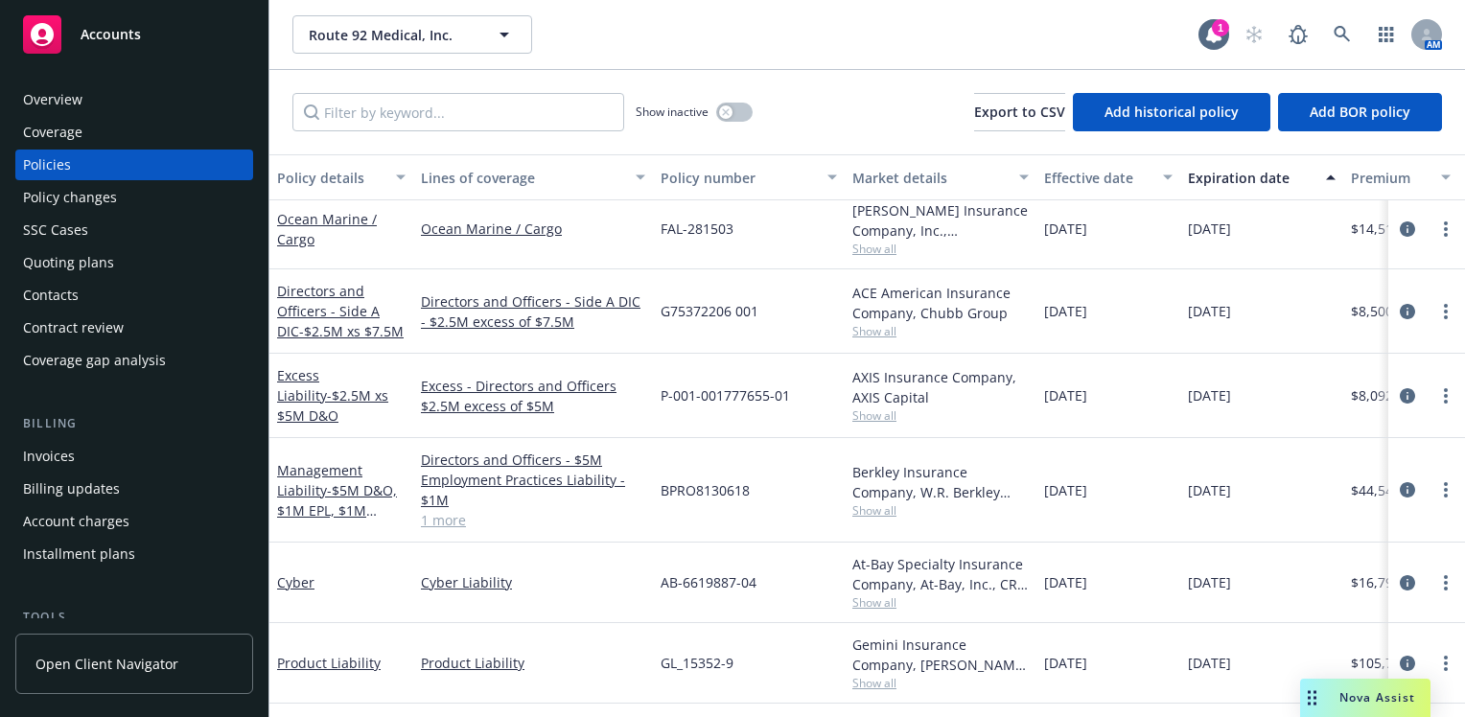
click at [878, 598] on span "Show all" at bounding box center [941, 603] width 176 height 16
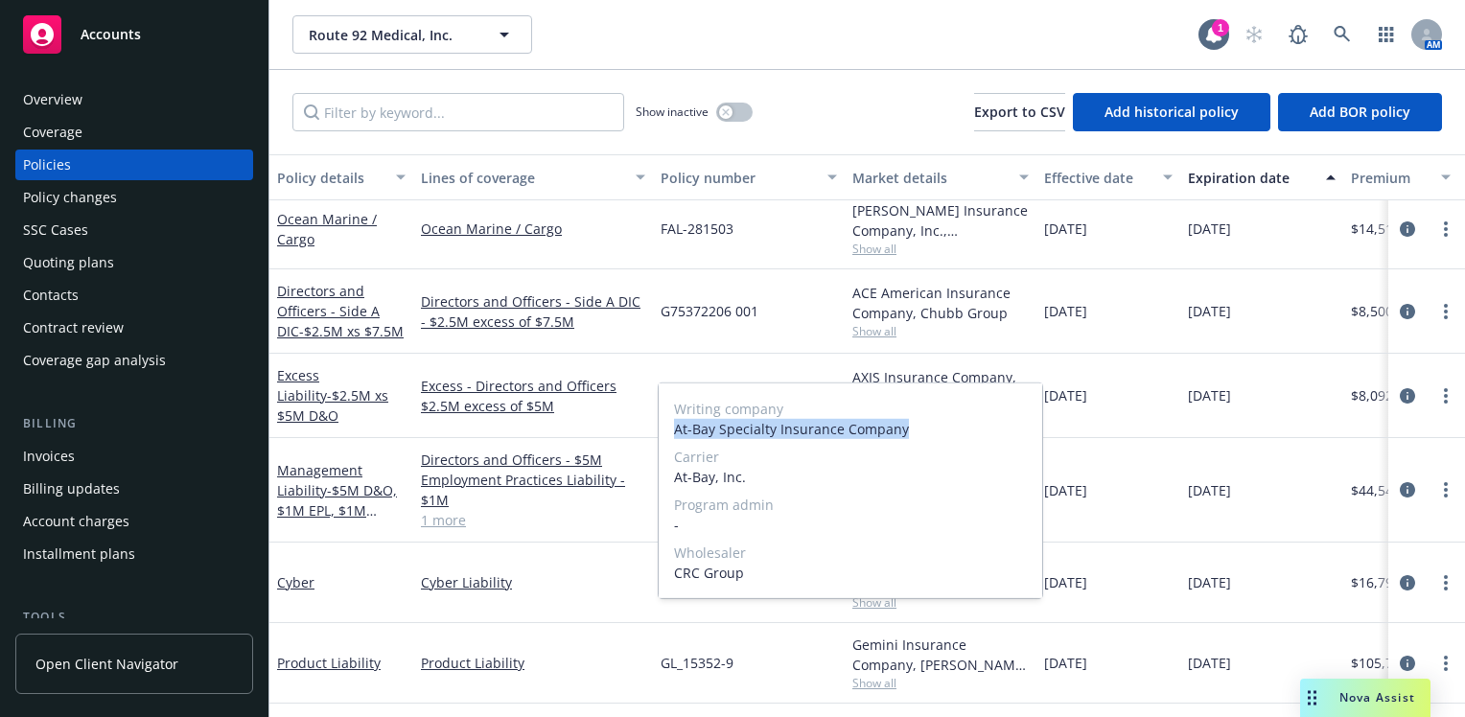
drag, startPoint x: 905, startPoint y: 432, endPoint x: 667, endPoint y: 432, distance: 237.8
click at [667, 432] on div "Writing company At-Bay Specialty Insurance Company Carrier At-Bay, Inc. Program…" at bounding box center [851, 491] width 384 height 215
copy span "At-Bay Specialty Insurance Company"
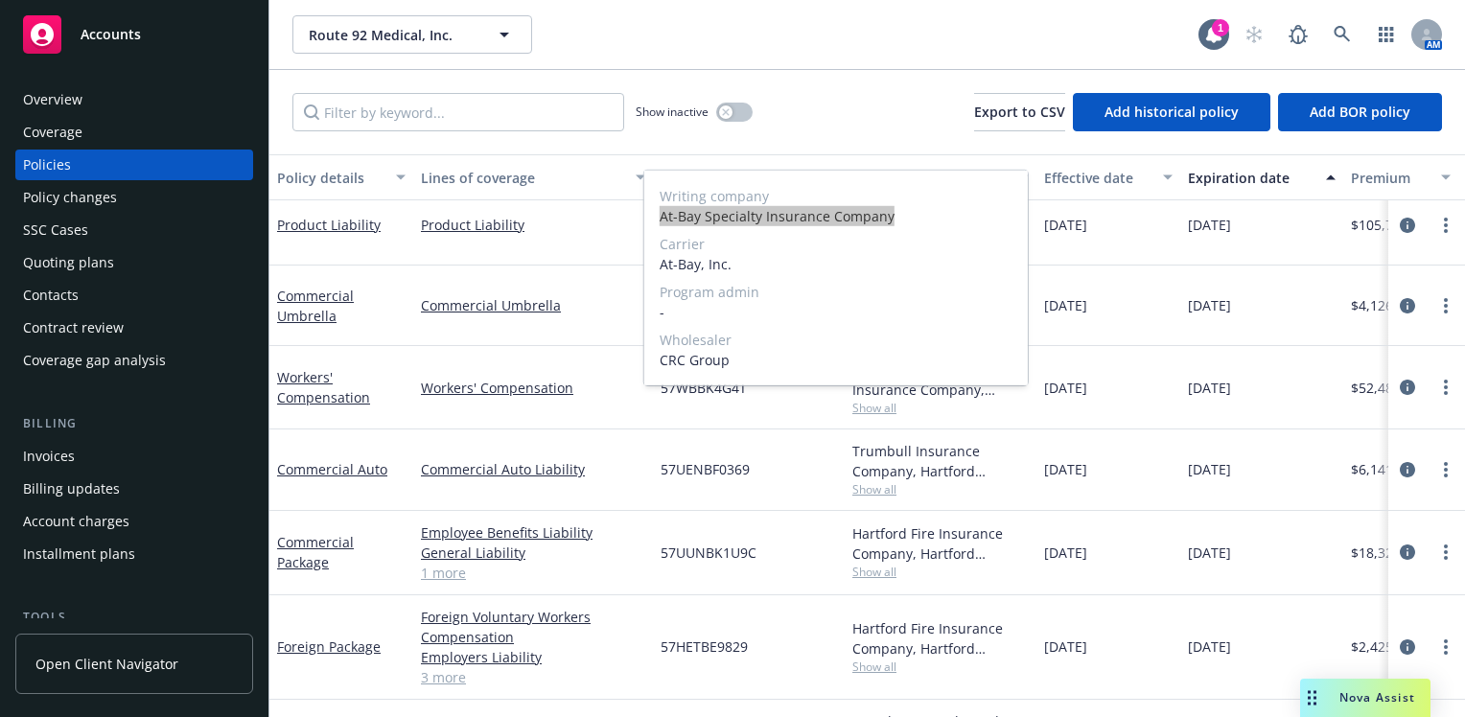
scroll to position [551, 0]
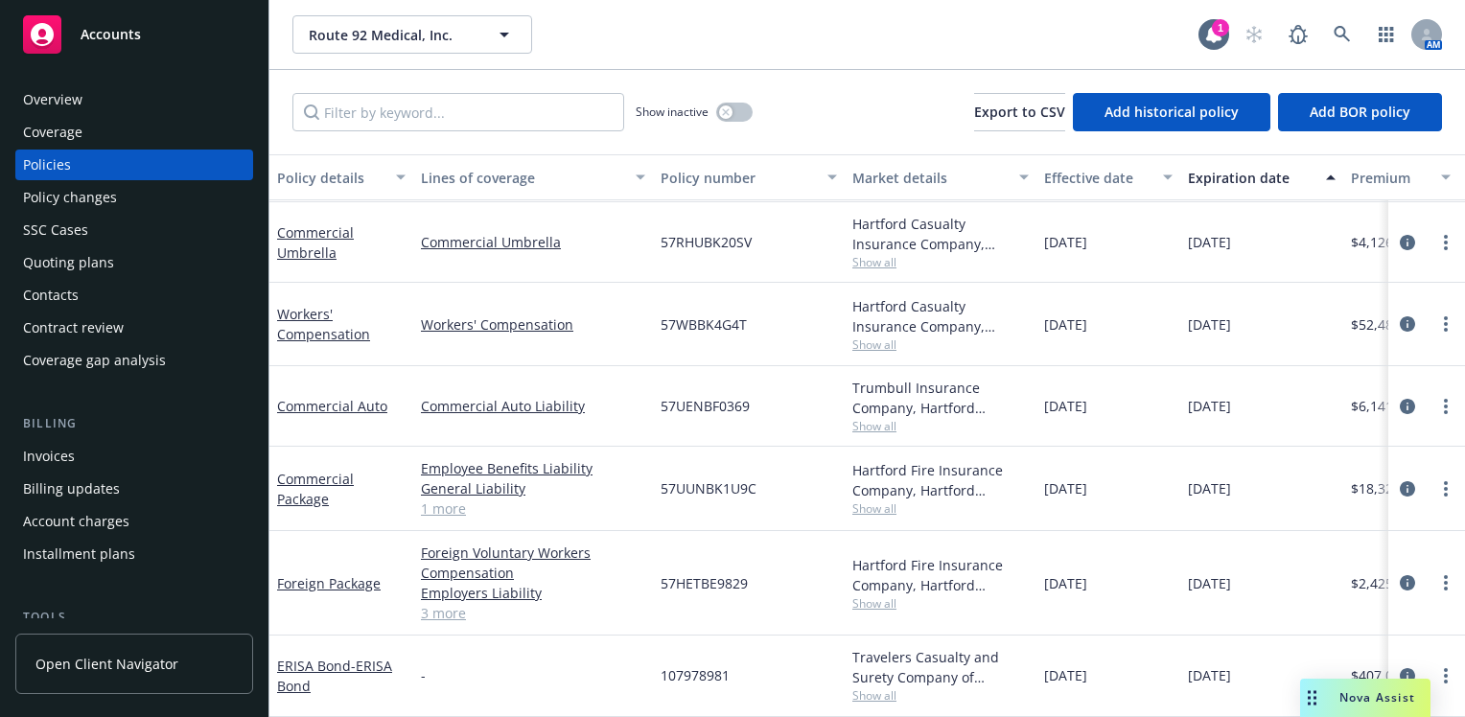
click at [878, 688] on span "Show all" at bounding box center [941, 696] width 176 height 16
click at [800, 324] on div "57WBBK4G4T" at bounding box center [749, 324] width 192 height 83
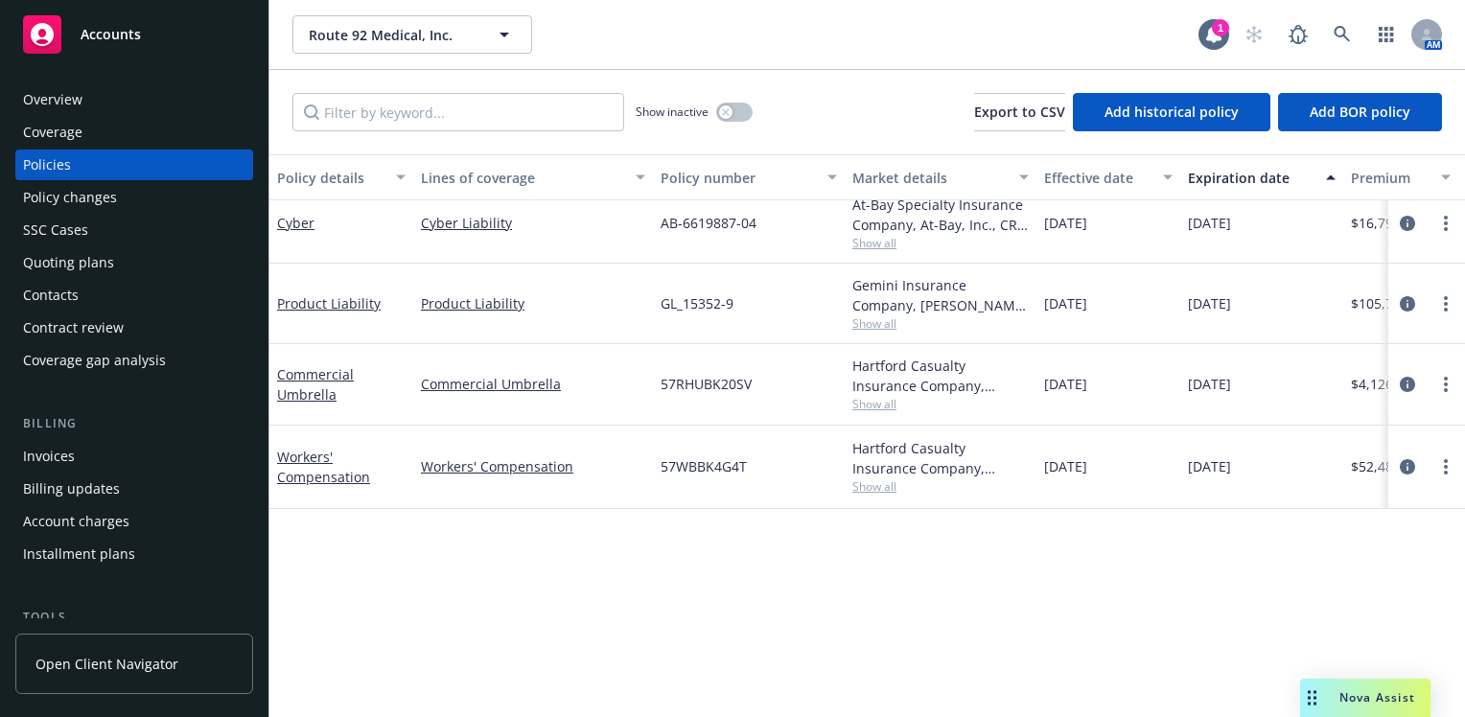
scroll to position [0, 0]
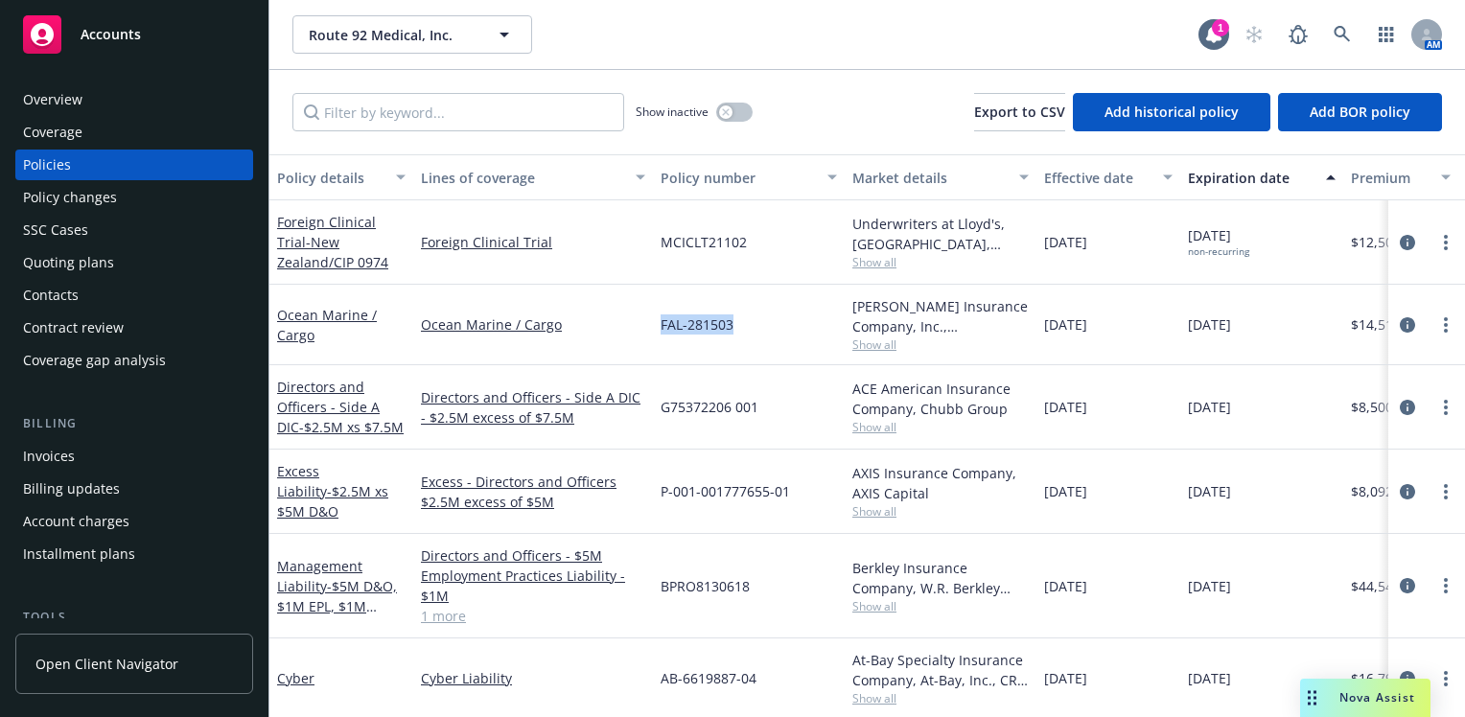
drag, startPoint x: 745, startPoint y: 327, endPoint x: 660, endPoint y: 336, distance: 85.8
click at [660, 336] on div "FAL-281503" at bounding box center [749, 325] width 192 height 81
copy span "FAL-281503"
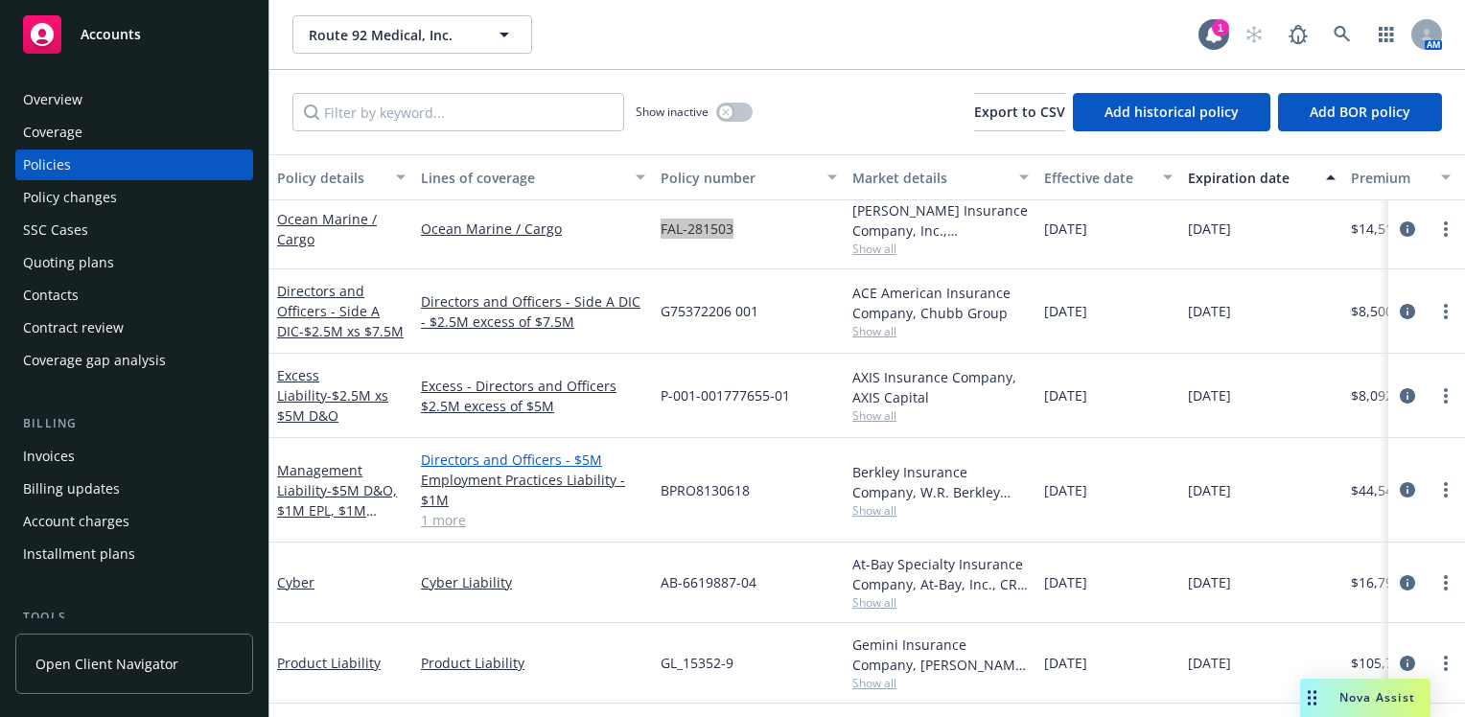
scroll to position [192, 0]
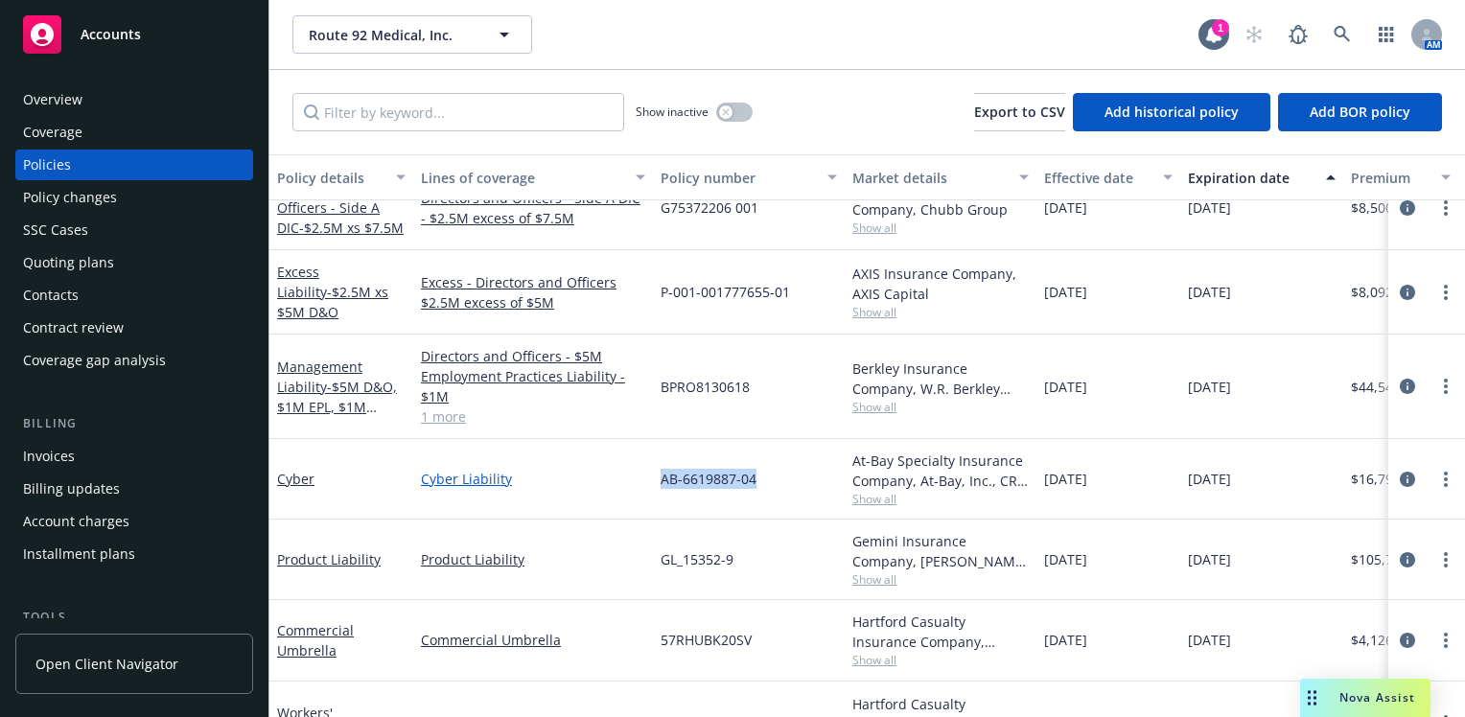
drag, startPoint x: 761, startPoint y: 479, endPoint x: 637, endPoint y: 481, distance: 124.7
click at [637, 481] on div "Cyber Cyber Liability AB-6619887-04 At-Bay Specialty Insurance Company, At-Bay,…" at bounding box center [1194, 479] width 1851 height 81
copy div "AB-6619887-04"
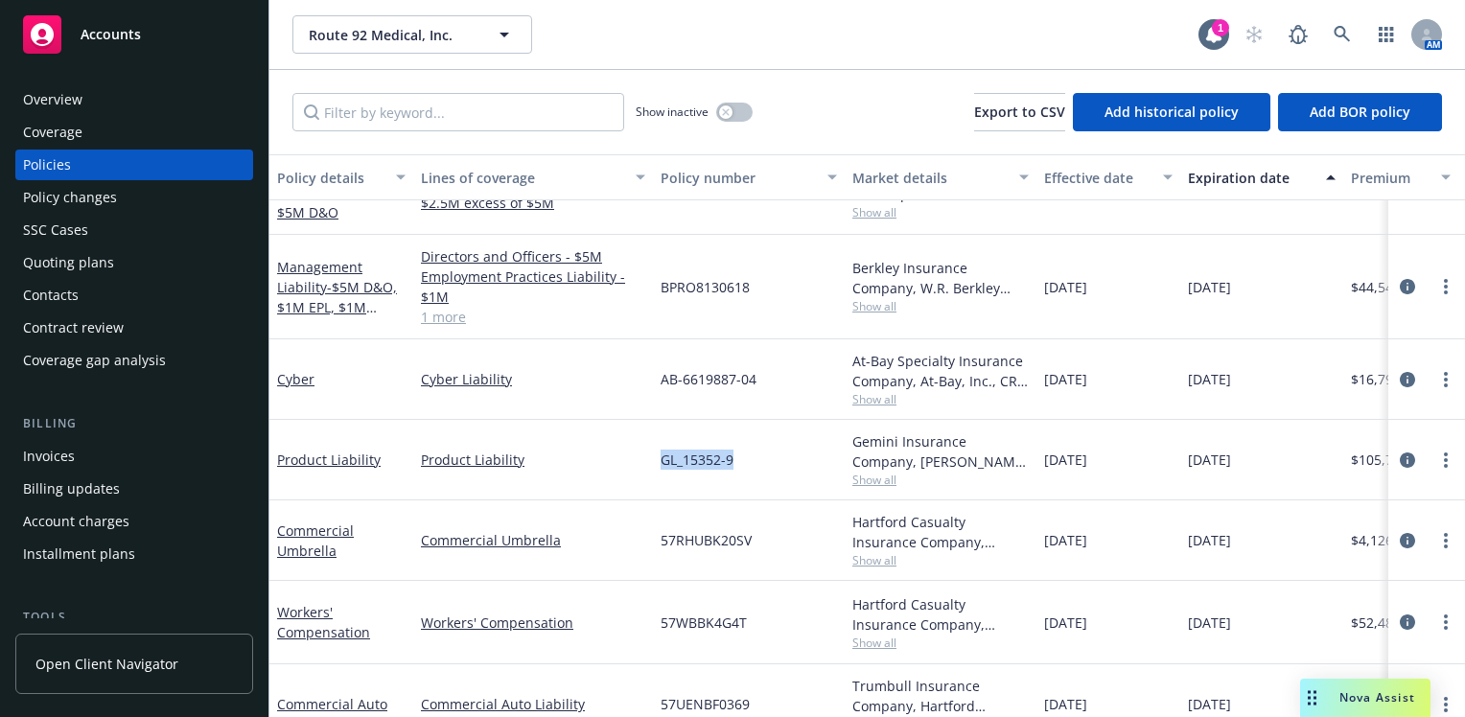
drag, startPoint x: 737, startPoint y: 458, endPoint x: 650, endPoint y: 465, distance: 86.6
click at [650, 465] on div "Product Liability Product Liability GL_15352-9 Gemini Insurance Company, [PERSO…" at bounding box center [1194, 460] width 1851 height 81
copy div "GL_15352-9"
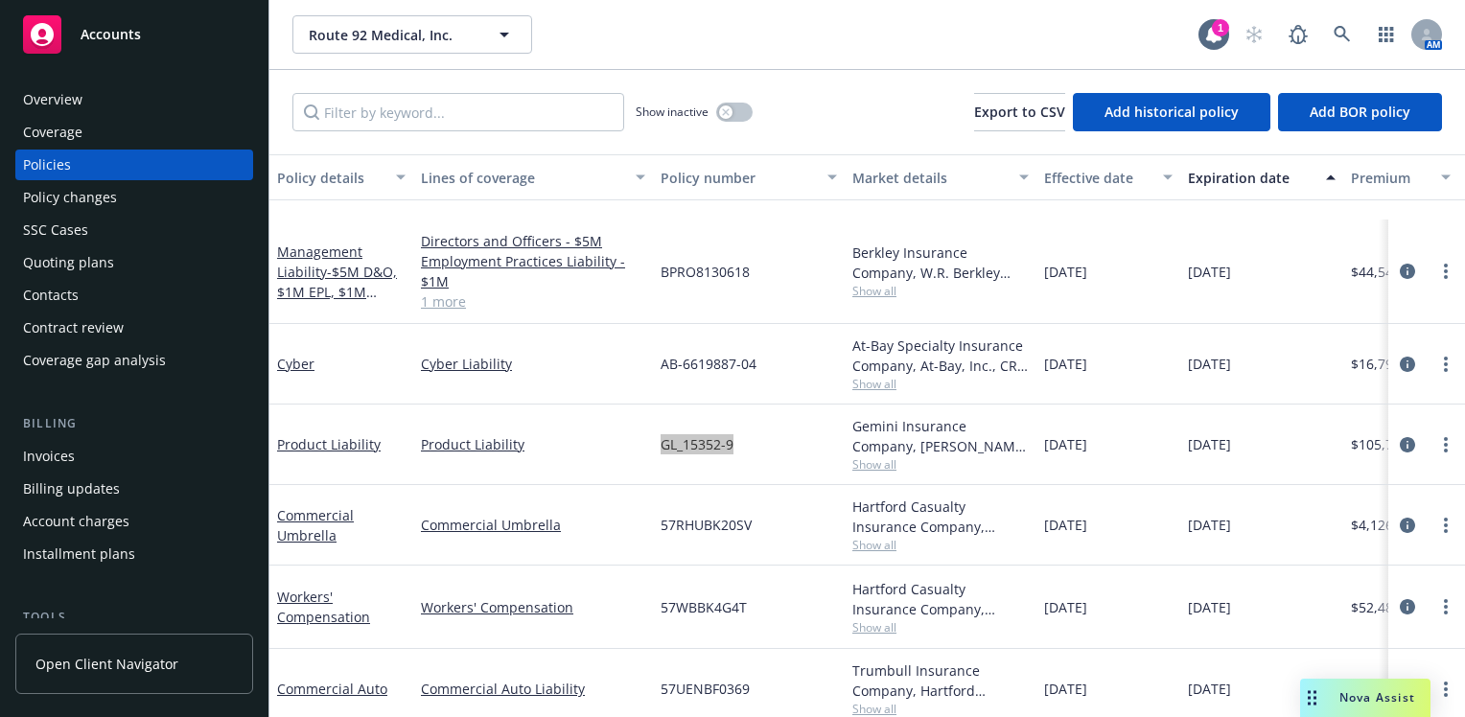
scroll to position [384, 0]
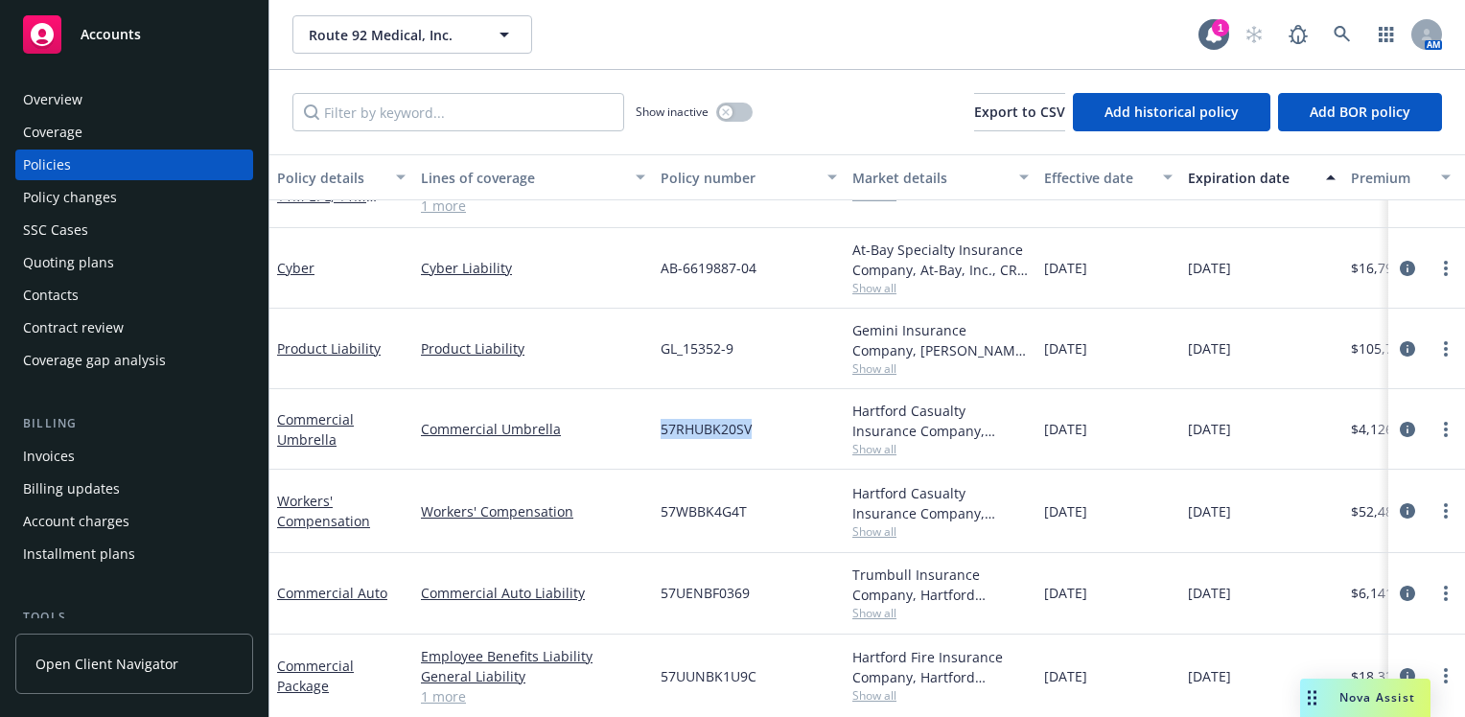
drag, startPoint x: 752, startPoint y: 431, endPoint x: 653, endPoint y: 440, distance: 99.2
click at [653, 440] on div "57RHUBK20SV" at bounding box center [749, 429] width 192 height 81
copy span "57RHUBK20SV"
drag, startPoint x: 725, startPoint y: 506, endPoint x: 754, endPoint y: 513, distance: 29.5
click at [725, 506] on span "57WBBK4G4T" at bounding box center [704, 512] width 86 height 20
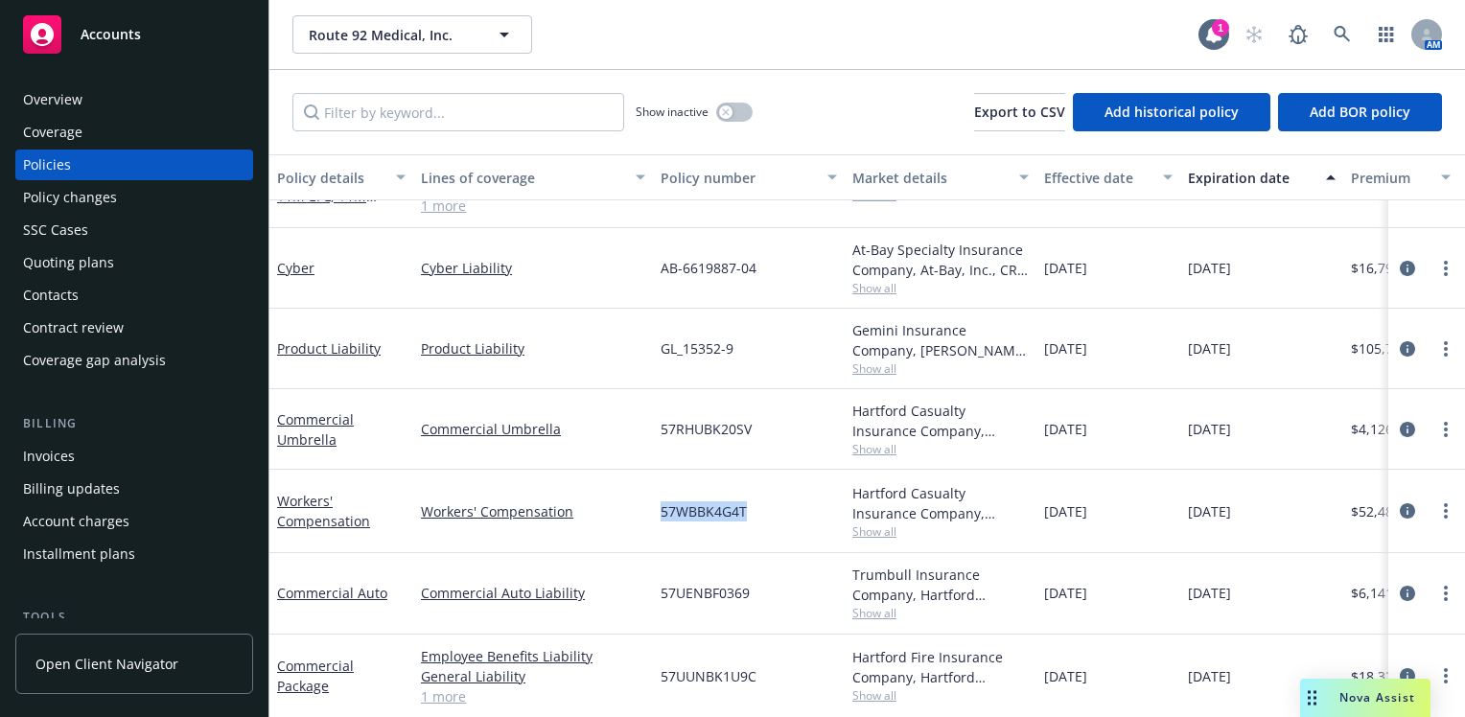
drag, startPoint x: 756, startPoint y: 507, endPoint x: 664, endPoint y: 509, distance: 92.1
click at [664, 509] on div "57WBBK4G4T" at bounding box center [749, 511] width 192 height 83
copy span "57WBBK4G4T"
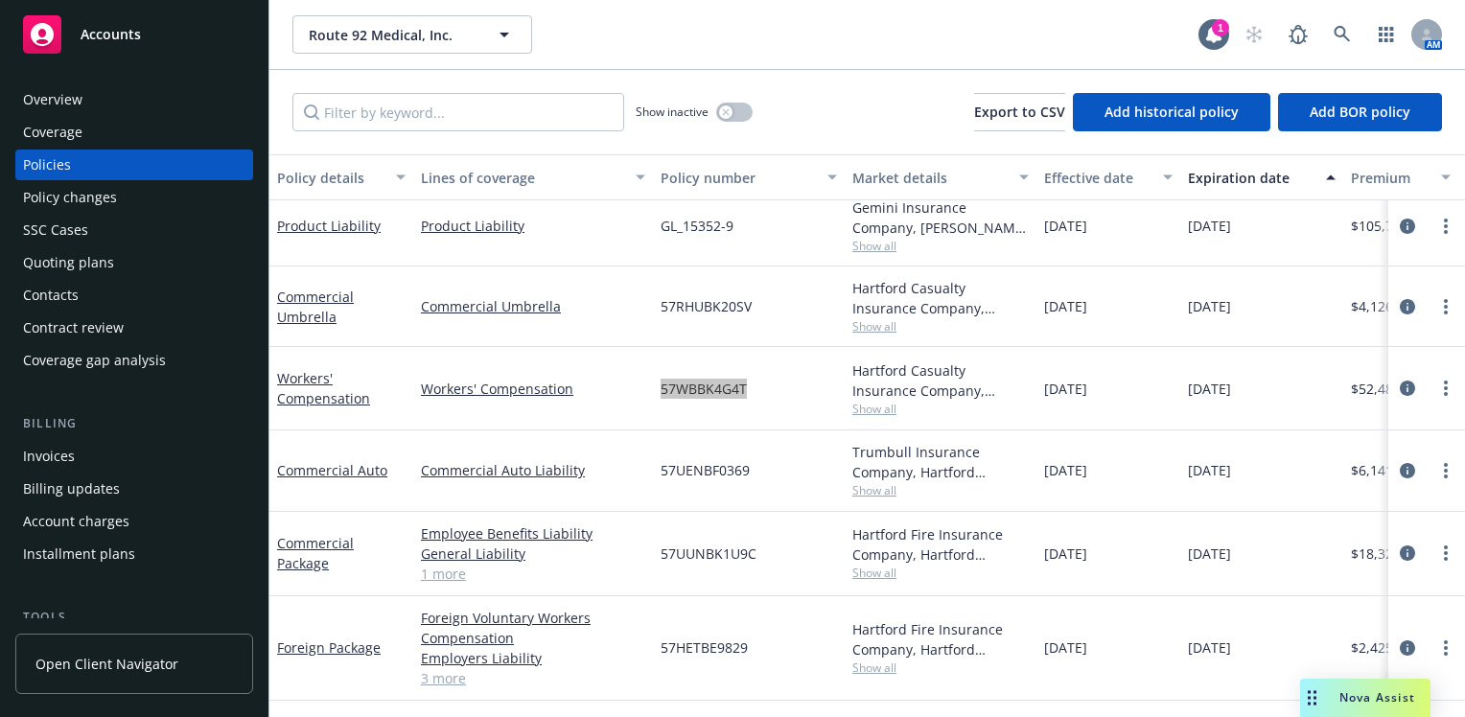
scroll to position [480, 0]
drag, startPoint x: 748, startPoint y: 469, endPoint x: 652, endPoint y: 478, distance: 96.3
click at [652, 478] on div "Commercial Auto Commercial Auto Liability 57UENBF0369 Trumbull Insurance Compan…" at bounding box center [1194, 470] width 1851 height 81
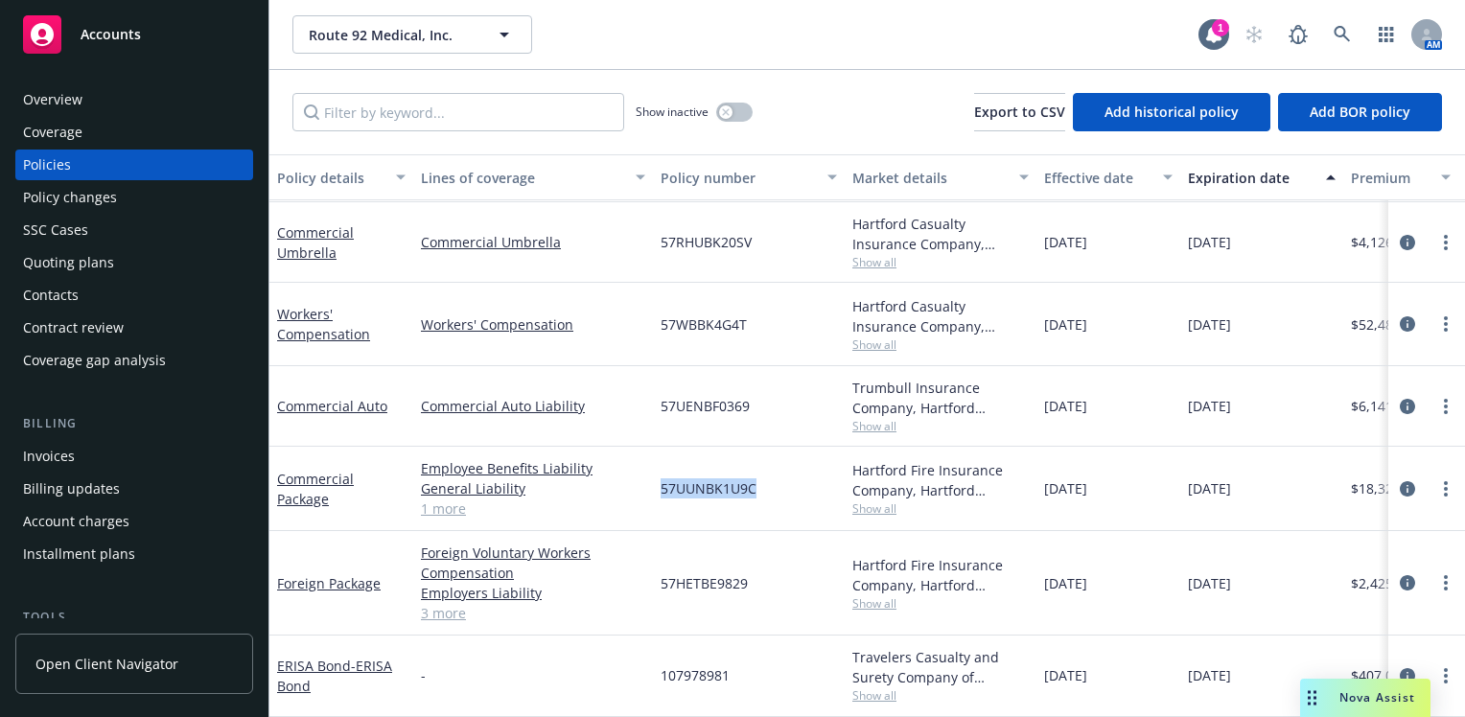
drag, startPoint x: 756, startPoint y: 469, endPoint x: 662, endPoint y: 475, distance: 94.2
click at [662, 479] on span "57UUNBK1U9C" at bounding box center [709, 489] width 96 height 20
click at [745, 574] on span "57HETBE9829" at bounding box center [704, 584] width 87 height 20
drag, startPoint x: 706, startPoint y: 574, endPoint x: 660, endPoint y: 576, distance: 46.1
click at [660, 576] on div "57HETBE9829" at bounding box center [749, 583] width 192 height 105
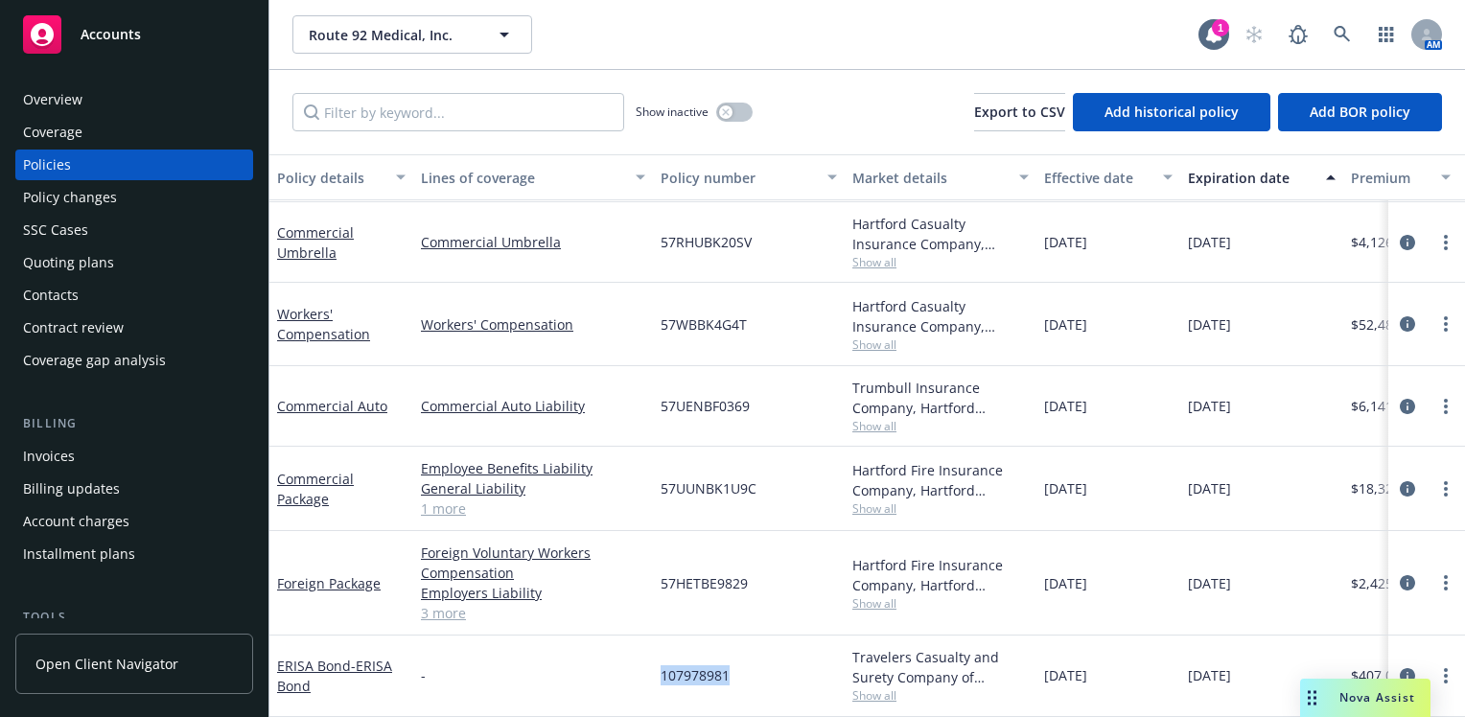
drag, startPoint x: 731, startPoint y: 661, endPoint x: 652, endPoint y: 669, distance: 79.1
click at [653, 669] on div "107978981" at bounding box center [749, 676] width 192 height 81
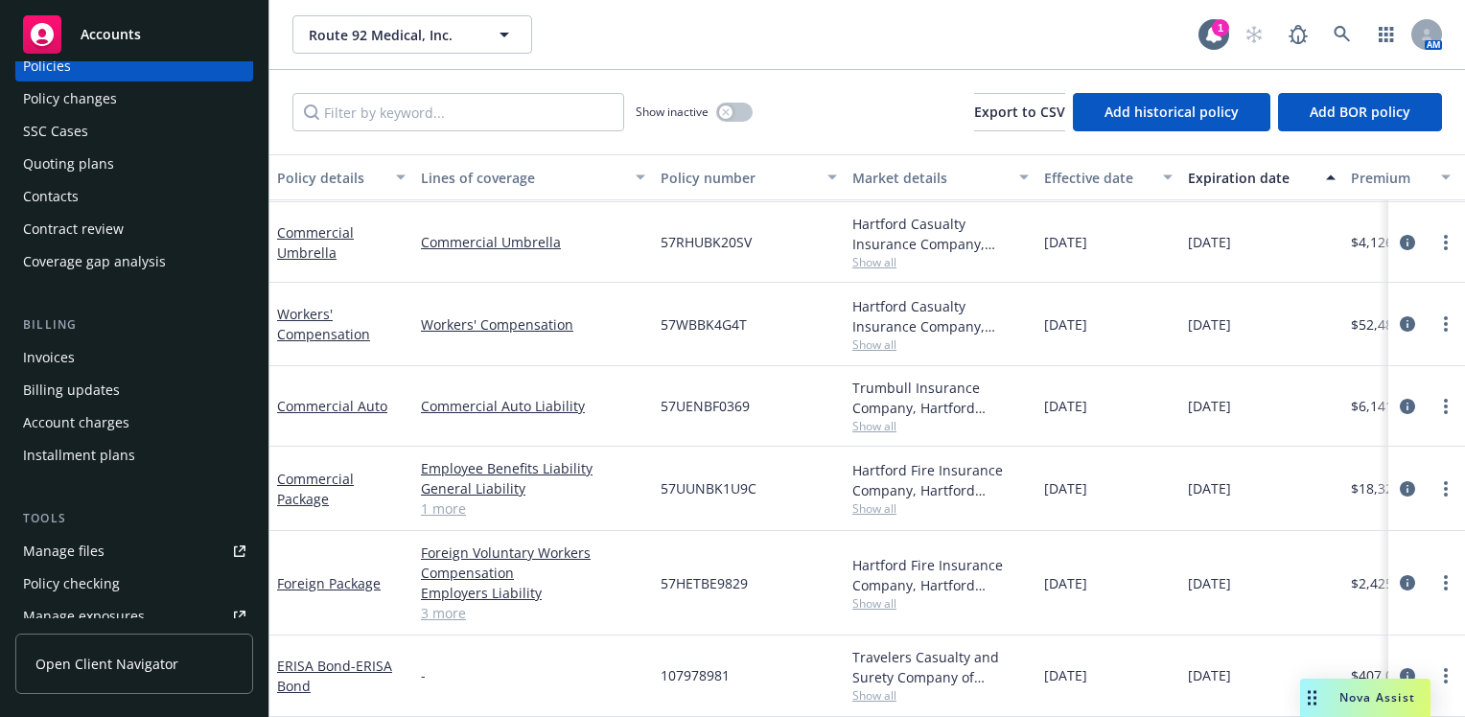
scroll to position [288, 0]
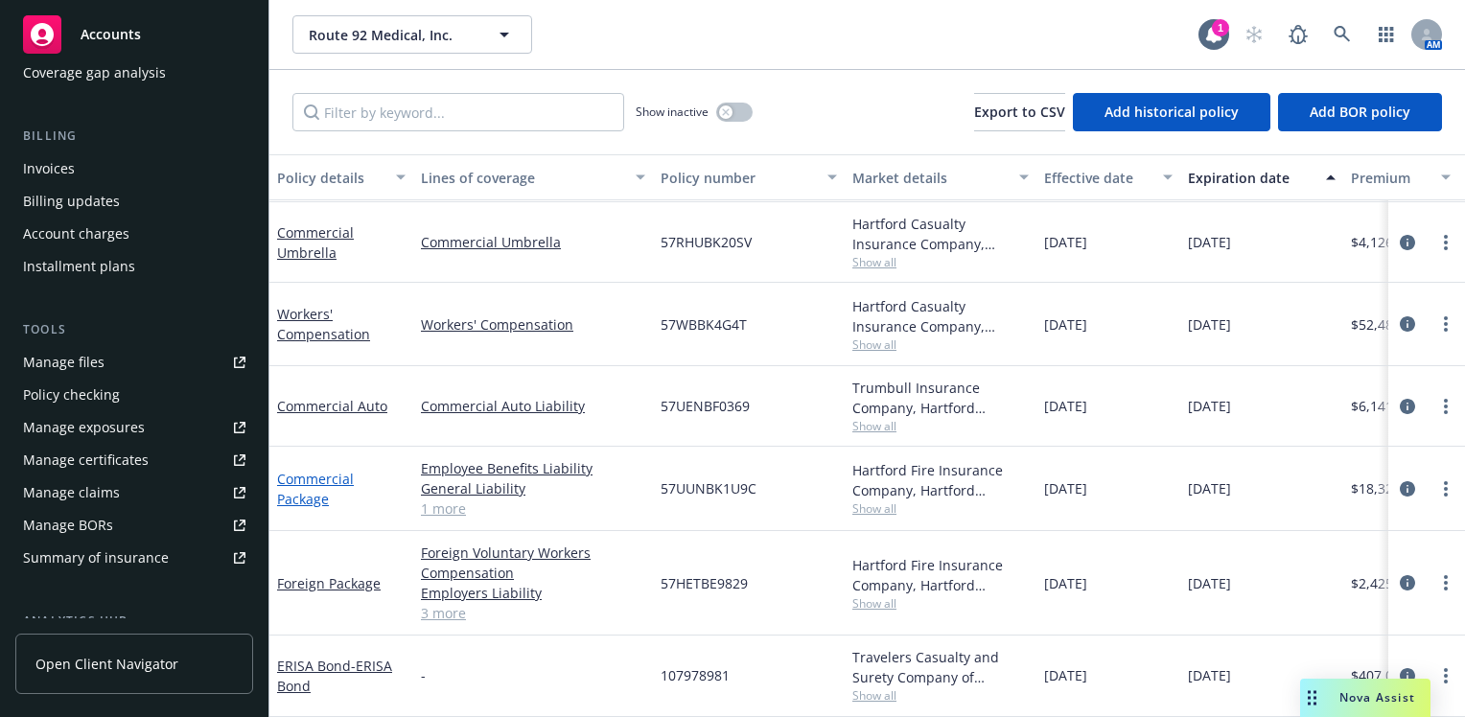
click at [316, 470] on link "Commercial Package" at bounding box center [315, 489] width 77 height 38
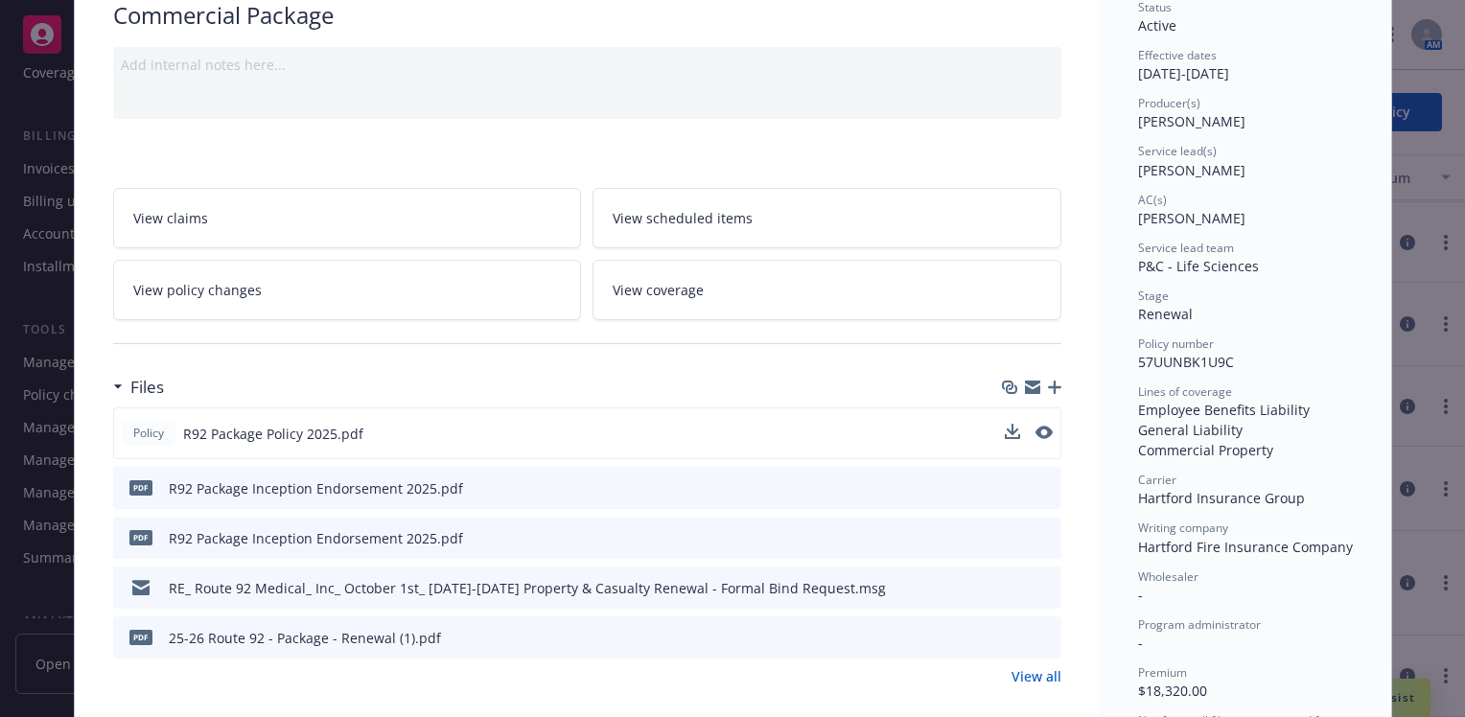
scroll to position [192, 0]
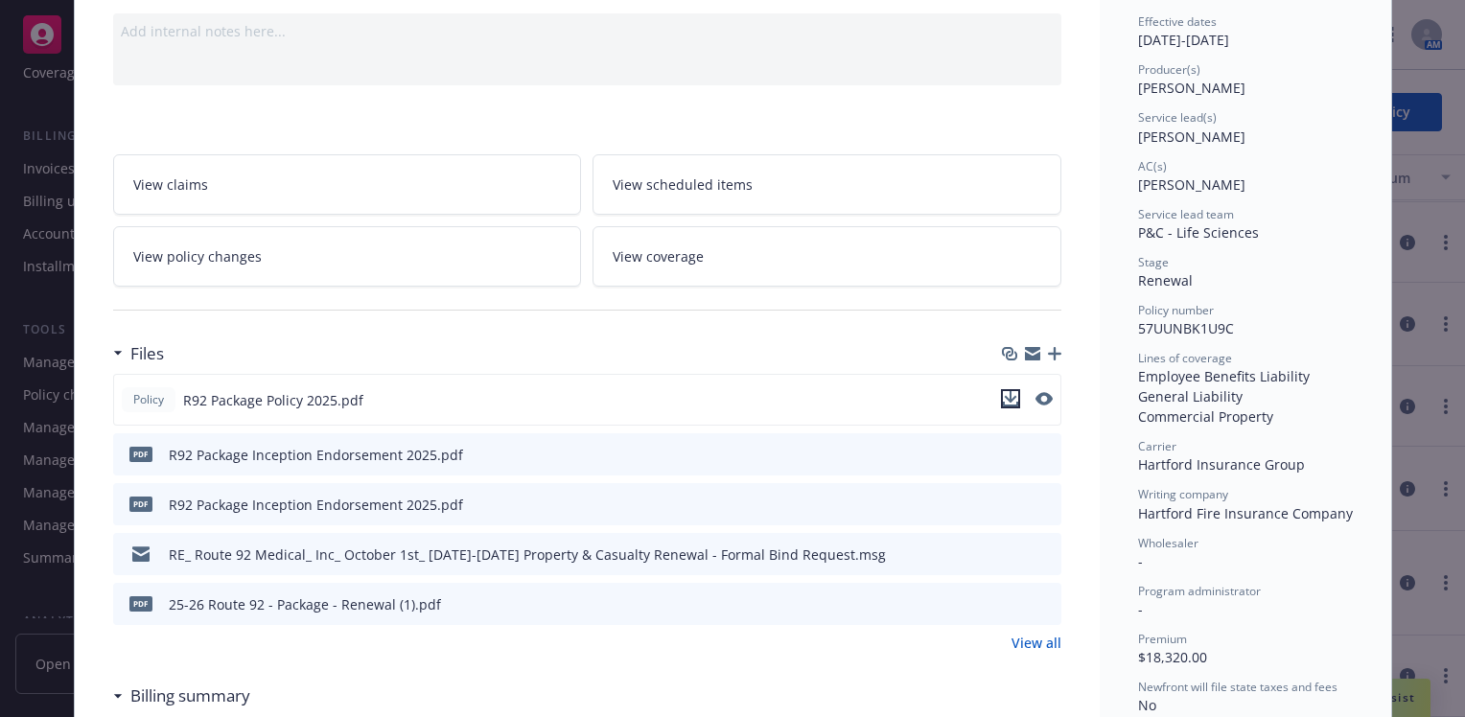
click at [1004, 394] on icon "download file" at bounding box center [1010, 398] width 15 height 15
click at [1009, 453] on icon "download file" at bounding box center [1011, 453] width 15 height 15
click at [1009, 505] on icon "download file" at bounding box center [1011, 503] width 15 height 15
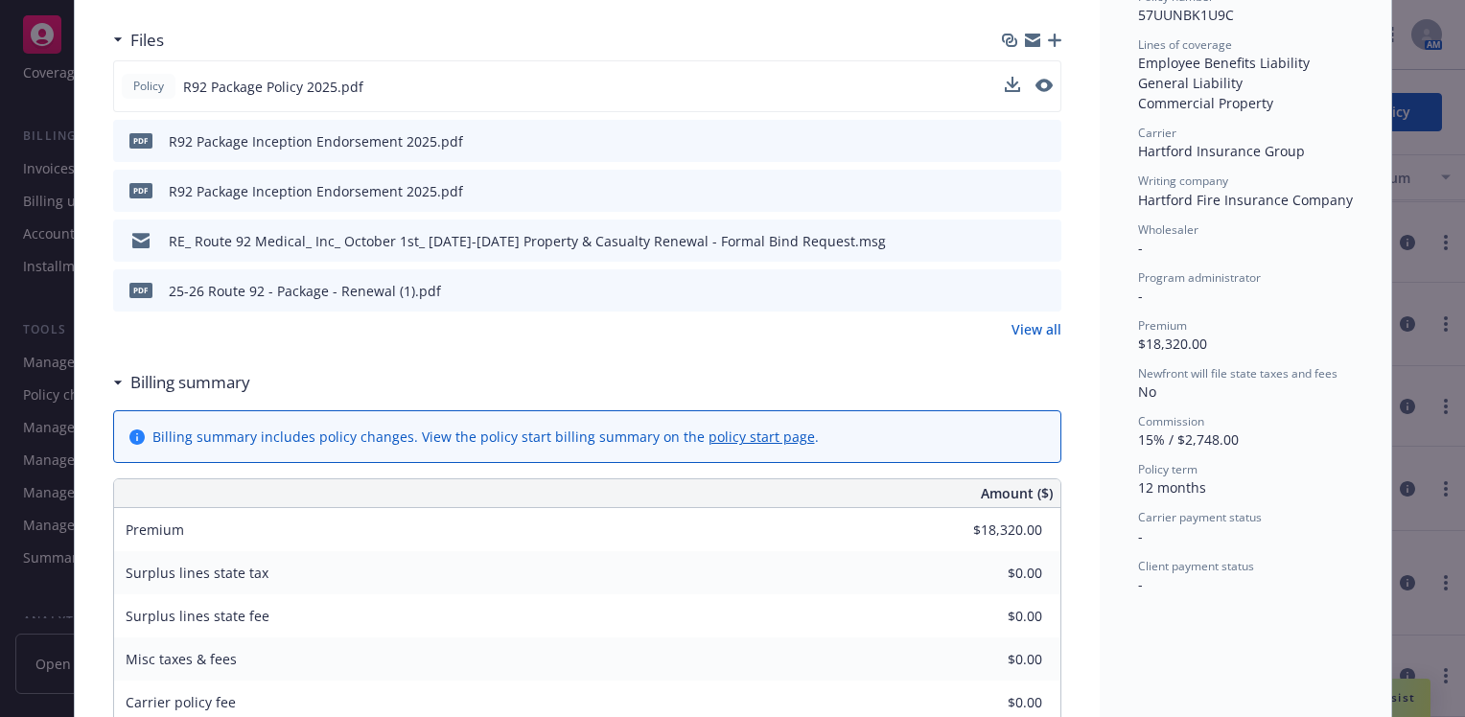
scroll to position [384, 0]
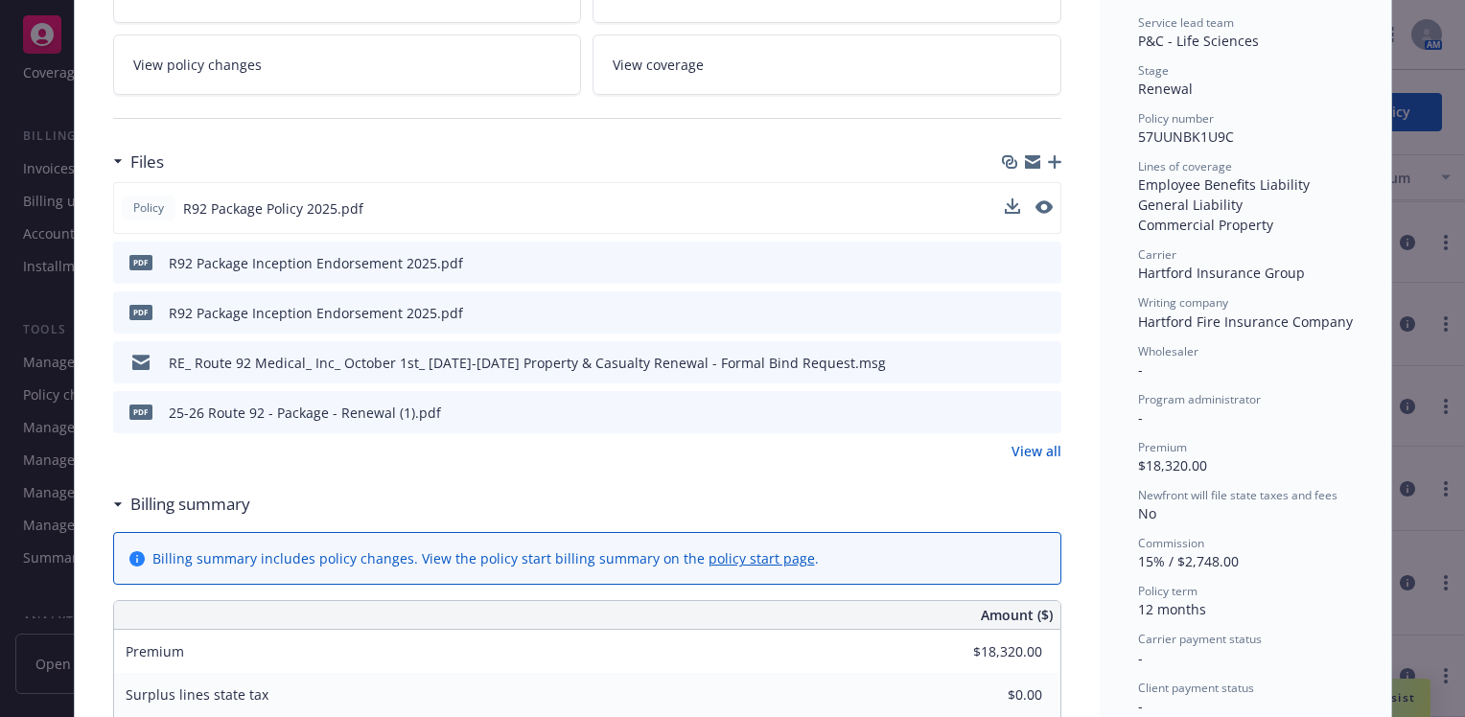
click at [878, 171] on div "Files" at bounding box center [587, 162] width 948 height 40
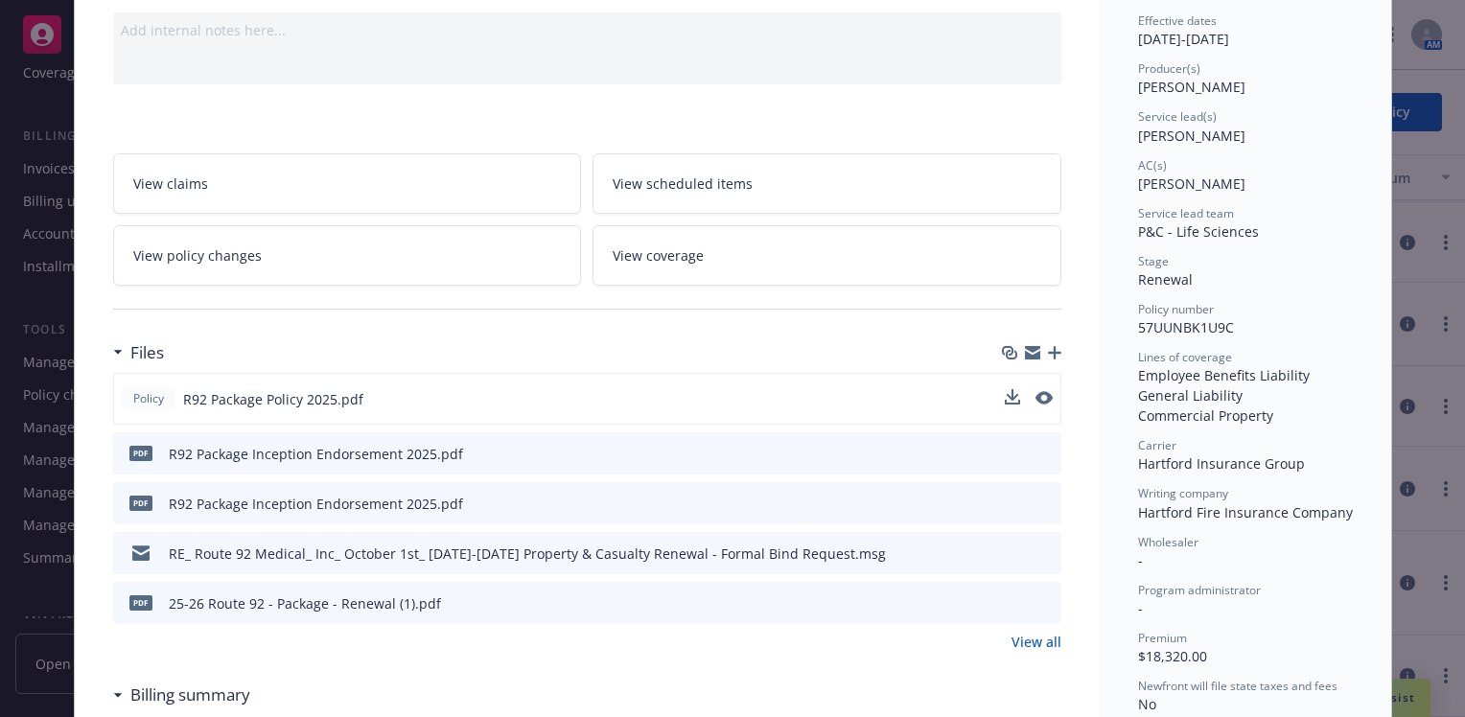
scroll to position [288, 0]
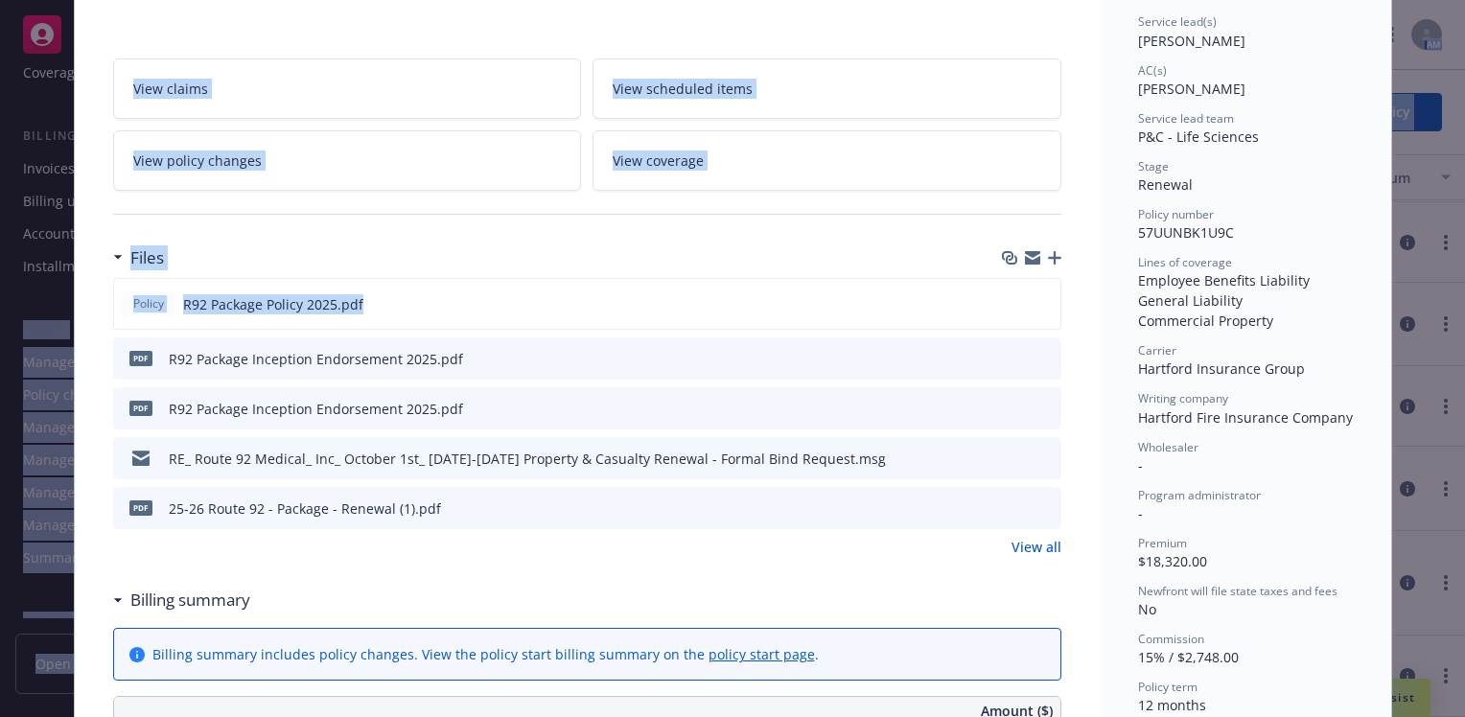
drag, startPoint x: 674, startPoint y: 307, endPoint x: -970, endPoint y: 305, distance: 1643.8
click at [0, 305] on html "Accounts Overview Coverage Policies Policy changes SSC Cases Quoting plans Cont…" at bounding box center [732, 358] width 1465 height 717
click at [407, 312] on div "Policy R92 Package Policy 2025.pdf" at bounding box center [587, 304] width 948 height 52
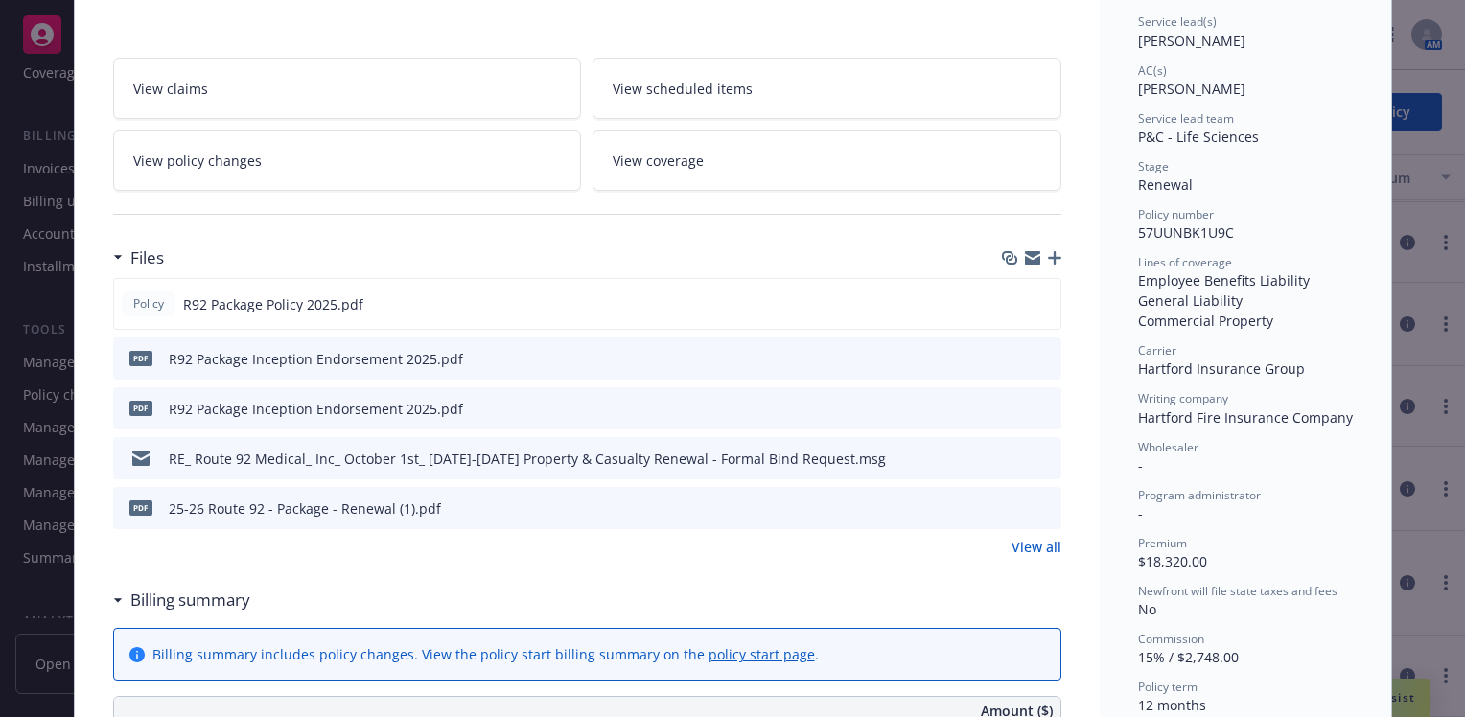
click at [293, 355] on div "R92 Package Inception Endorsement 2025.pdf" at bounding box center [316, 359] width 294 height 20
click at [295, 349] on div "R92 Package Inception Endorsement 2025.pdf" at bounding box center [316, 359] width 294 height 20
click at [1011, 358] on icon "download file" at bounding box center [1011, 357] width 15 height 15
